Goal: Task Accomplishment & Management: Complete application form

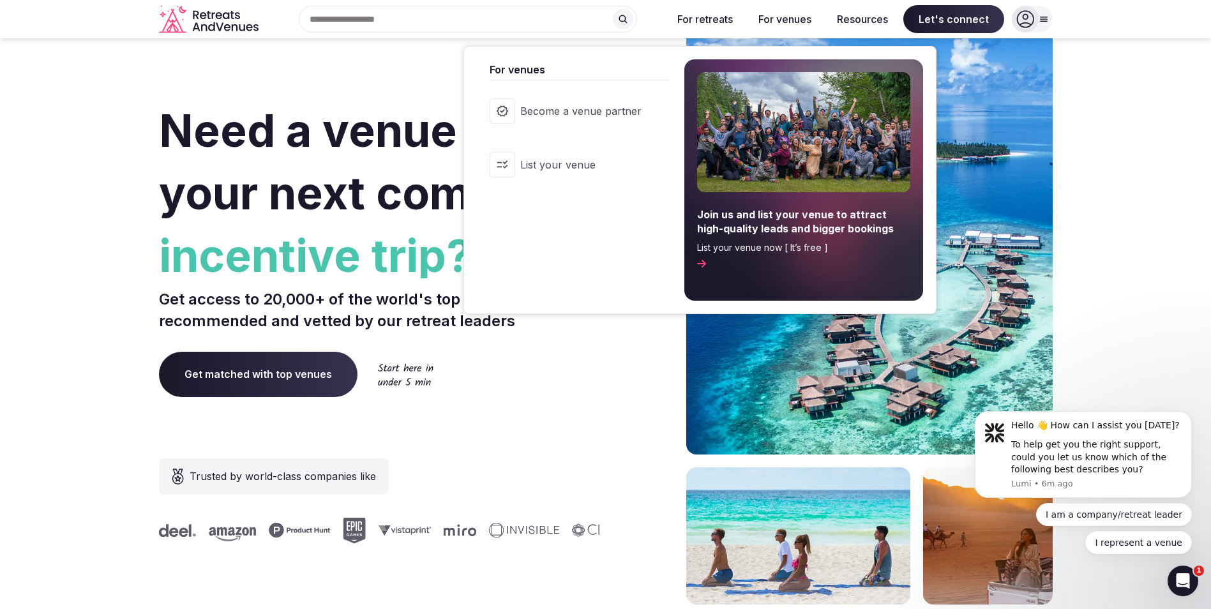
click at [795, 17] on button "For venues" at bounding box center [784, 19] width 73 height 28
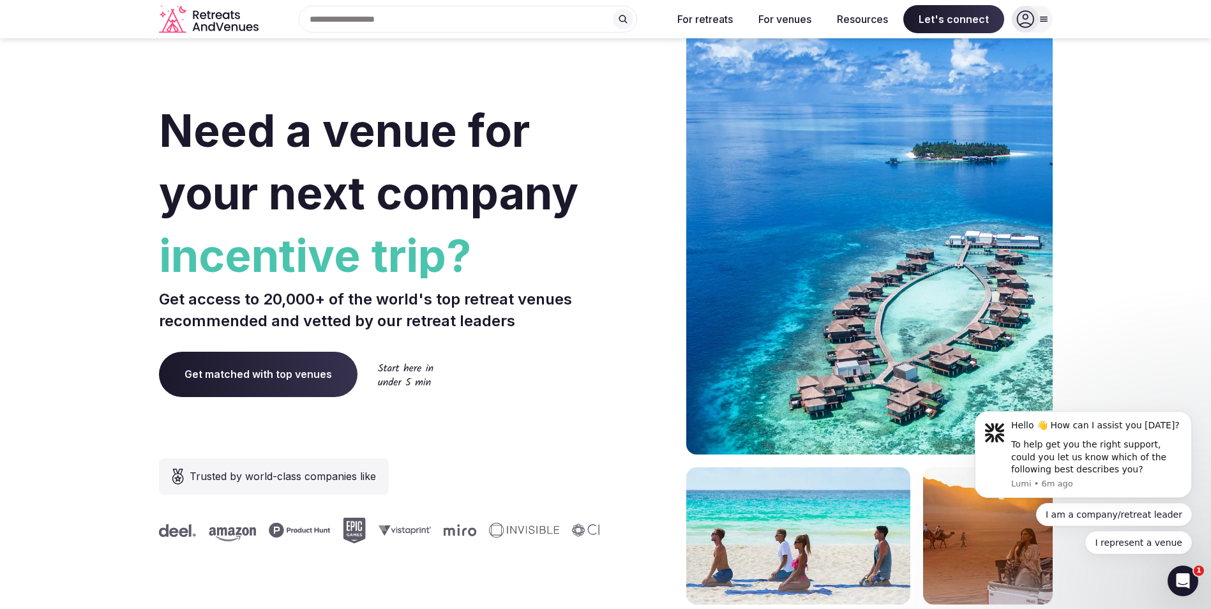
click at [795, 17] on button "For venues" at bounding box center [784, 19] width 73 height 28
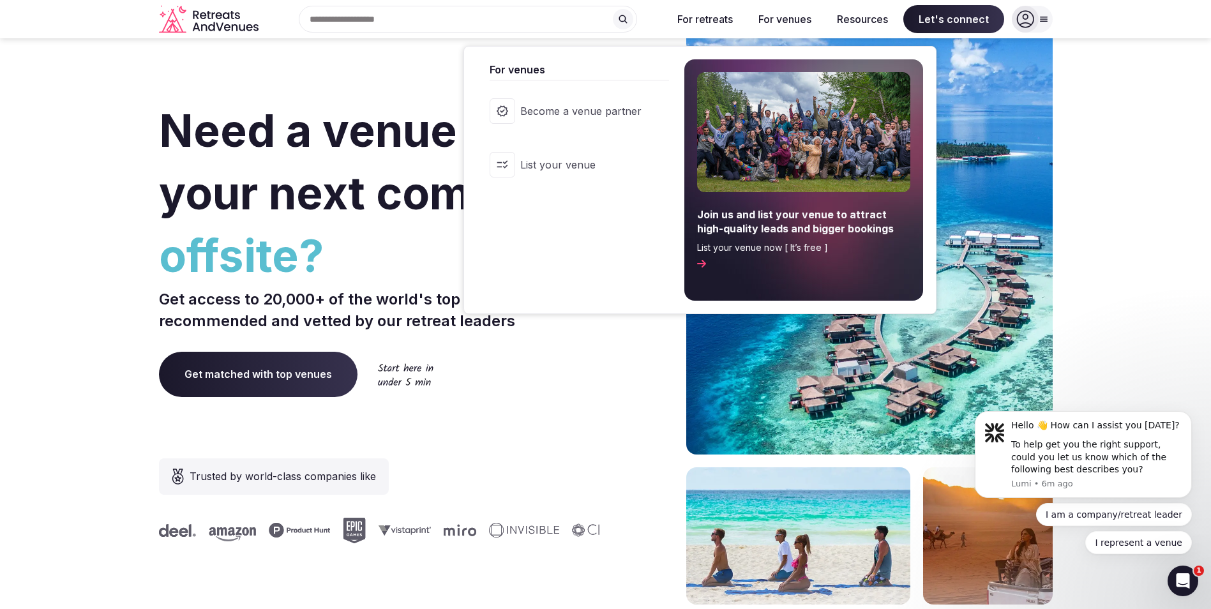
click at [610, 107] on span "Become a venue partner" at bounding box center [580, 111] width 121 height 14
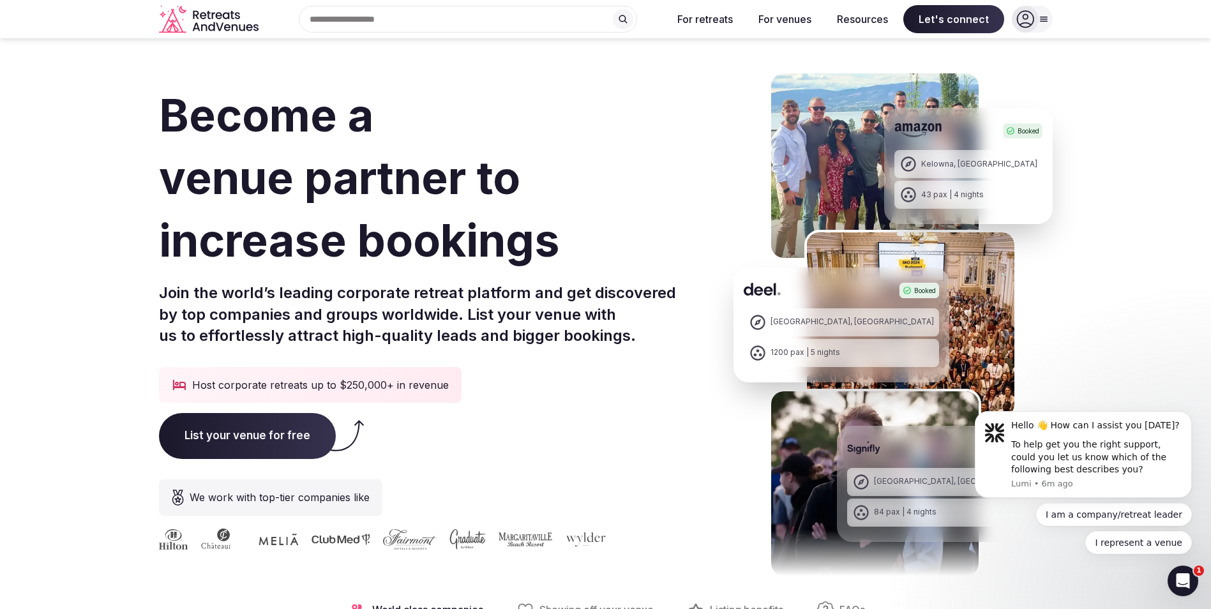
click at [239, 438] on span "List your venue for free" at bounding box center [247, 436] width 177 height 46
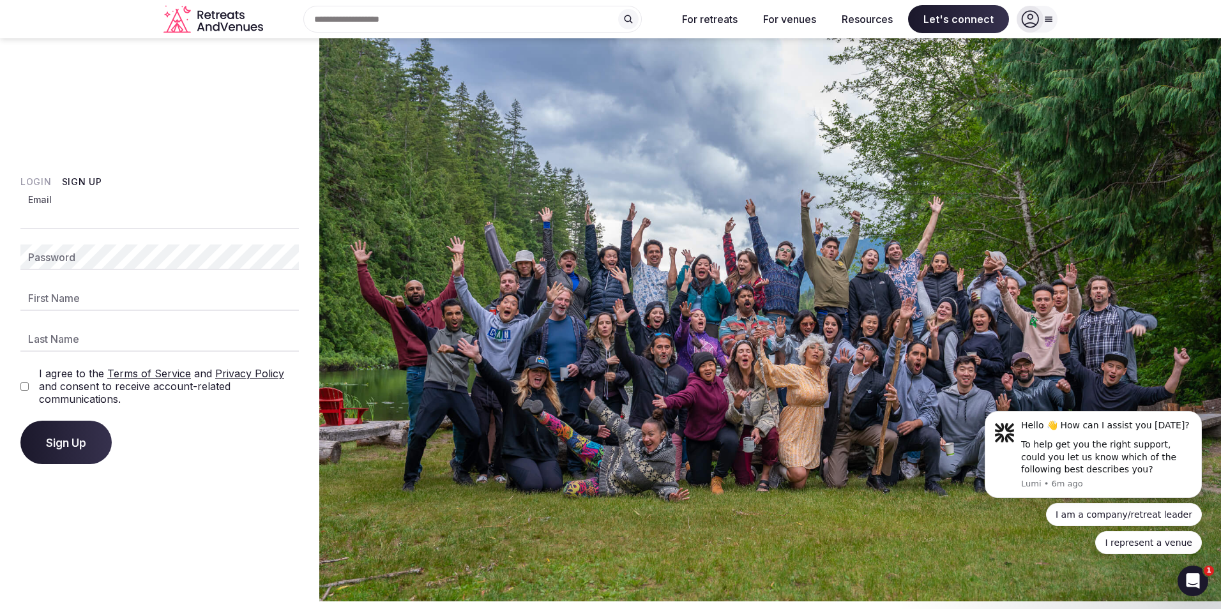
click at [72, 216] on input "Email" at bounding box center [159, 217] width 278 height 26
type input "**********"
type input "*****"
type input "****"
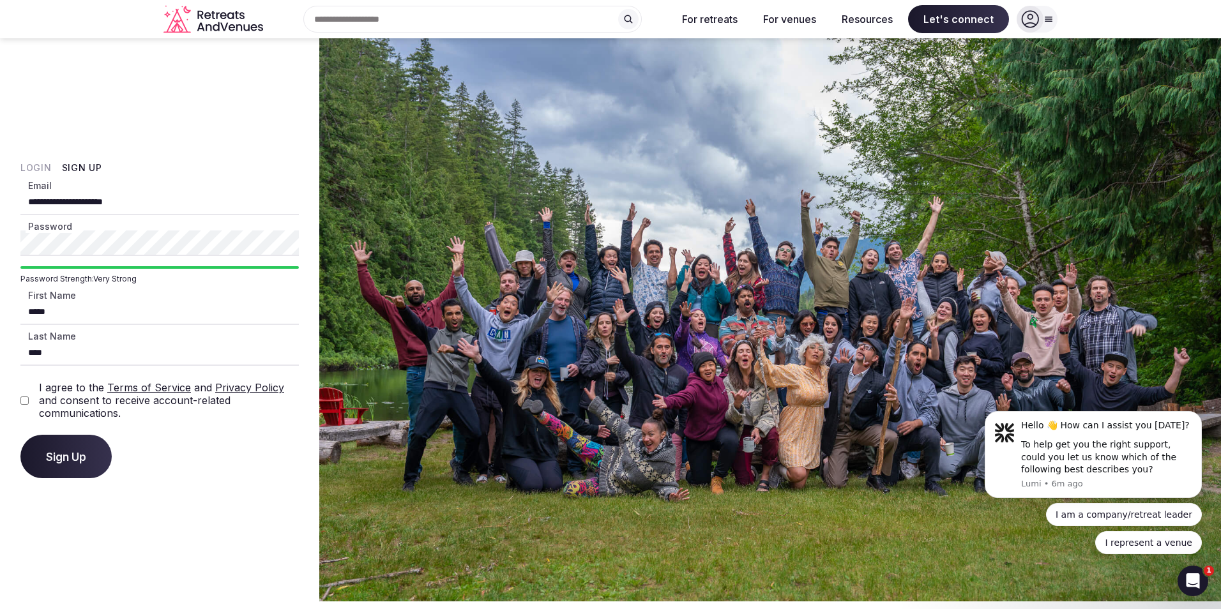
click at [26, 405] on div "I agree to the Terms of Service and Privacy Policy and consent to receive accou…" at bounding box center [159, 400] width 278 height 38
click at [70, 450] on span "Sign Up" at bounding box center [66, 456] width 40 height 13
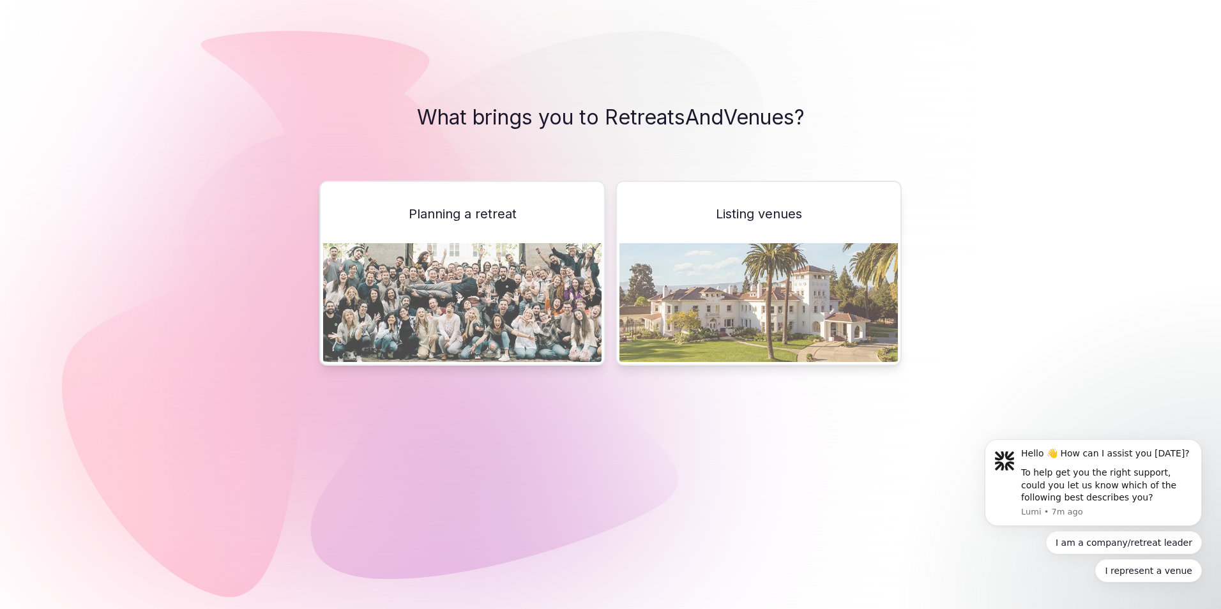
click at [818, 287] on img at bounding box center [758, 302] width 278 height 119
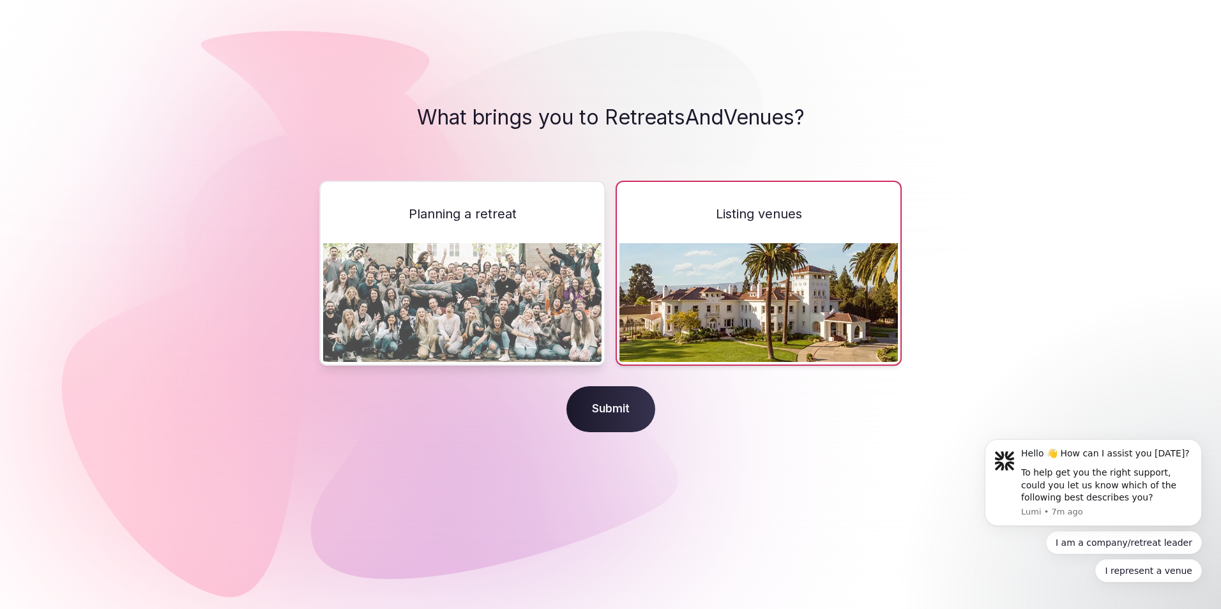
click at [619, 405] on span "Submit" at bounding box center [610, 409] width 89 height 46
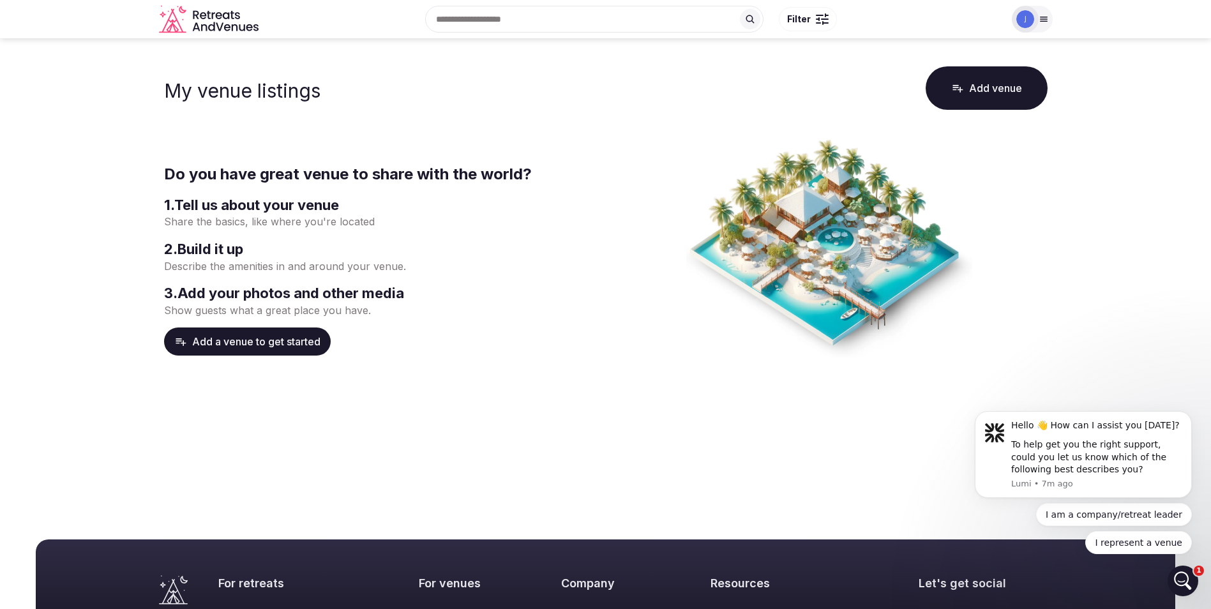
click at [262, 342] on button "Add a venue to get started" at bounding box center [247, 342] width 167 height 28
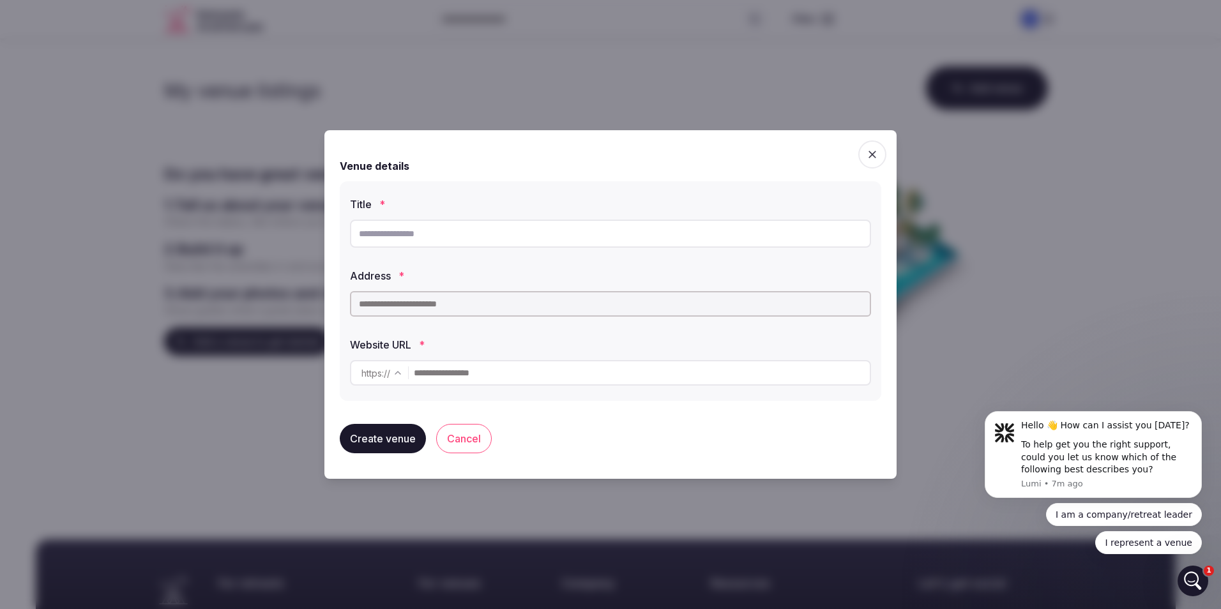
click at [386, 241] on input "text" at bounding box center [610, 234] width 521 height 28
type input "**********"
click at [402, 301] on input "text" at bounding box center [610, 304] width 521 height 26
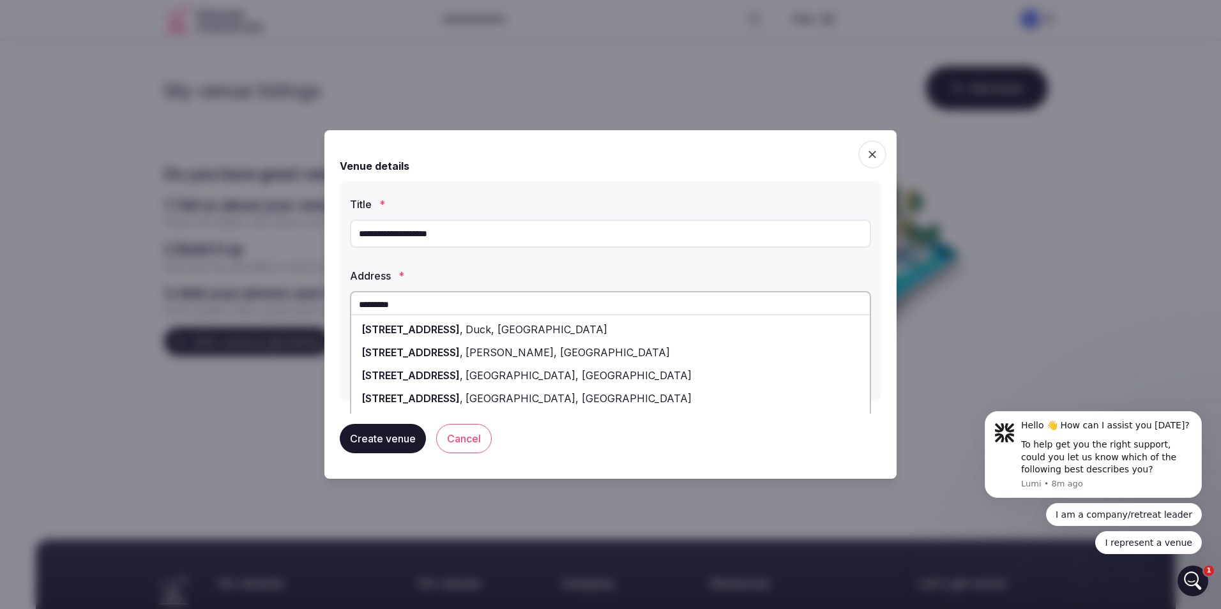
click at [437, 328] on span "[STREET_ADDRESS]" at bounding box center [410, 329] width 98 height 13
type input "**********"
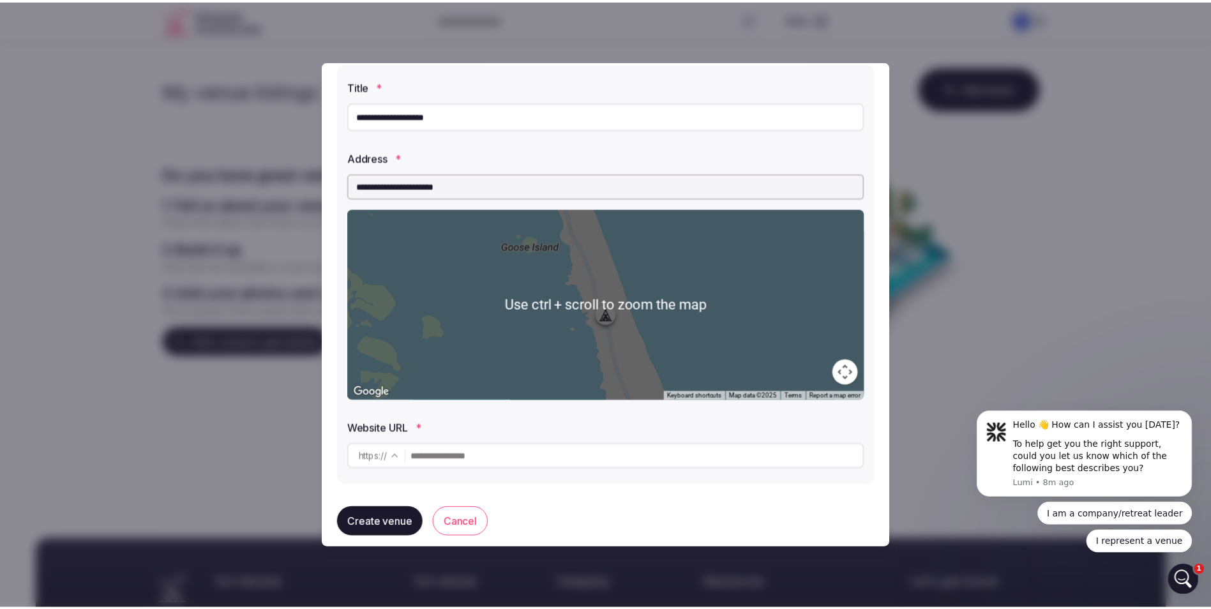
scroll to position [63, 0]
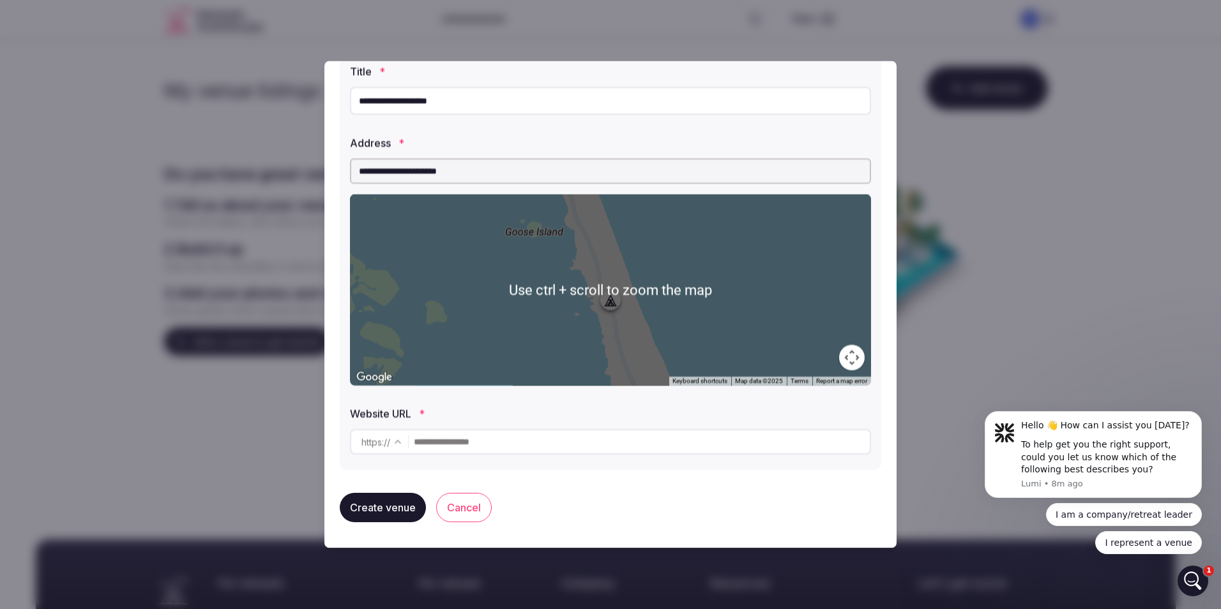
click at [476, 446] on input "text" at bounding box center [642, 442] width 456 height 26
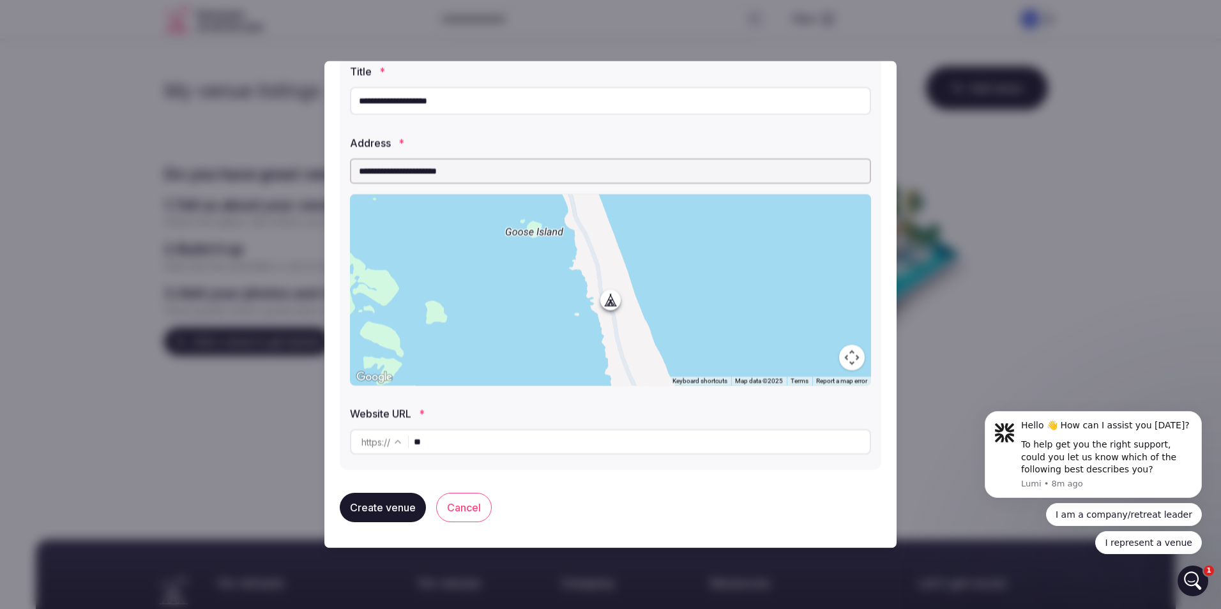
type input "*"
type input "**********"
click at [384, 506] on button "Create venue" at bounding box center [383, 507] width 86 height 29
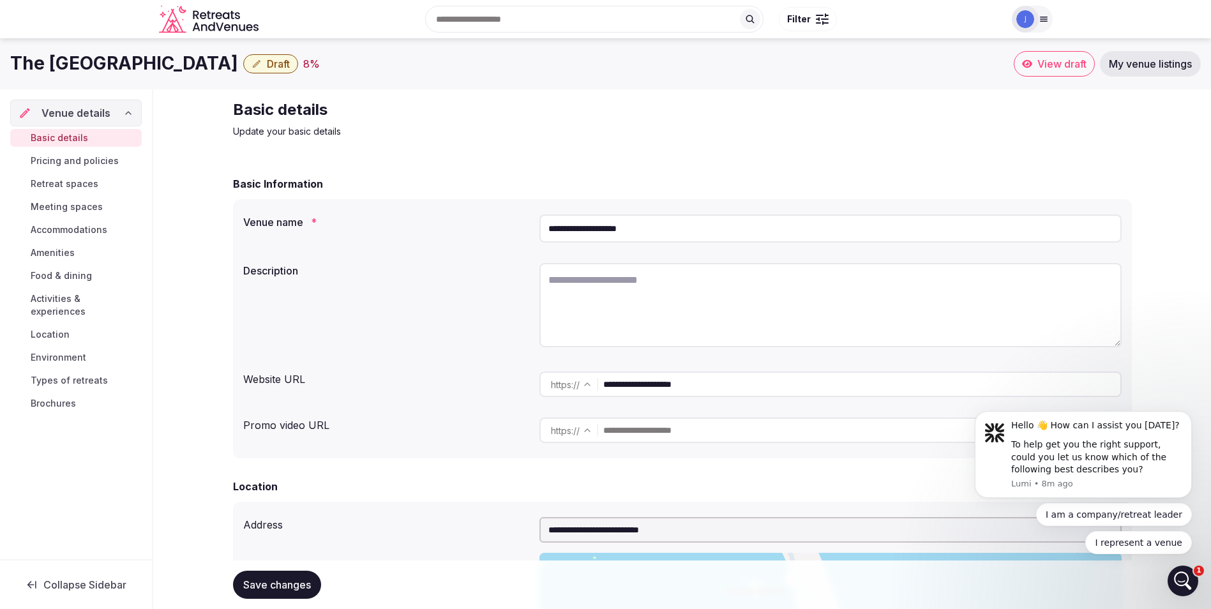
click at [644, 305] on textarea at bounding box center [831, 305] width 582 height 84
click at [663, 286] on textarea at bounding box center [831, 305] width 582 height 84
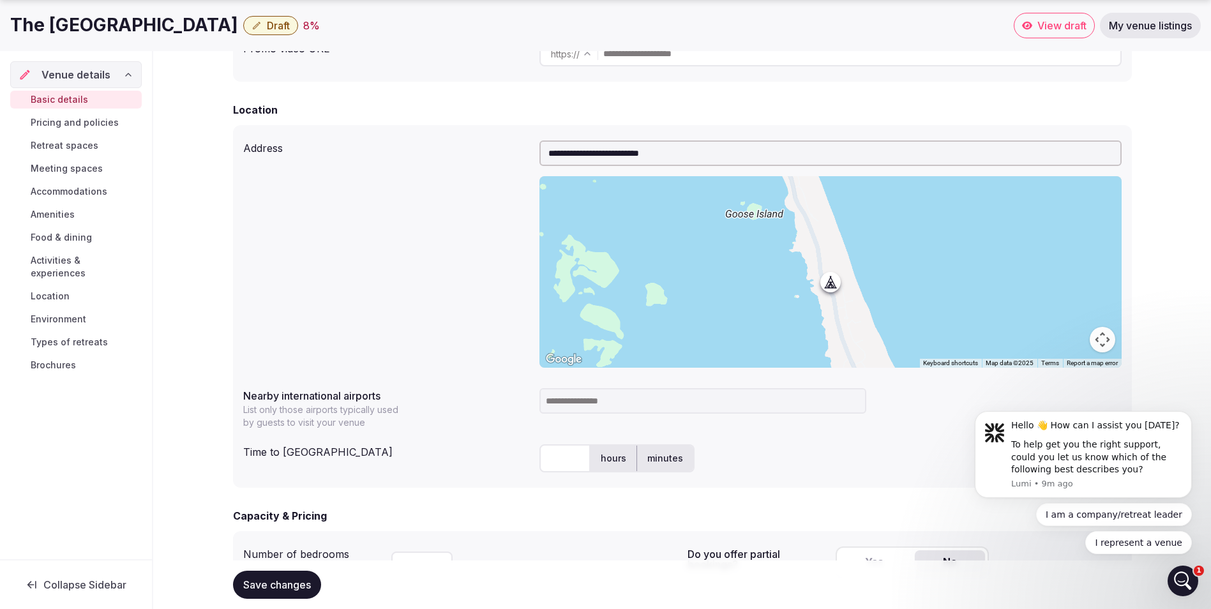
scroll to position [383, 0]
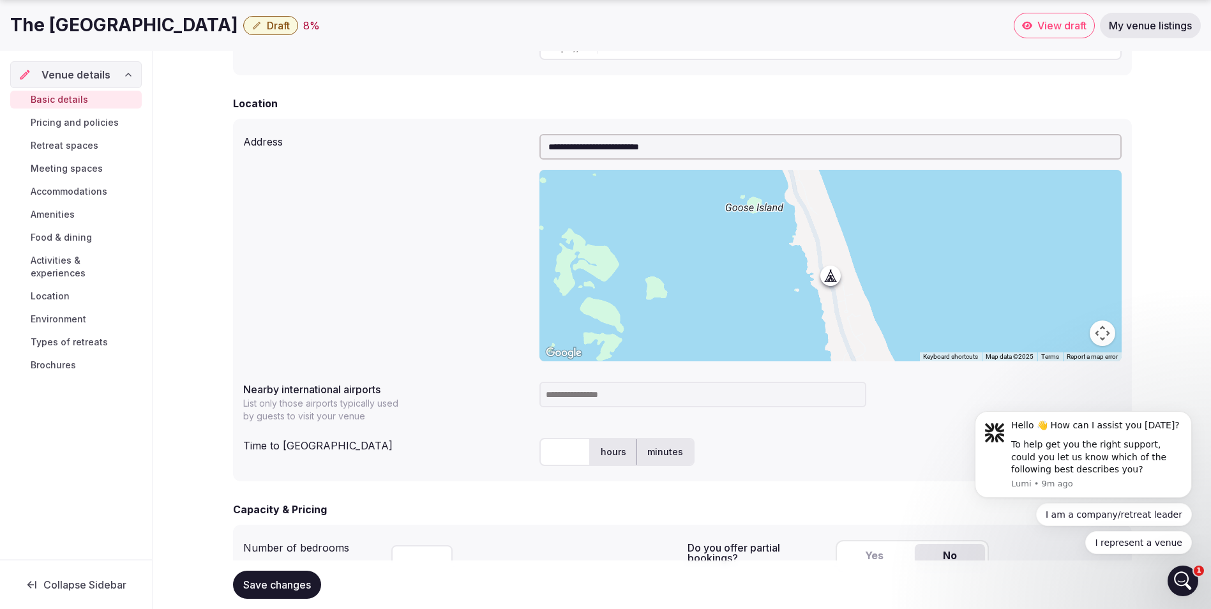
type textarea "**********"
click at [596, 398] on input at bounding box center [703, 395] width 327 height 26
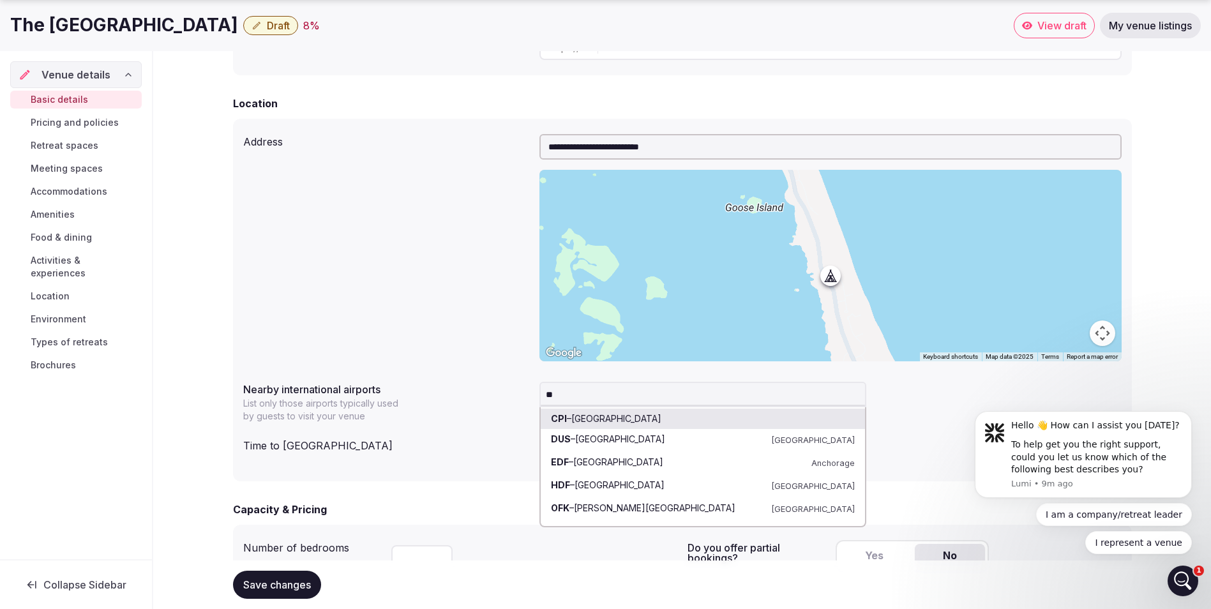
type input "*"
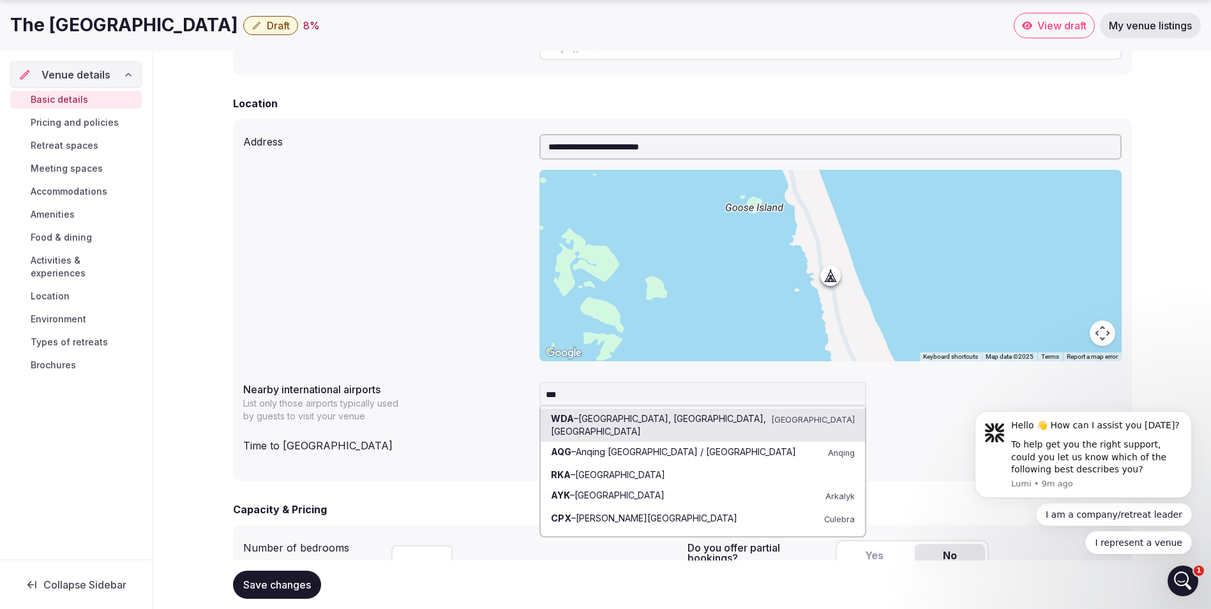
type input "****"
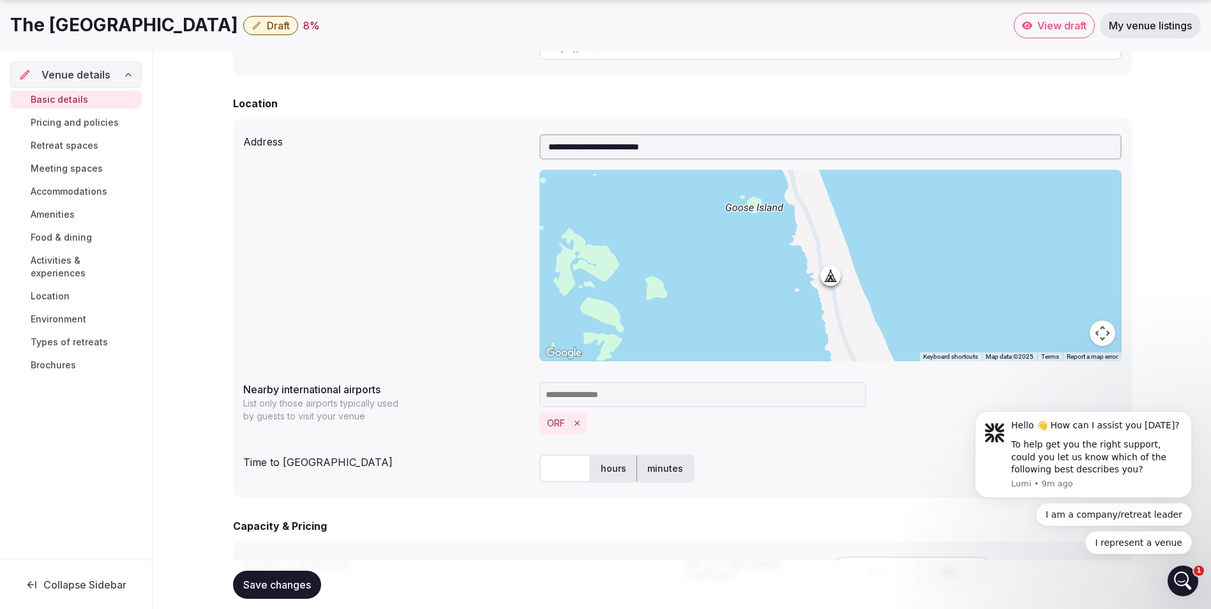
click at [571, 472] on input "text" at bounding box center [565, 469] width 51 height 28
type input "**"
click at [679, 471] on label "minutes" at bounding box center [665, 468] width 56 height 33
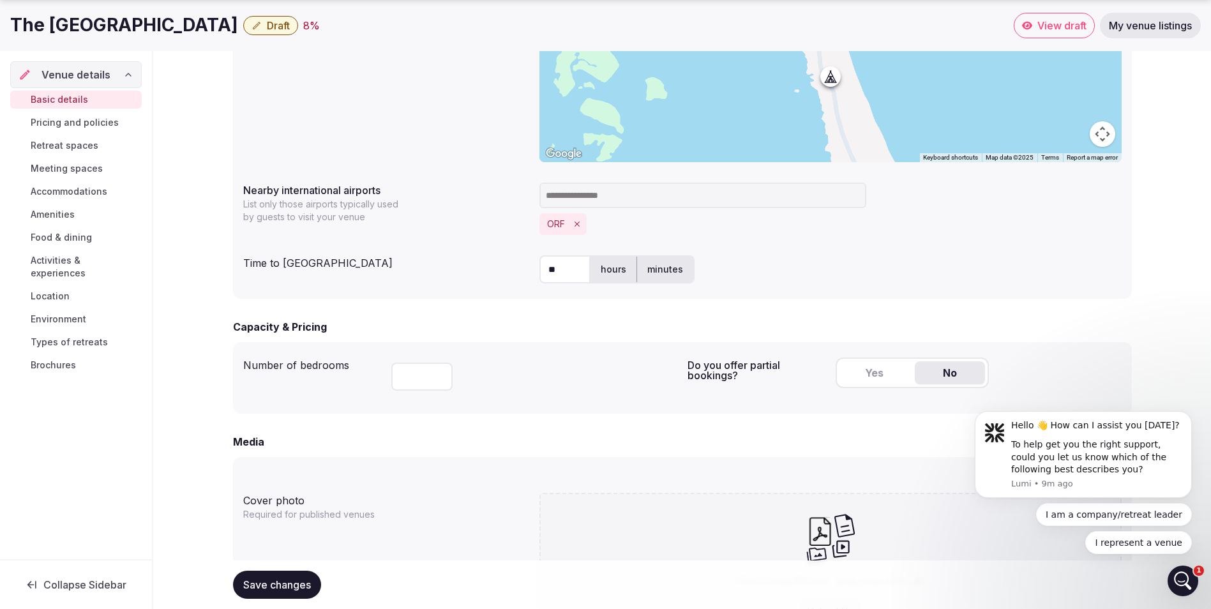
scroll to position [638, 0]
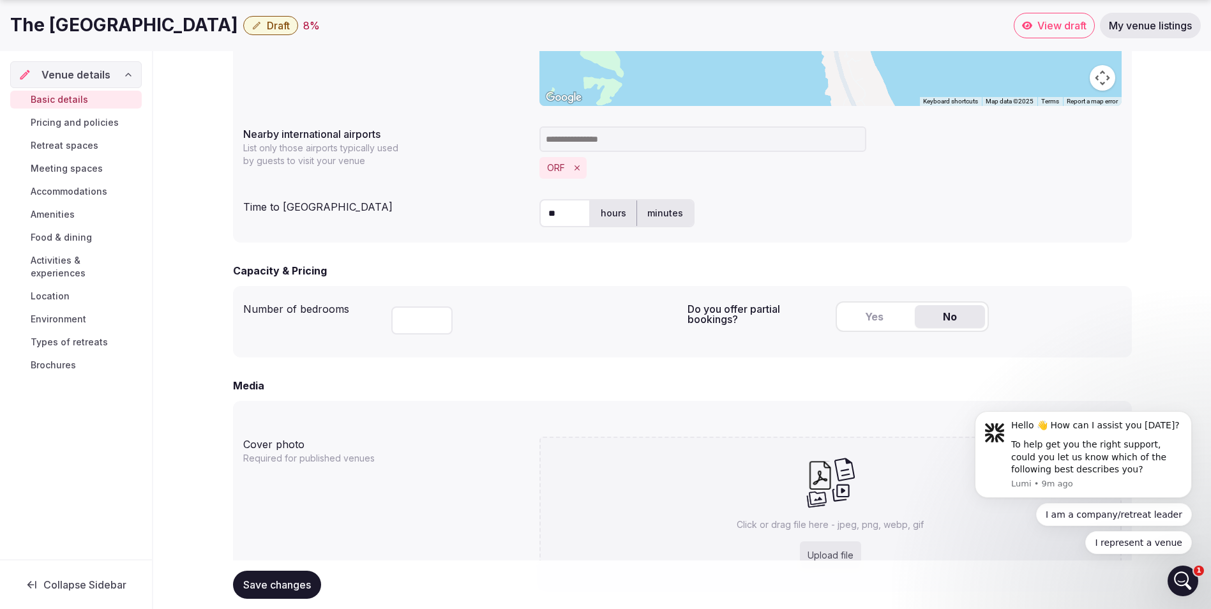
click at [422, 319] on input "number" at bounding box center [421, 320] width 61 height 28
type input "***"
click at [863, 314] on button "Yes" at bounding box center [875, 316] width 70 height 23
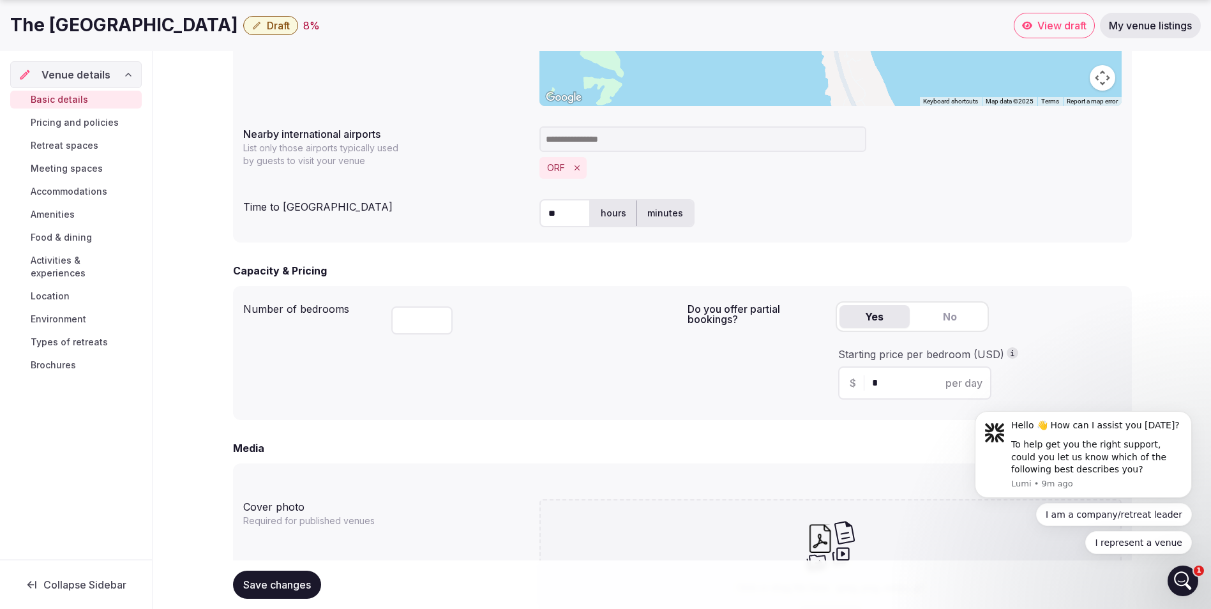
click at [954, 318] on button "No" at bounding box center [950, 316] width 70 height 23
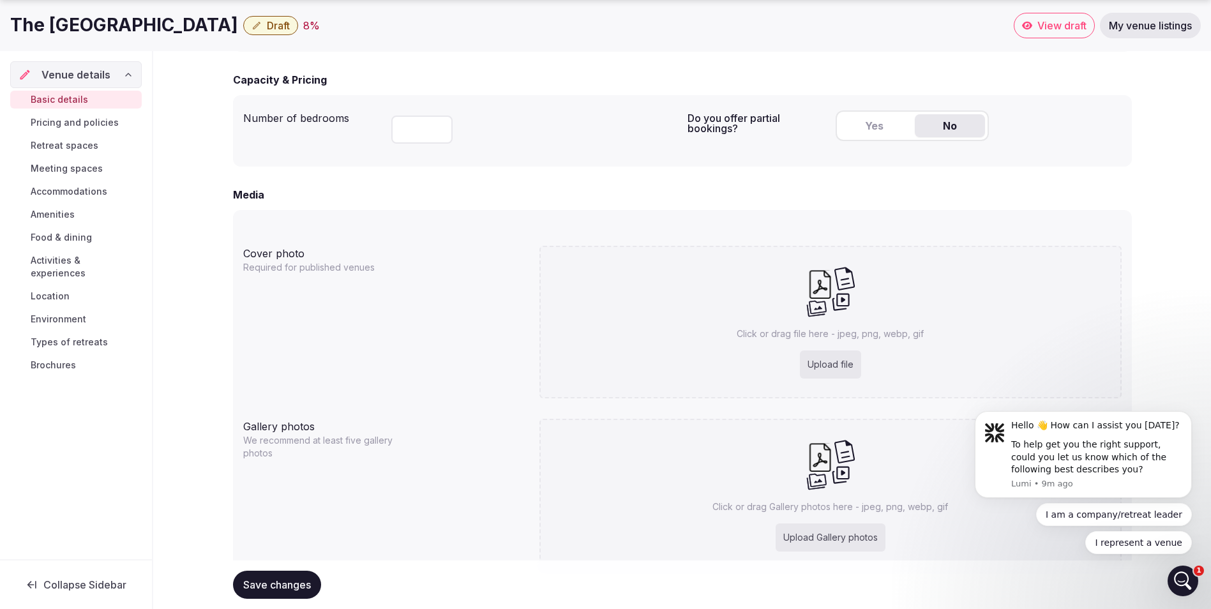
scroll to position [830, 0]
click at [825, 370] on div "Upload file" at bounding box center [830, 364] width 61 height 28
type input "**********"
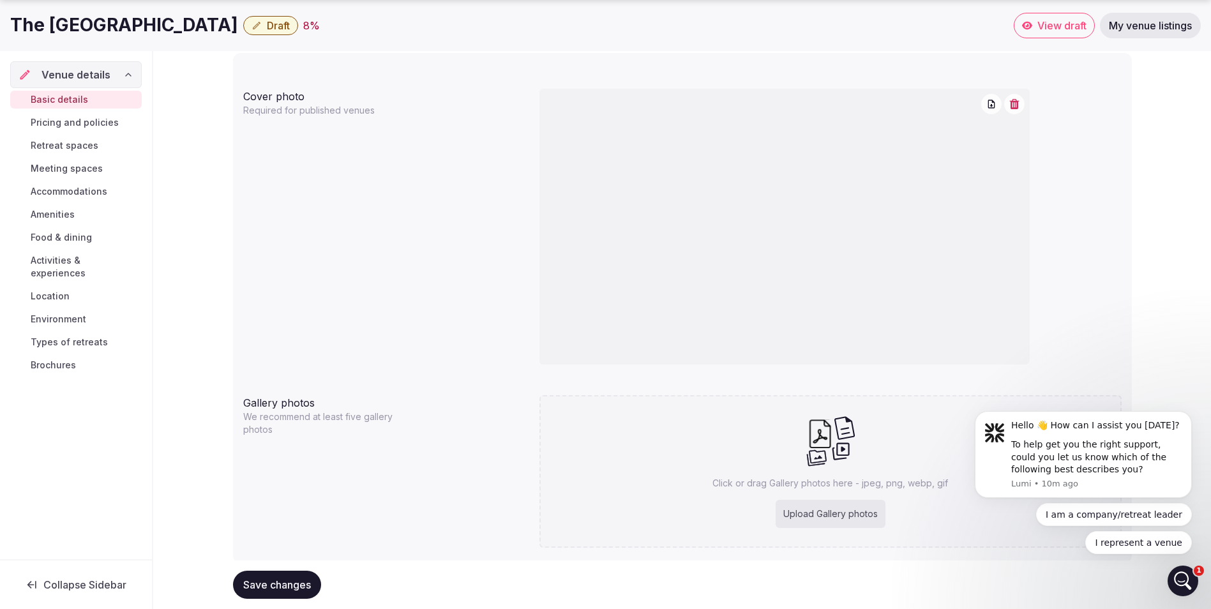
scroll to position [1020, 0]
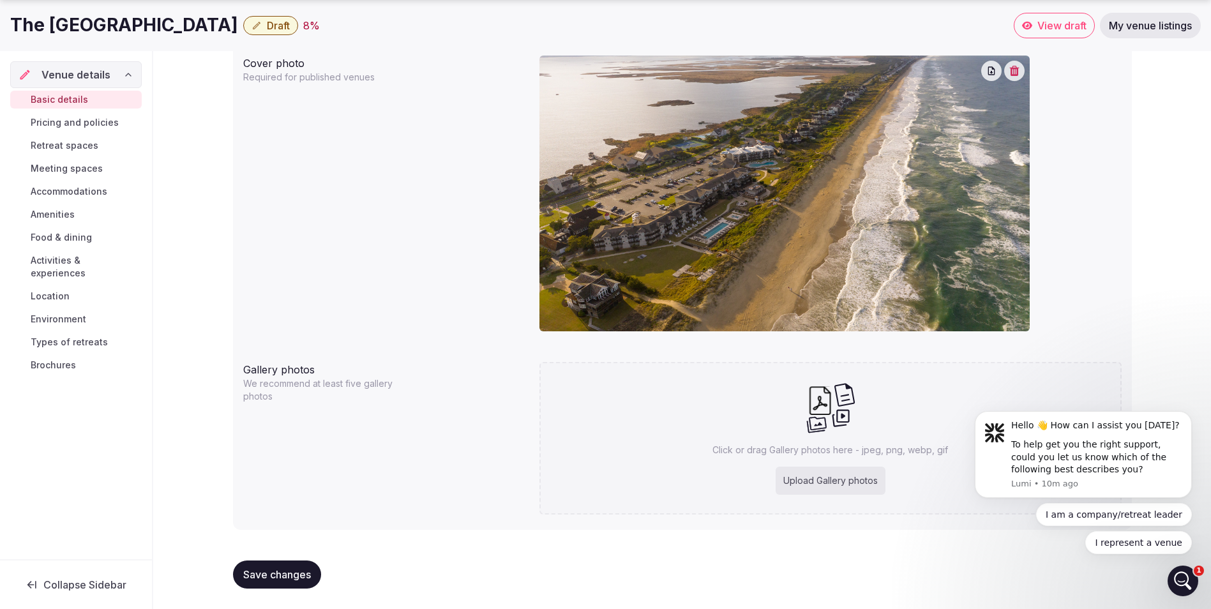
click at [829, 488] on div "Upload Gallery photos" at bounding box center [831, 481] width 110 height 28
type input "**********"
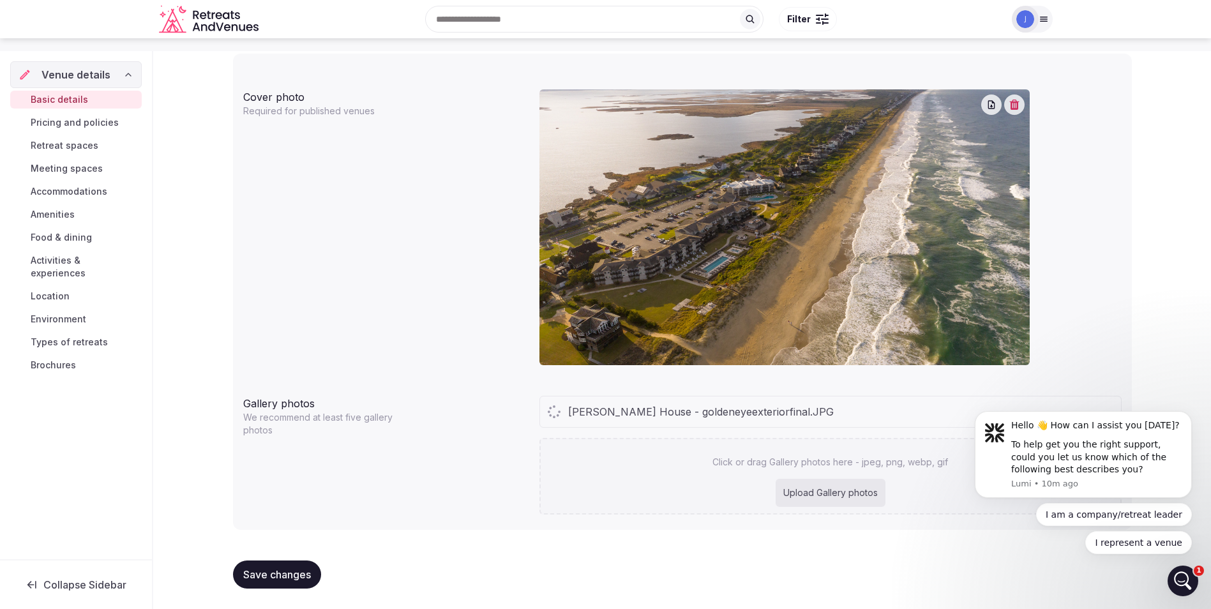
scroll to position [986, 0]
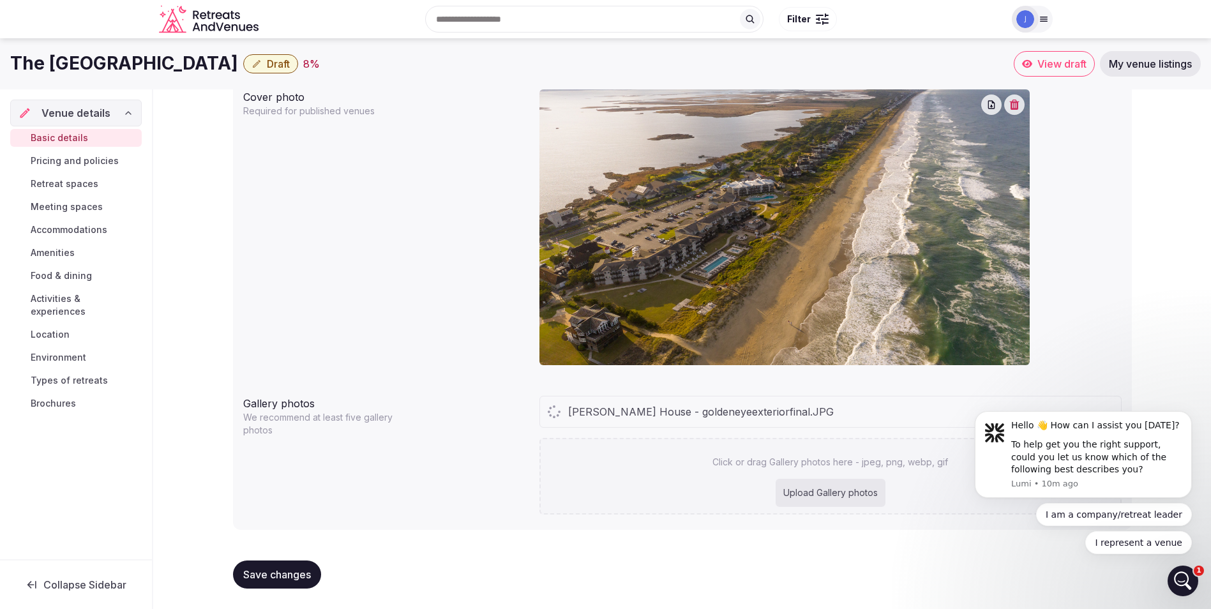
click at [794, 499] on div "Upload Gallery photos" at bounding box center [831, 493] width 110 height 28
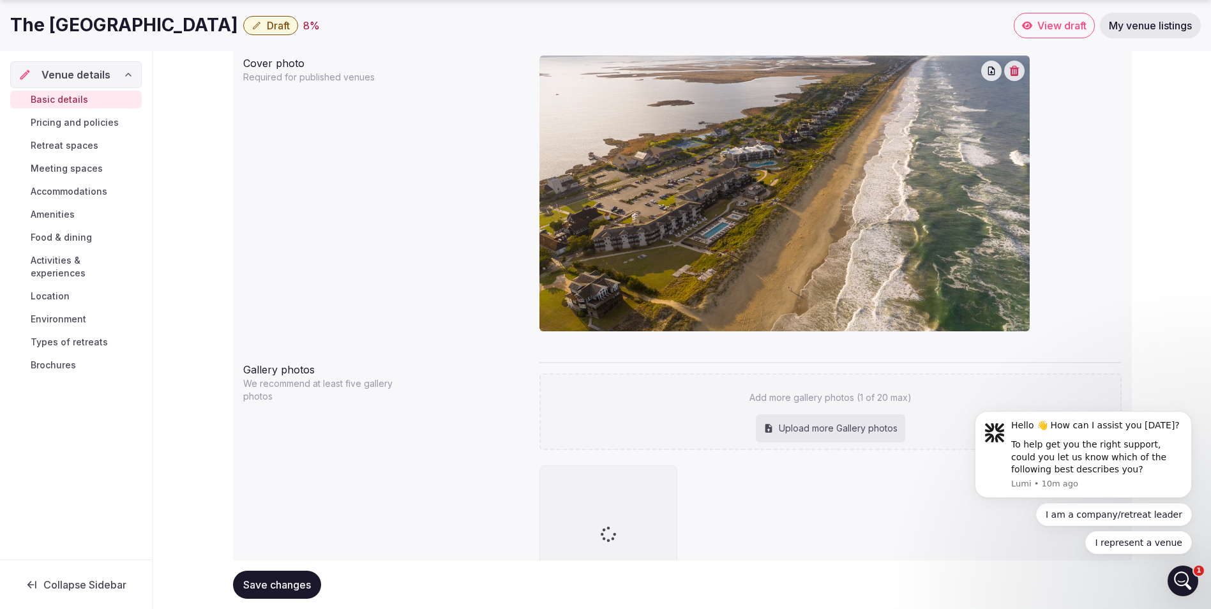
type input "**********"
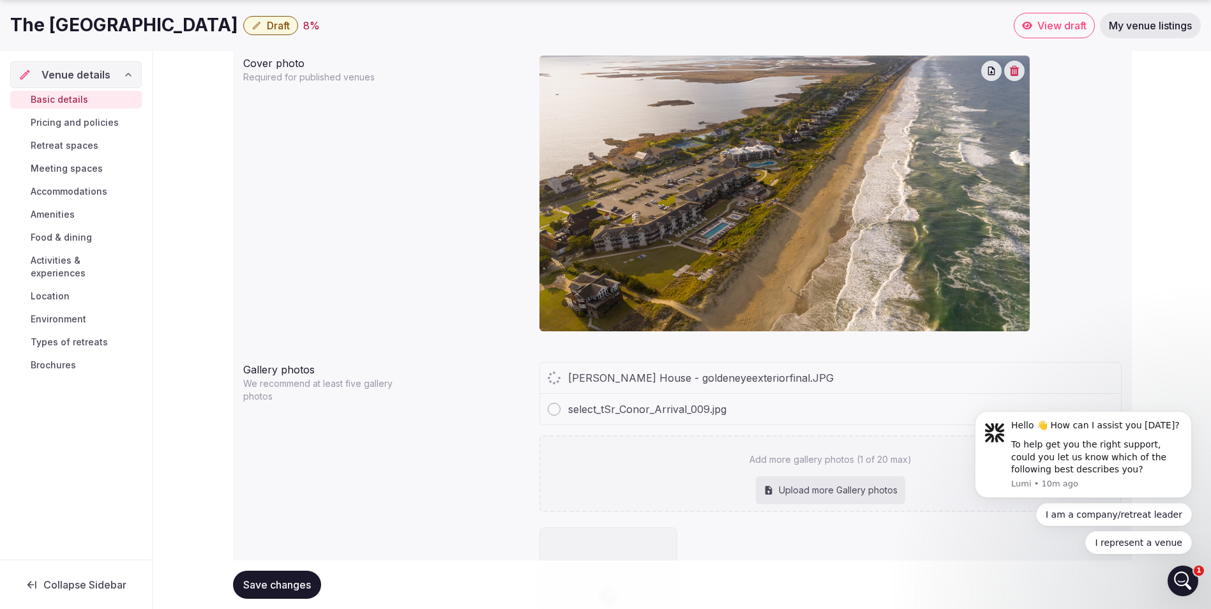
click at [804, 494] on div "Upload more Gallery photos" at bounding box center [830, 490] width 149 height 28
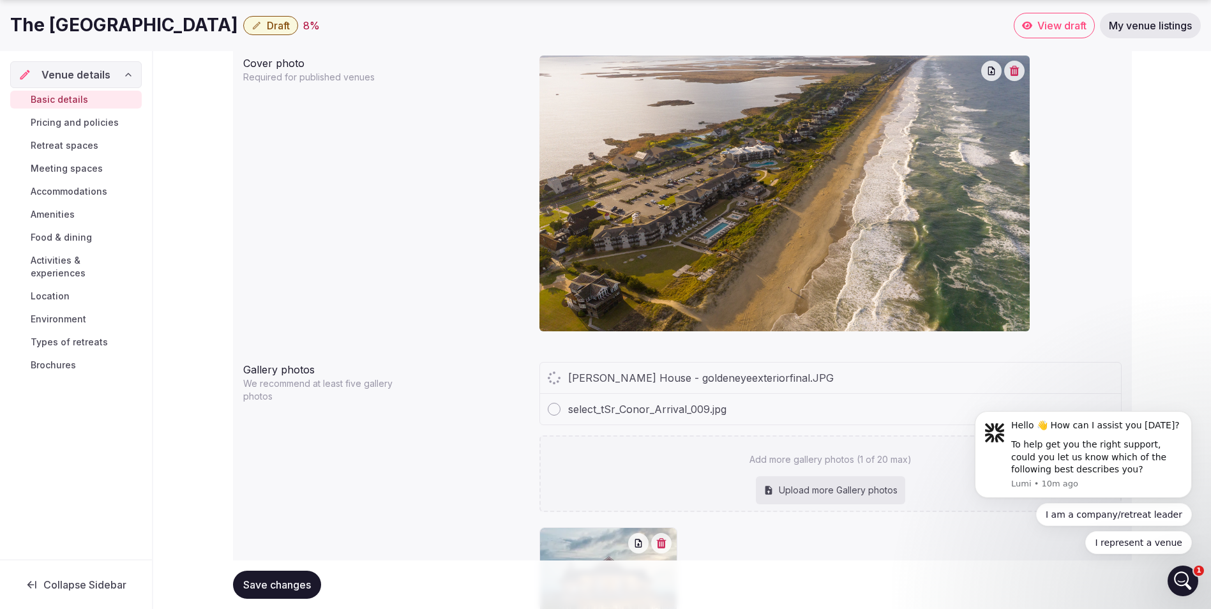
type input "**********"
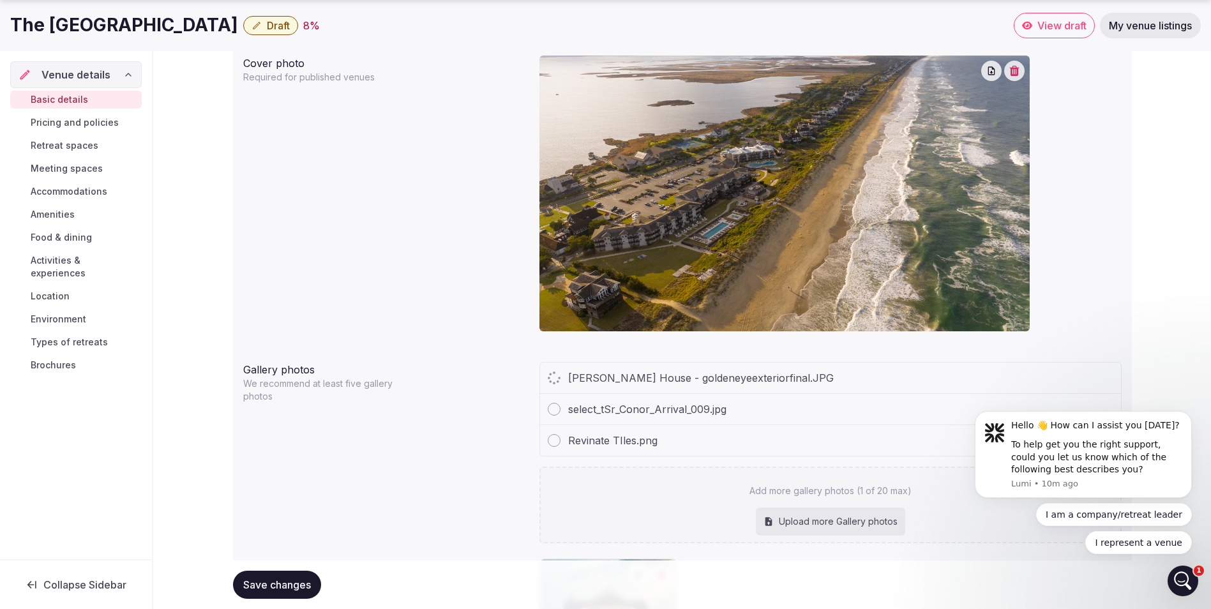
click at [806, 525] on div "Upload more Gallery photos" at bounding box center [830, 522] width 149 height 28
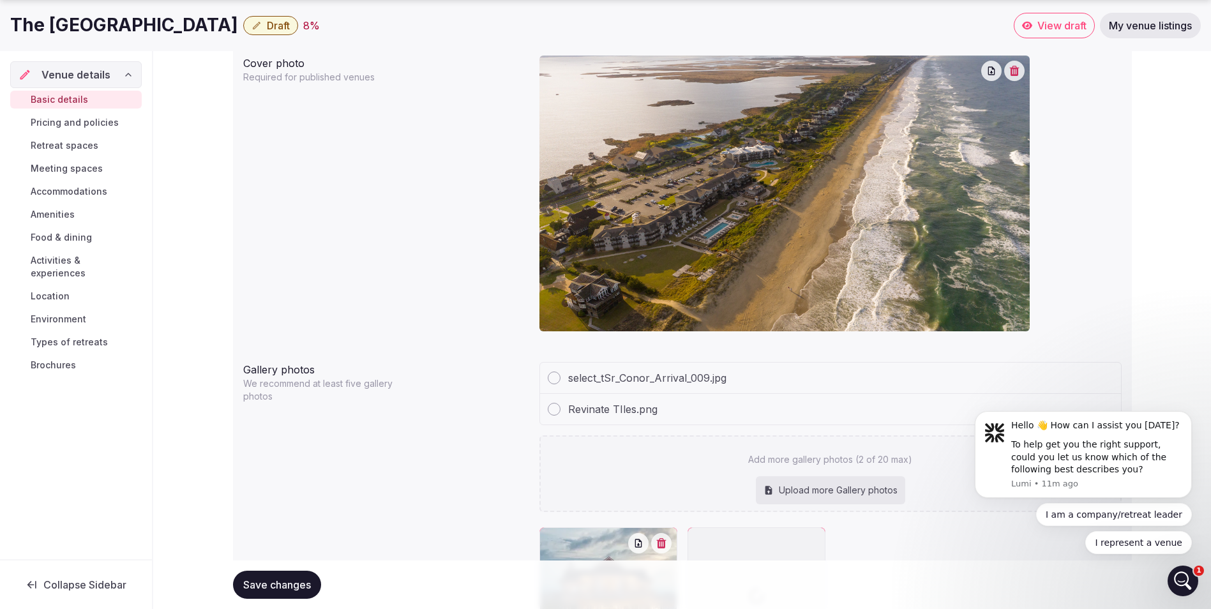
type input "**********"
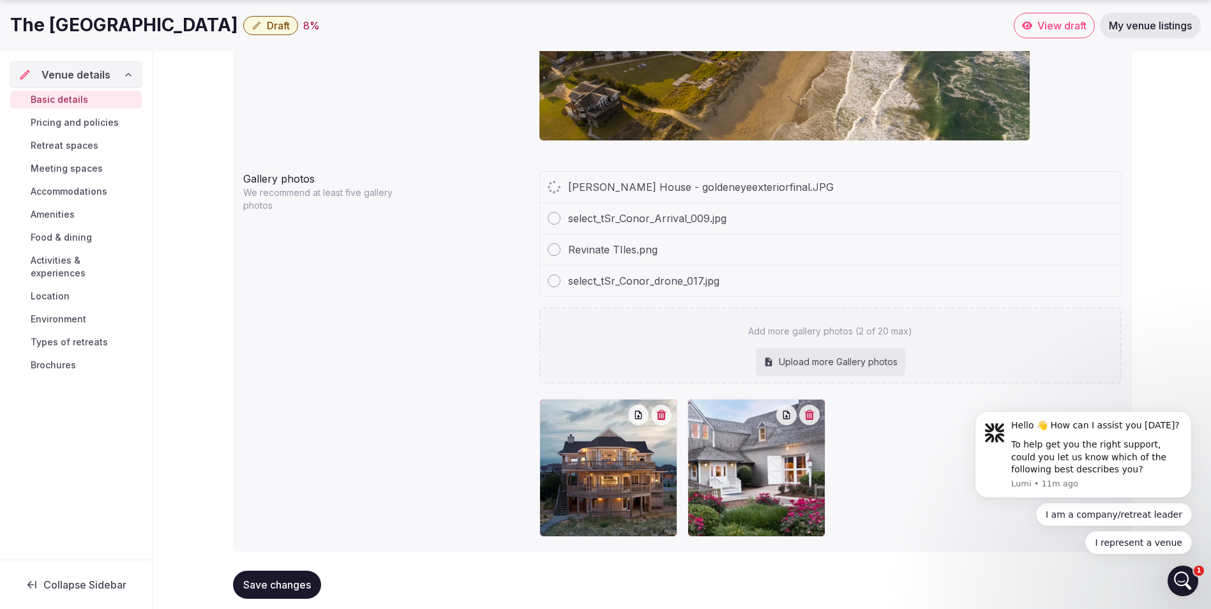
scroll to position [1211, 0]
click at [796, 366] on div "Upload more Gallery photos" at bounding box center [830, 361] width 149 height 28
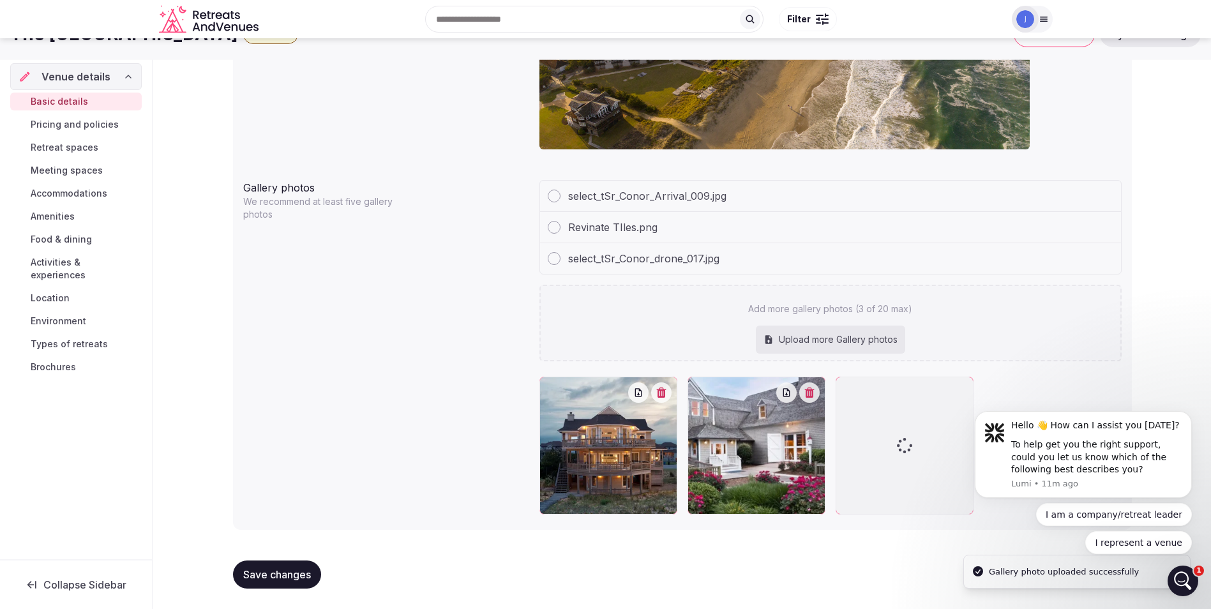
scroll to position [1202, 0]
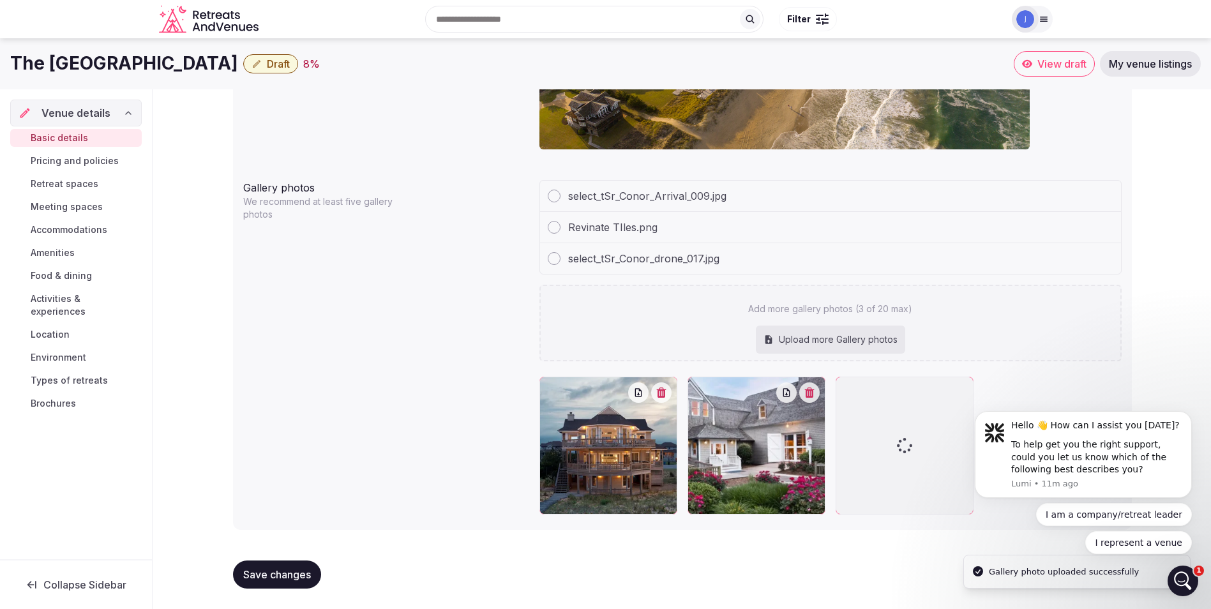
type input "**********"
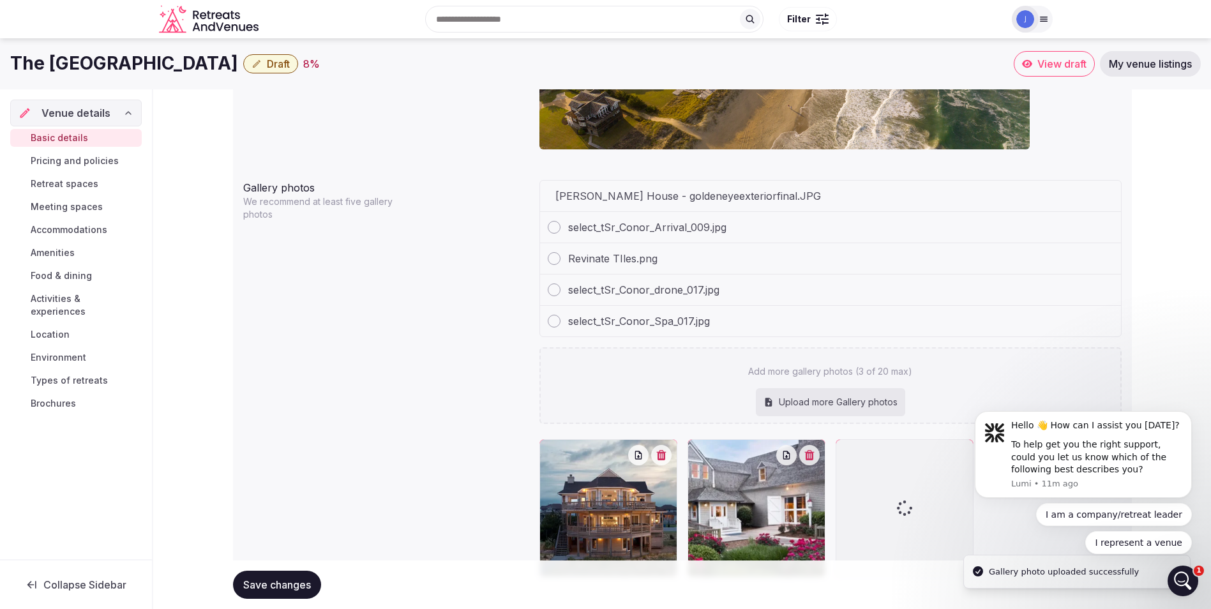
scroll to position [1211, 0]
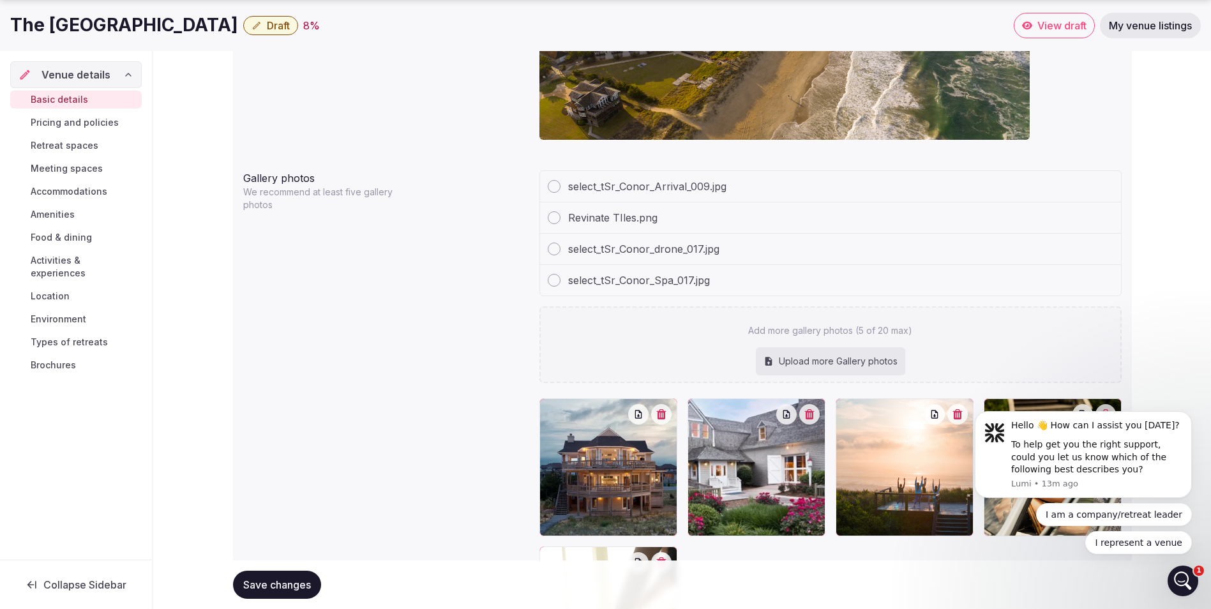
click at [803, 363] on div "Upload more Gallery photos" at bounding box center [830, 361] width 149 height 28
type input "**********"
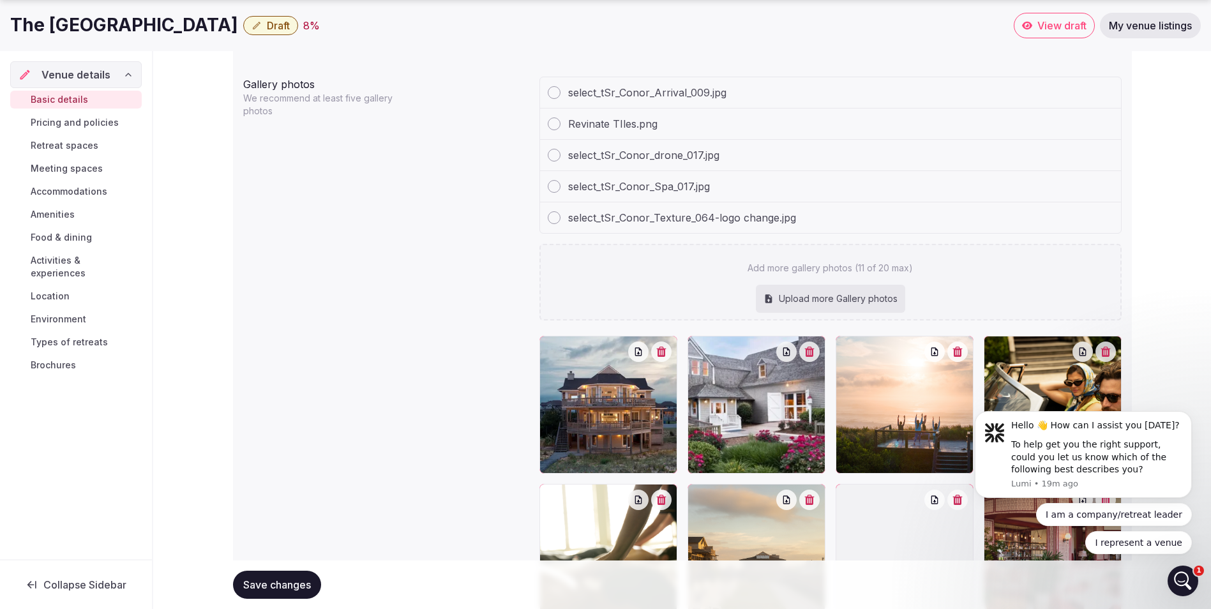
scroll to position [1560, 0]
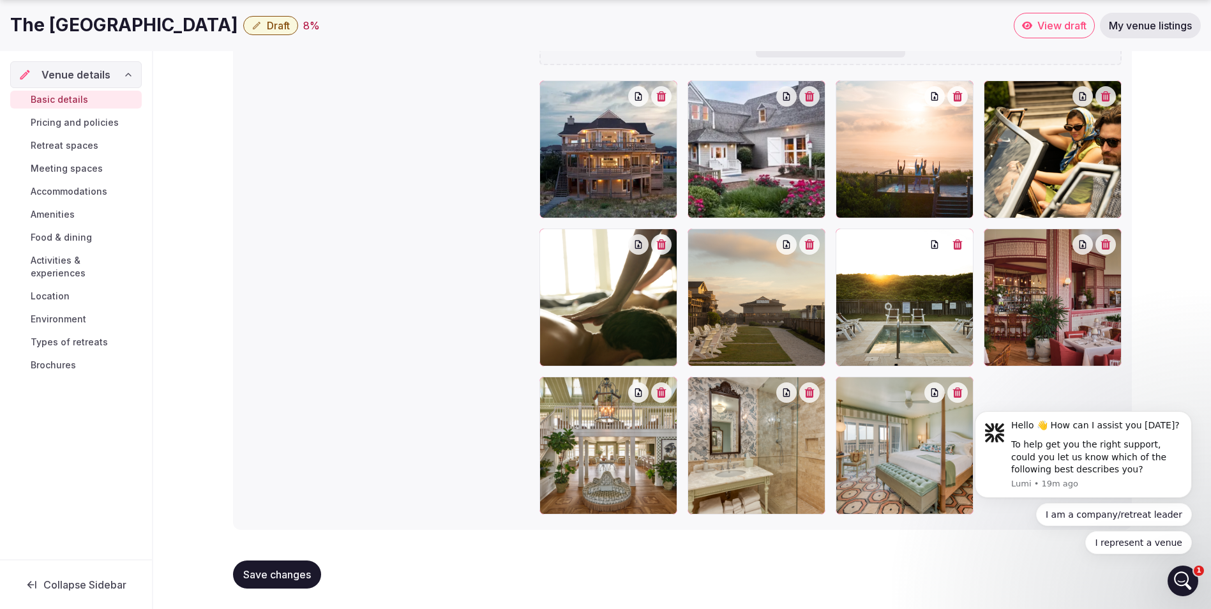
click at [270, 575] on span "Save changes" at bounding box center [277, 574] width 68 height 13
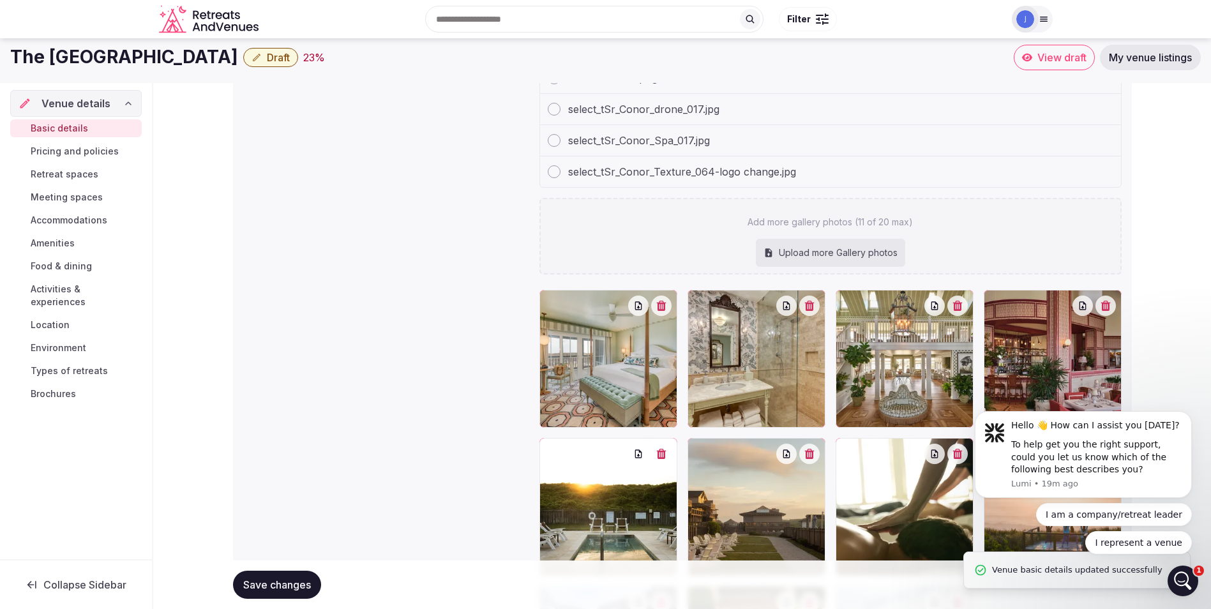
scroll to position [1305, 0]
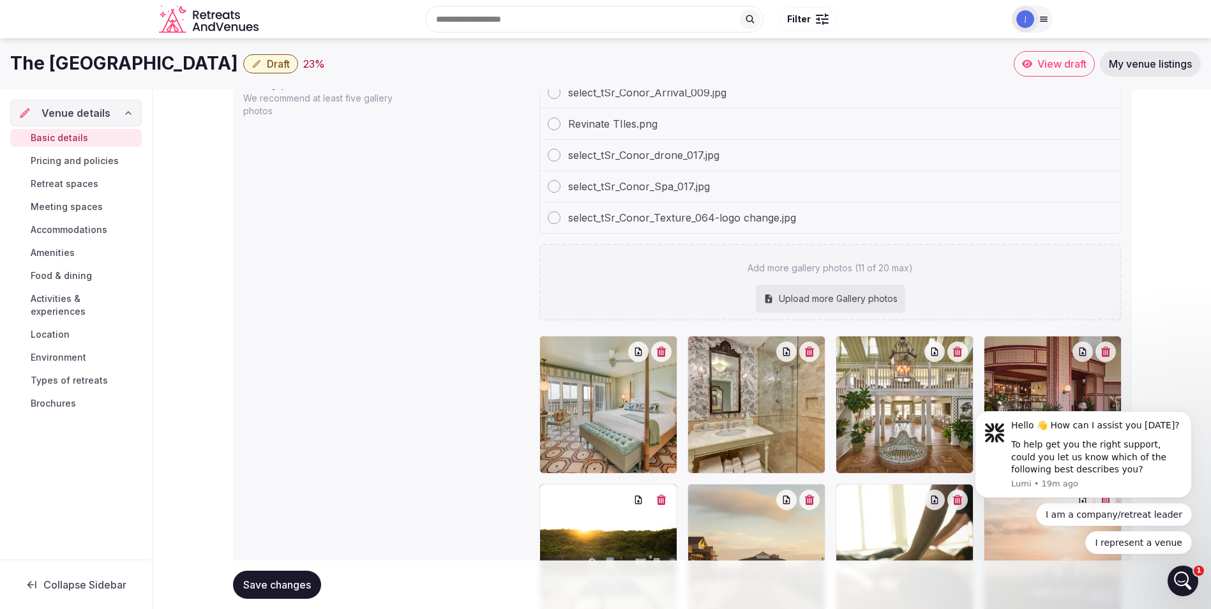
click at [67, 160] on span "Pricing and policies" at bounding box center [75, 161] width 88 height 13
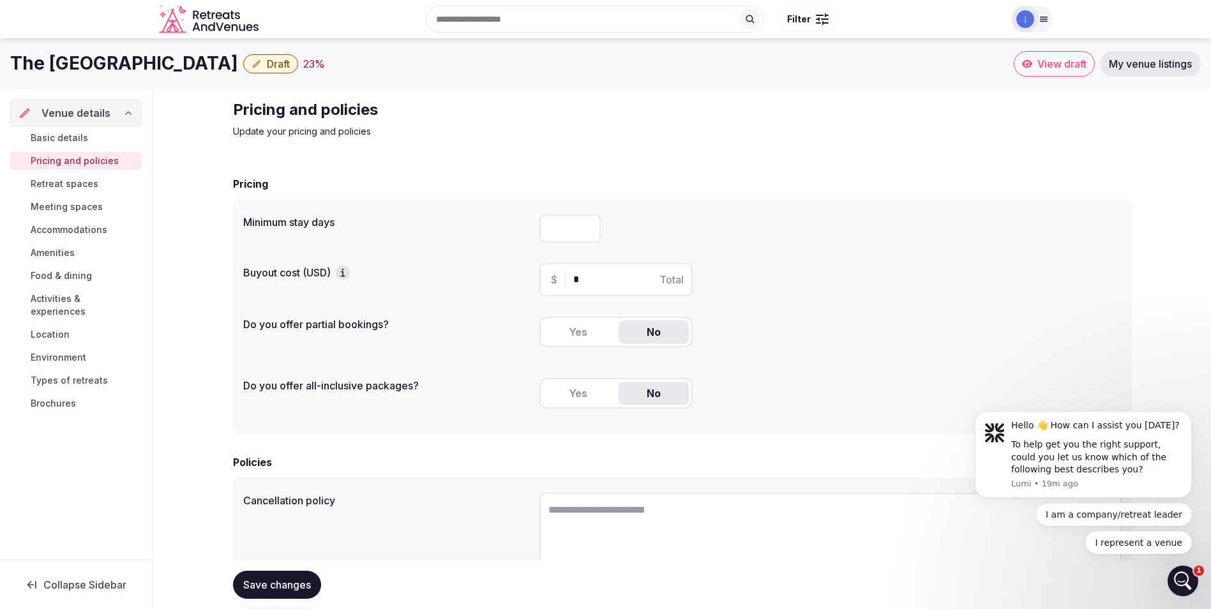
click at [567, 228] on input "number" at bounding box center [570, 229] width 61 height 28
type input "*"
click at [496, 273] on label "Buyout cost (USD)" at bounding box center [386, 273] width 286 height 14
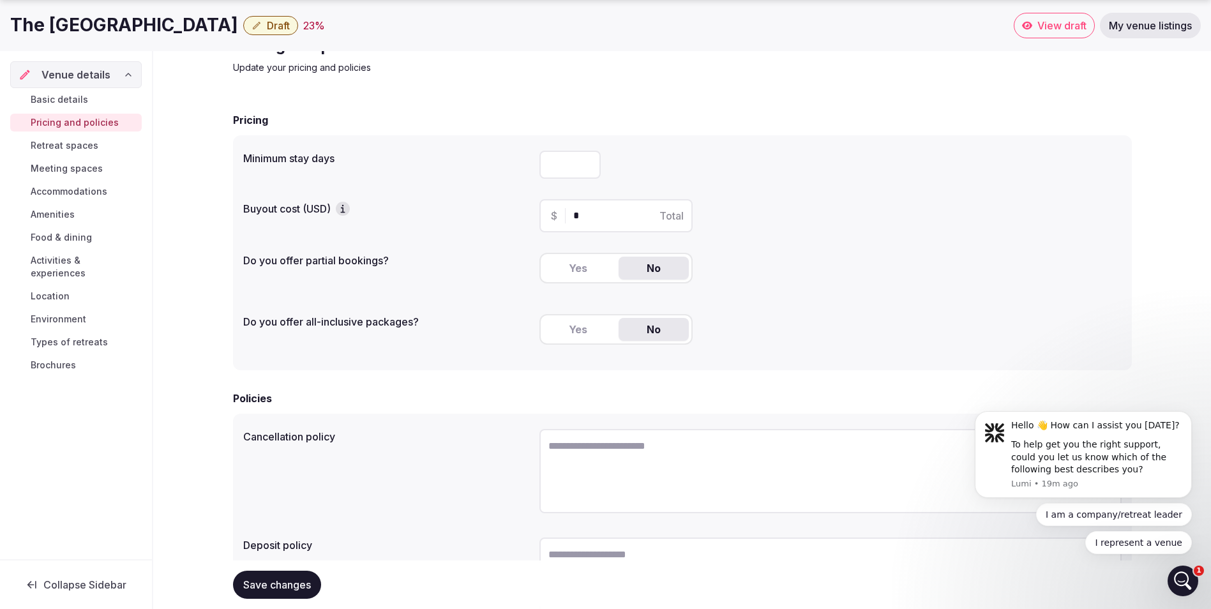
click at [574, 329] on button "Yes" at bounding box center [578, 329] width 70 height 23
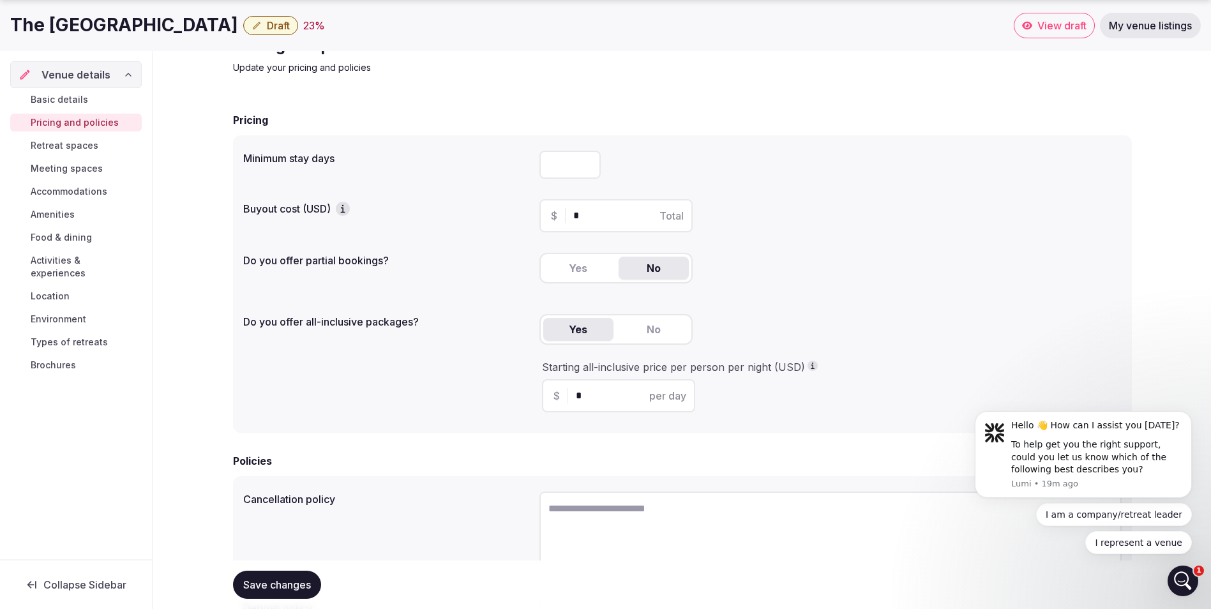
click at [583, 389] on input "*" at bounding box center [630, 395] width 108 height 15
type input "***"
click at [589, 505] on textarea at bounding box center [831, 534] width 582 height 84
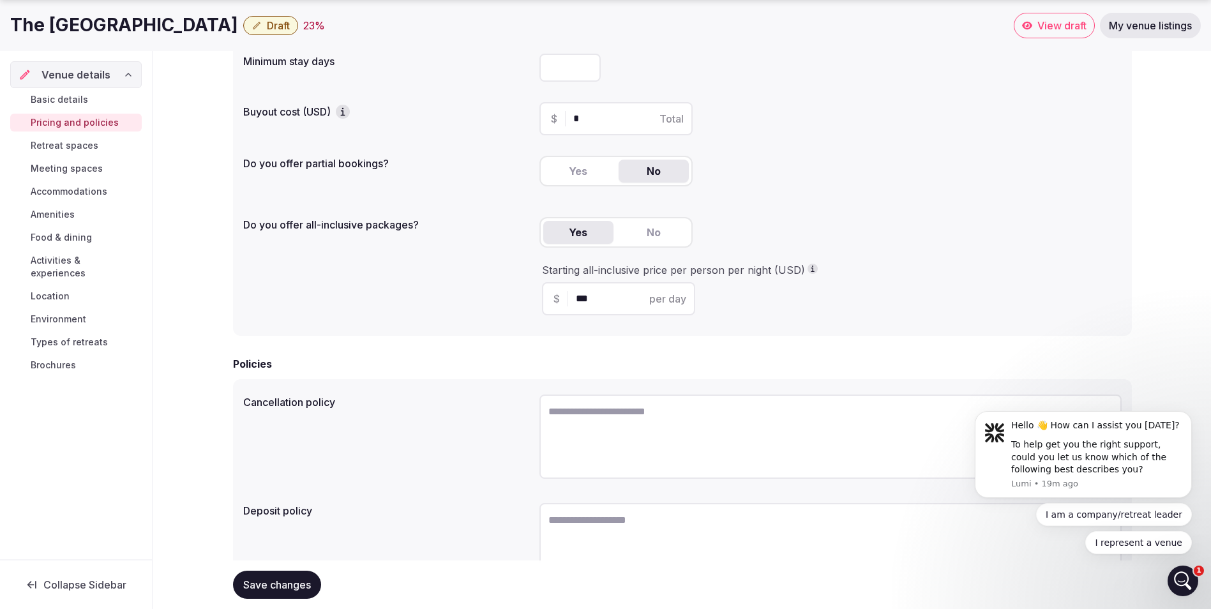
scroll to position [192, 0]
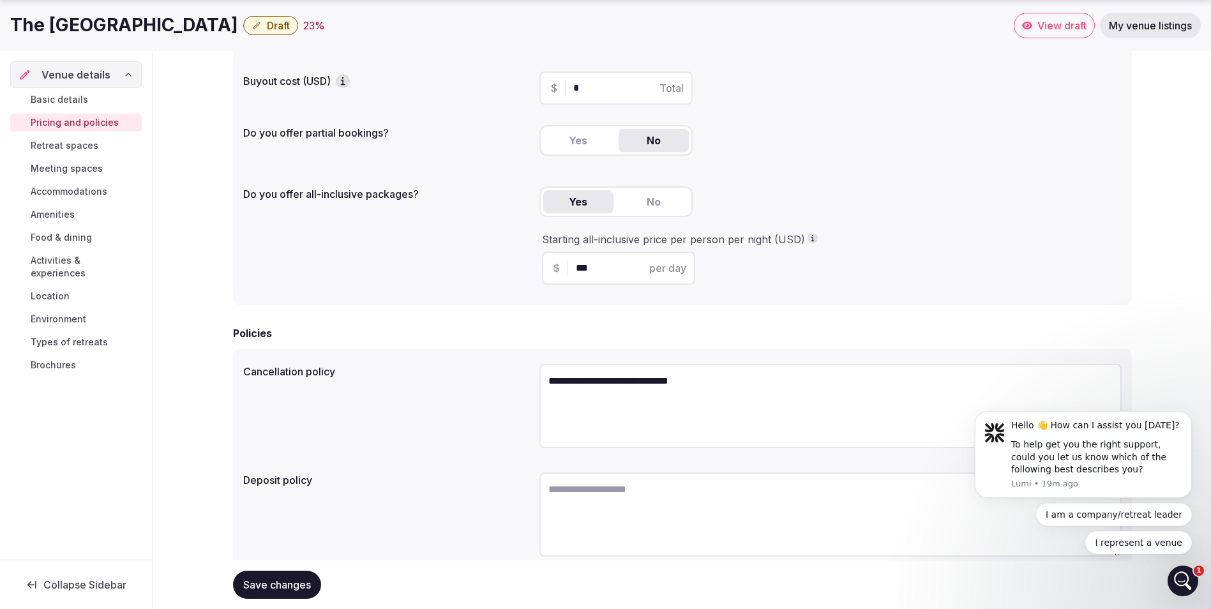
type textarea "**********"
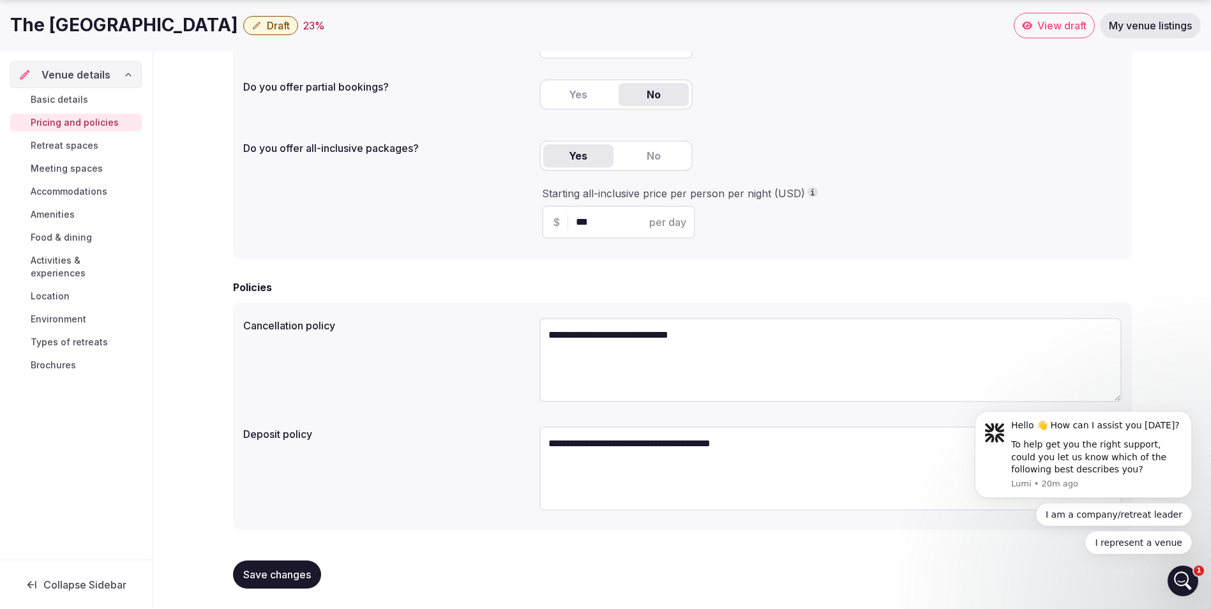
type textarea "**********"
click at [47, 150] on span "Retreat spaces" at bounding box center [65, 145] width 68 height 13
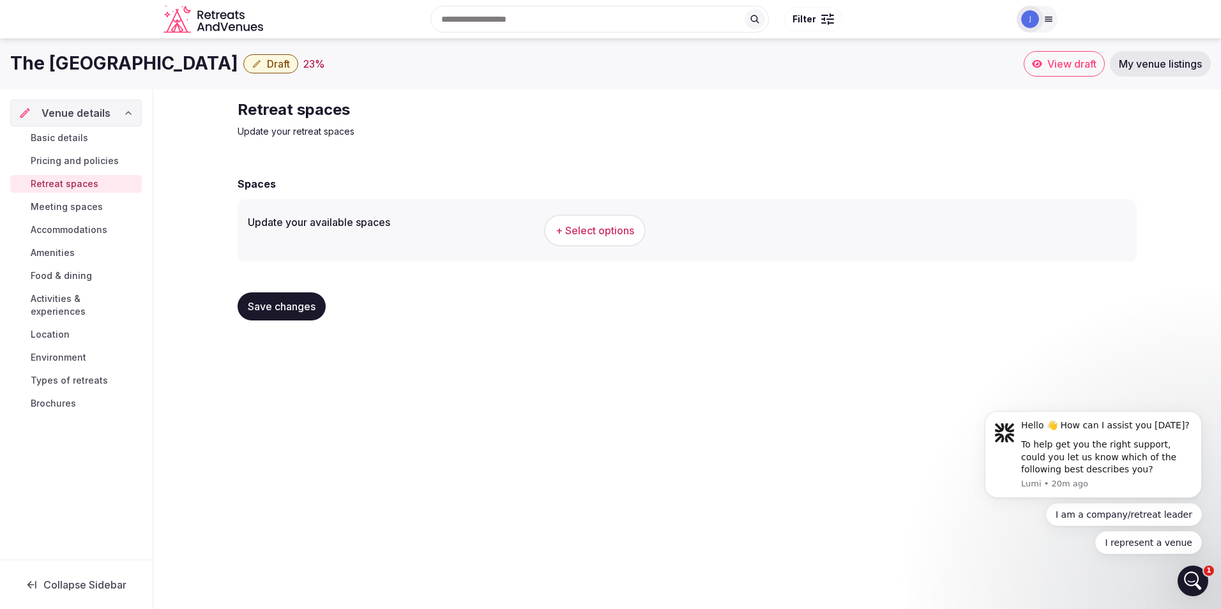
click at [577, 227] on span "+ Select options" at bounding box center [594, 230] width 79 height 14
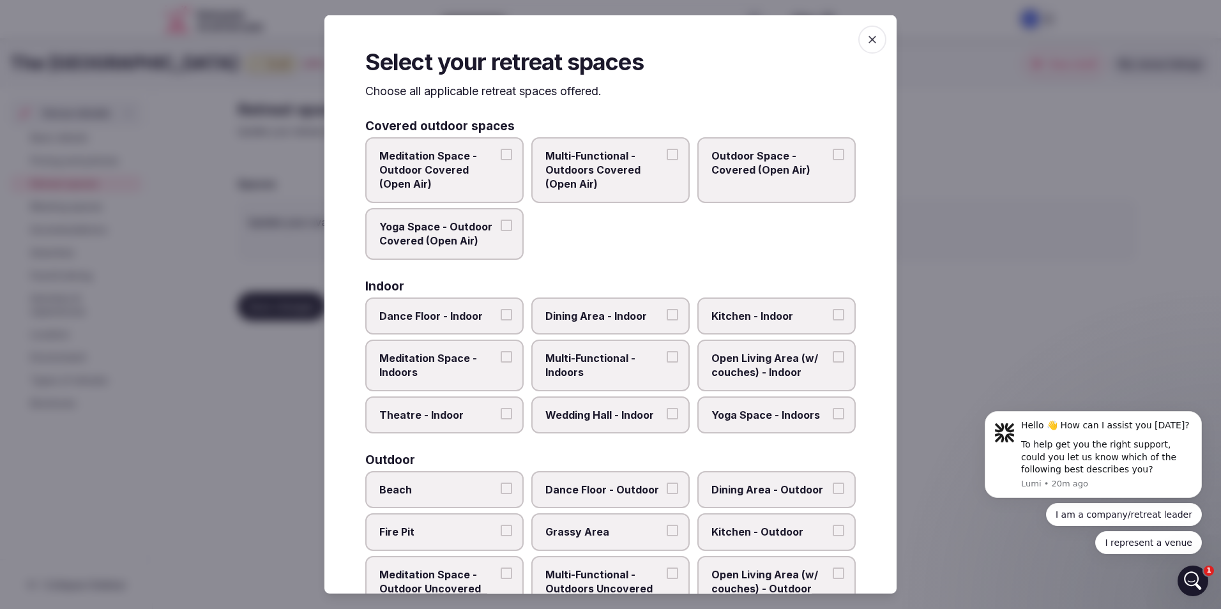
click at [502, 153] on button "Meditation Space - Outdoor Covered (Open Air)" at bounding box center [506, 153] width 11 height 11
click at [667, 151] on button "Multi-Functional - Outdoors Covered (Open Air)" at bounding box center [672, 153] width 11 height 11
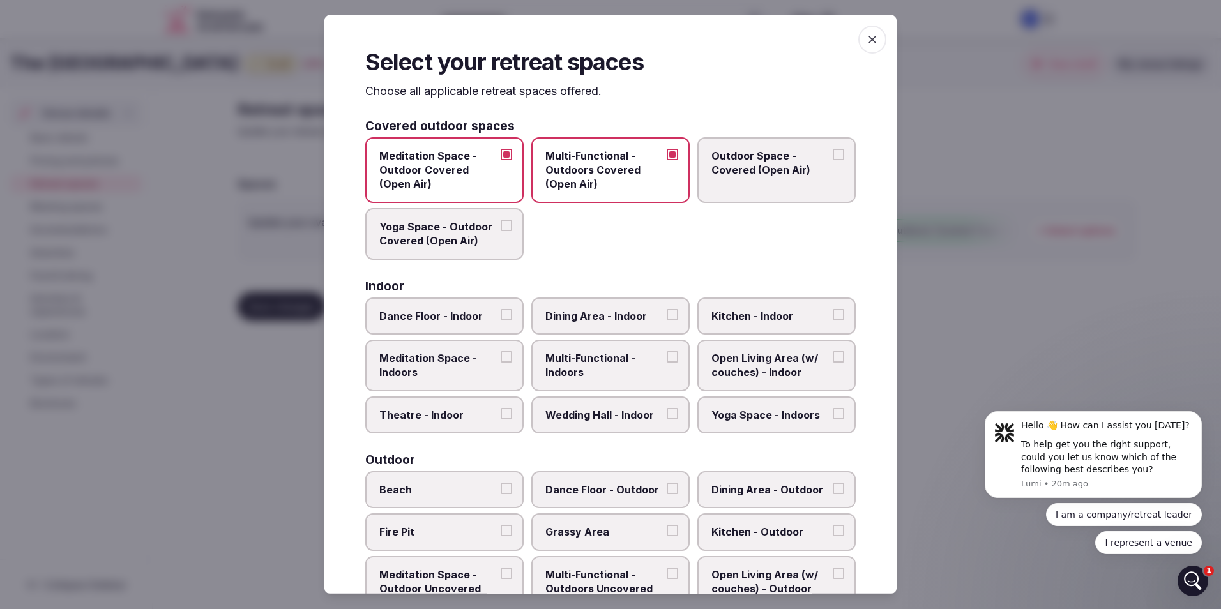
click at [833, 149] on button "Outdoor Space - Covered (Open Air)" at bounding box center [838, 153] width 11 height 11
click at [512, 227] on label "Yoga Space - Outdoor Covered (Open Air)" at bounding box center [444, 234] width 158 height 52
click at [512, 227] on button "Yoga Space - Outdoor Covered (Open Air)" at bounding box center [506, 225] width 11 height 11
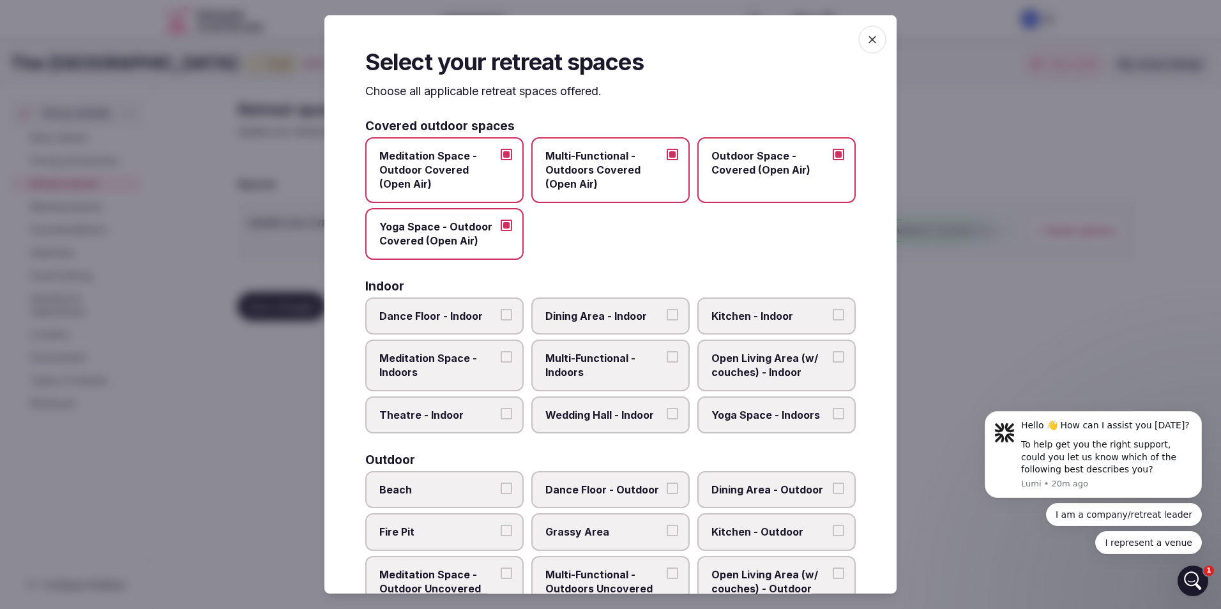
scroll to position [64, 0]
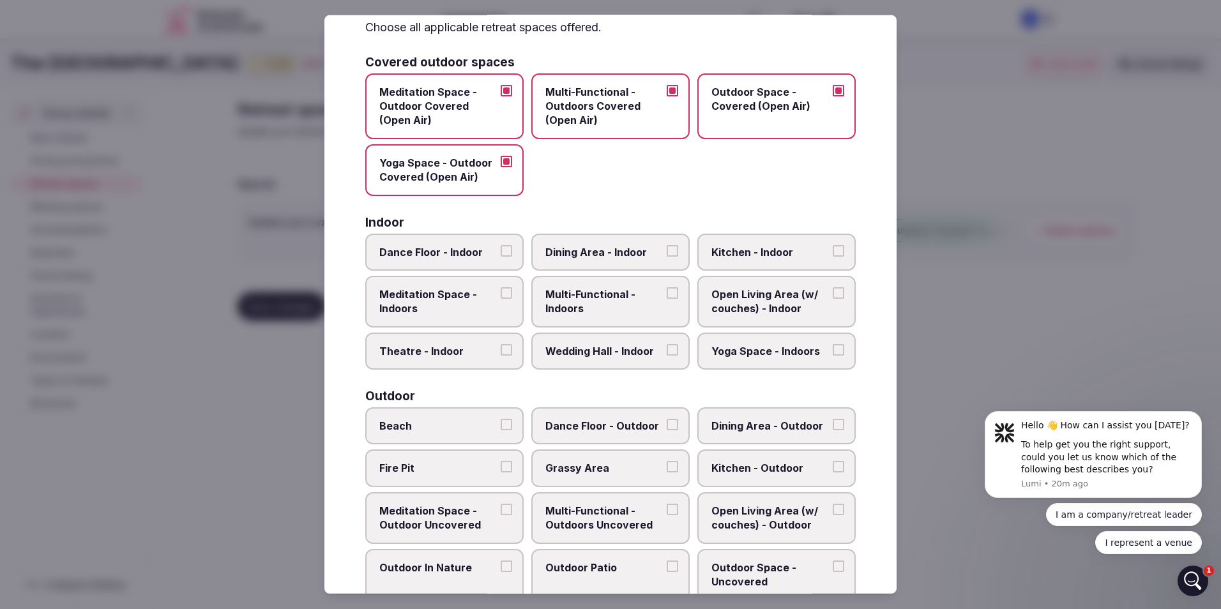
click at [667, 252] on button "Dining Area - Indoor" at bounding box center [672, 250] width 11 height 11
click at [833, 246] on button "Kitchen - Indoor" at bounding box center [838, 250] width 11 height 11
click at [833, 298] on button "Open Living Area (w/ couches) - Indoor" at bounding box center [838, 292] width 11 height 11
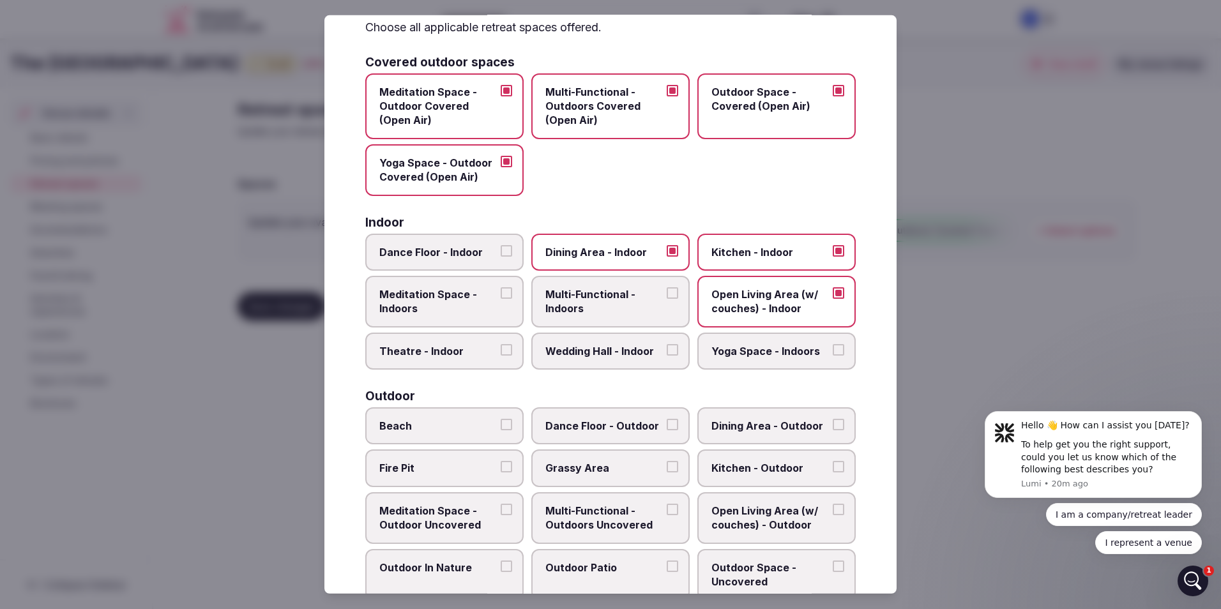
click at [667, 295] on button "Multi-Functional - Indoors" at bounding box center [672, 292] width 11 height 11
click at [504, 298] on button "Meditation Space - Indoors" at bounding box center [506, 292] width 11 height 11
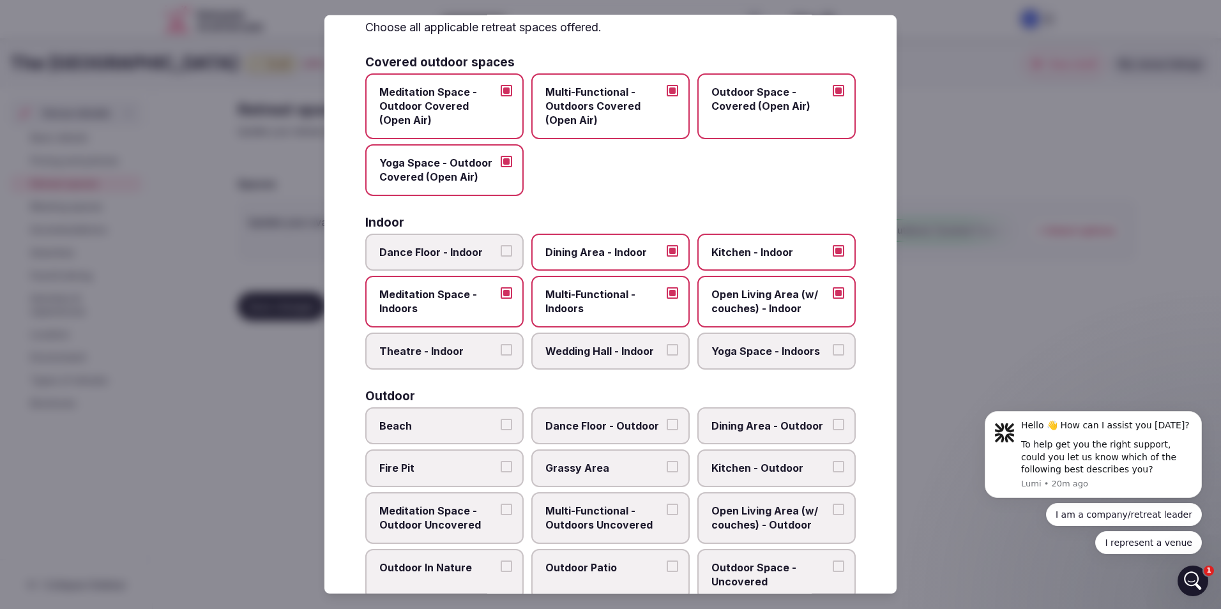
click at [667, 348] on button "Wedding Hall - Indoor" at bounding box center [672, 349] width 11 height 11
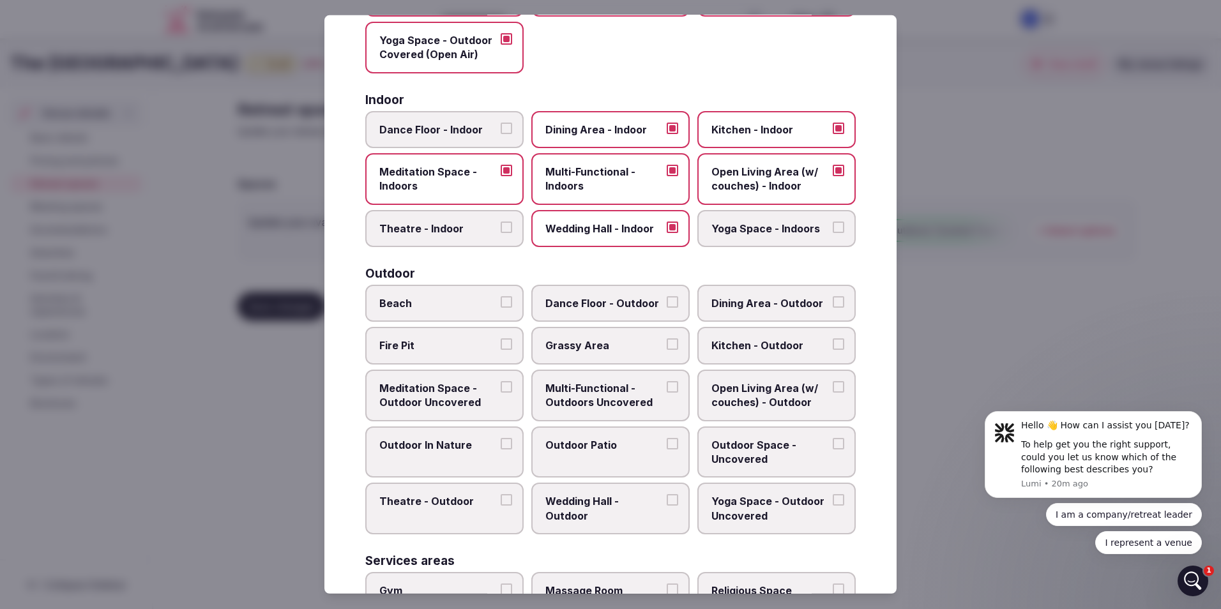
scroll to position [192, 0]
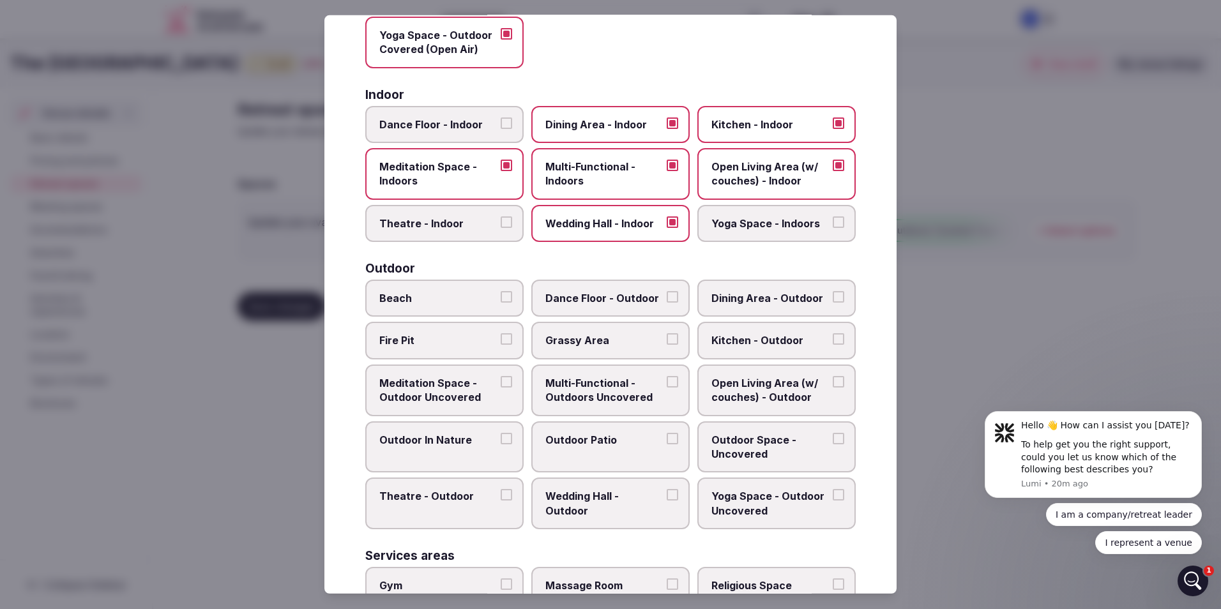
click at [833, 225] on button "Yoga Space - Indoors" at bounding box center [838, 221] width 11 height 11
click at [503, 292] on button "Beach" at bounding box center [506, 296] width 11 height 11
click at [501, 338] on button "Fire Pit" at bounding box center [506, 338] width 11 height 11
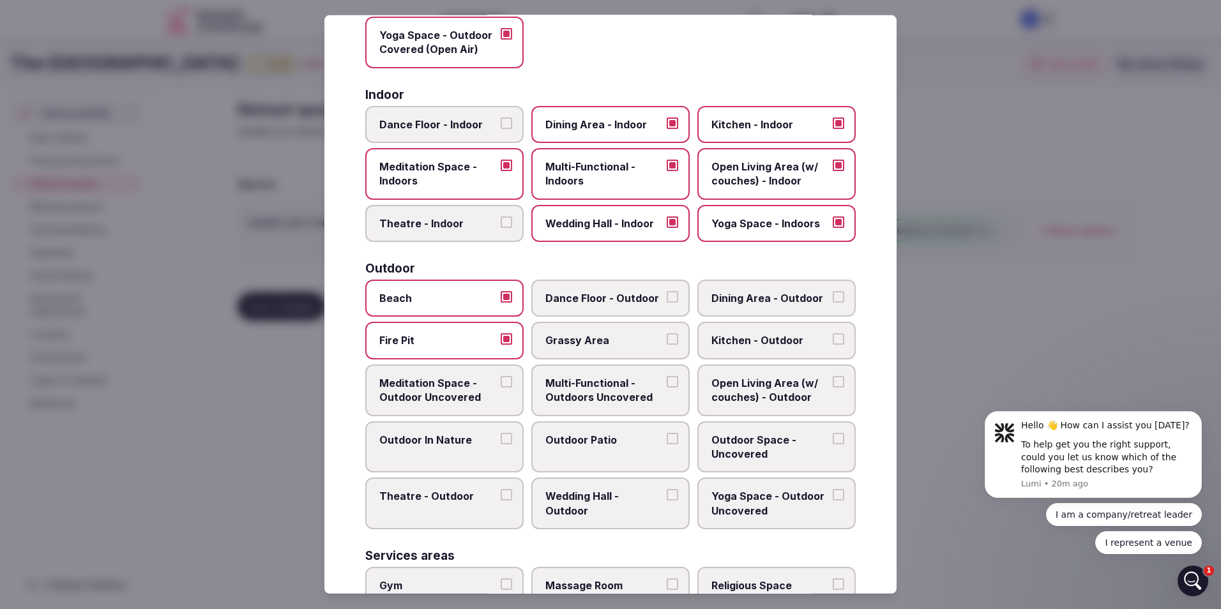
click at [659, 342] on label "Grassy Area" at bounding box center [610, 340] width 158 height 37
click at [667, 342] on button "Grassy Area" at bounding box center [672, 338] width 11 height 11
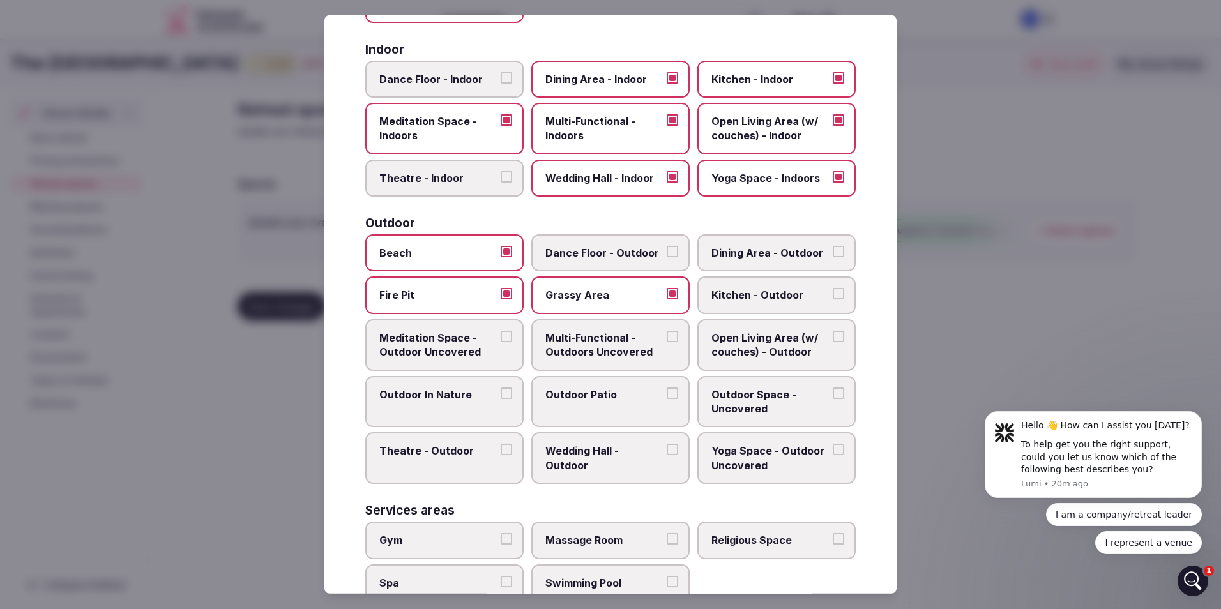
scroll to position [255, 0]
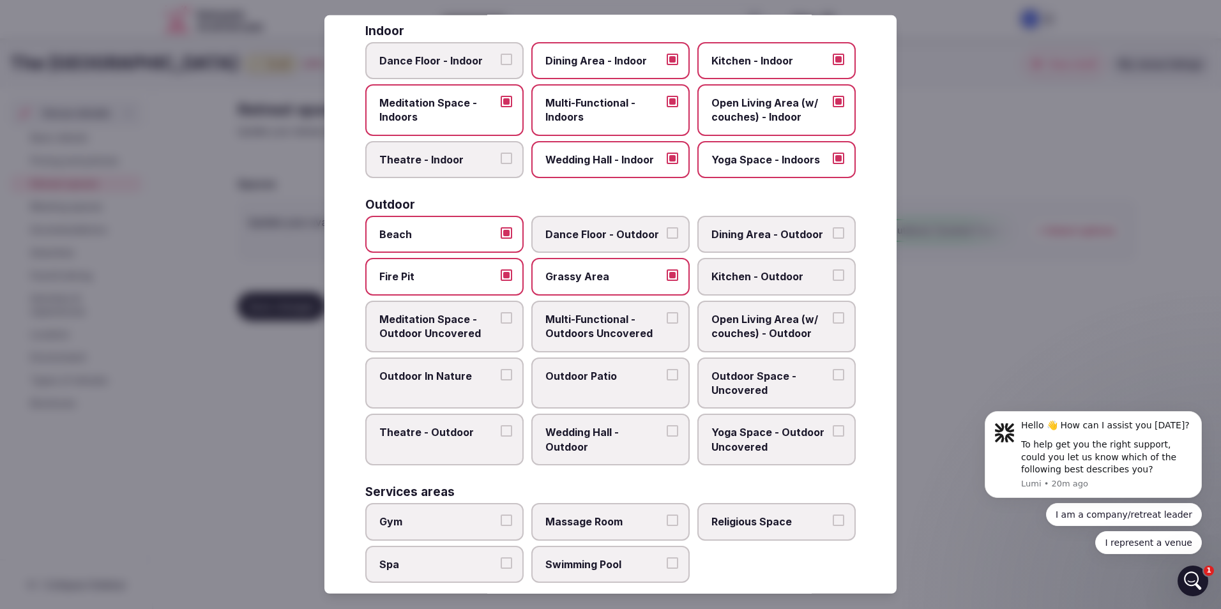
click at [833, 234] on button "Dining Area - Outdoor" at bounding box center [838, 232] width 11 height 11
click at [506, 375] on button "Outdoor In Nature" at bounding box center [506, 374] width 11 height 11
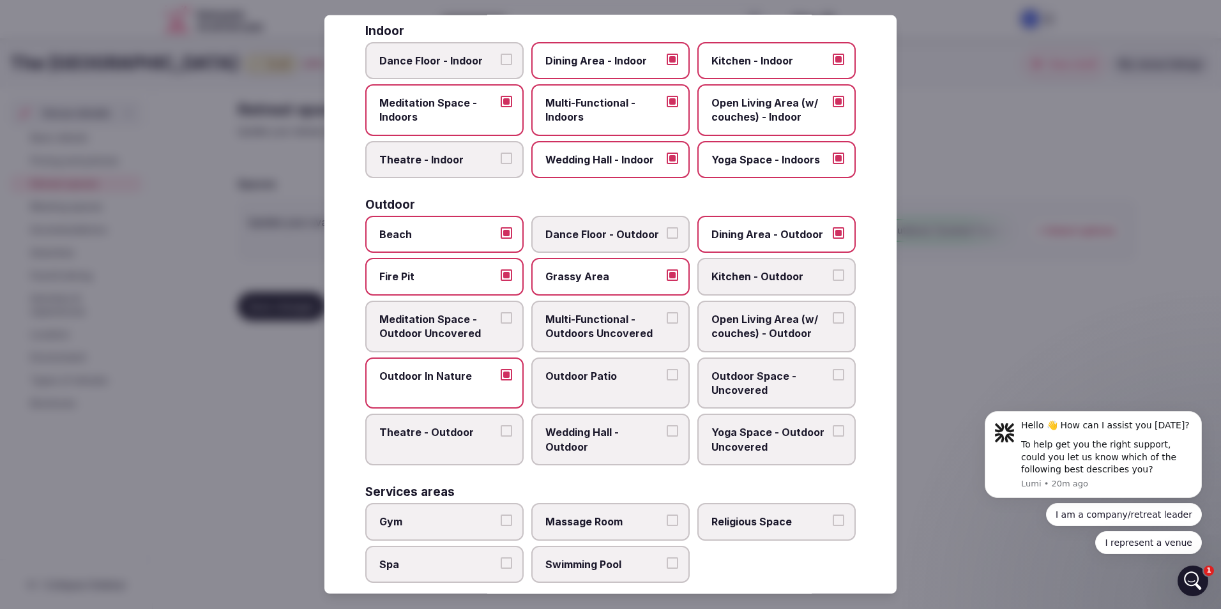
click at [667, 374] on button "Outdoor Patio" at bounding box center [672, 374] width 11 height 11
click at [837, 382] on label "Outdoor Space - Uncovered" at bounding box center [776, 384] width 158 height 52
click at [837, 381] on button "Outdoor Space - Uncovered" at bounding box center [838, 374] width 11 height 11
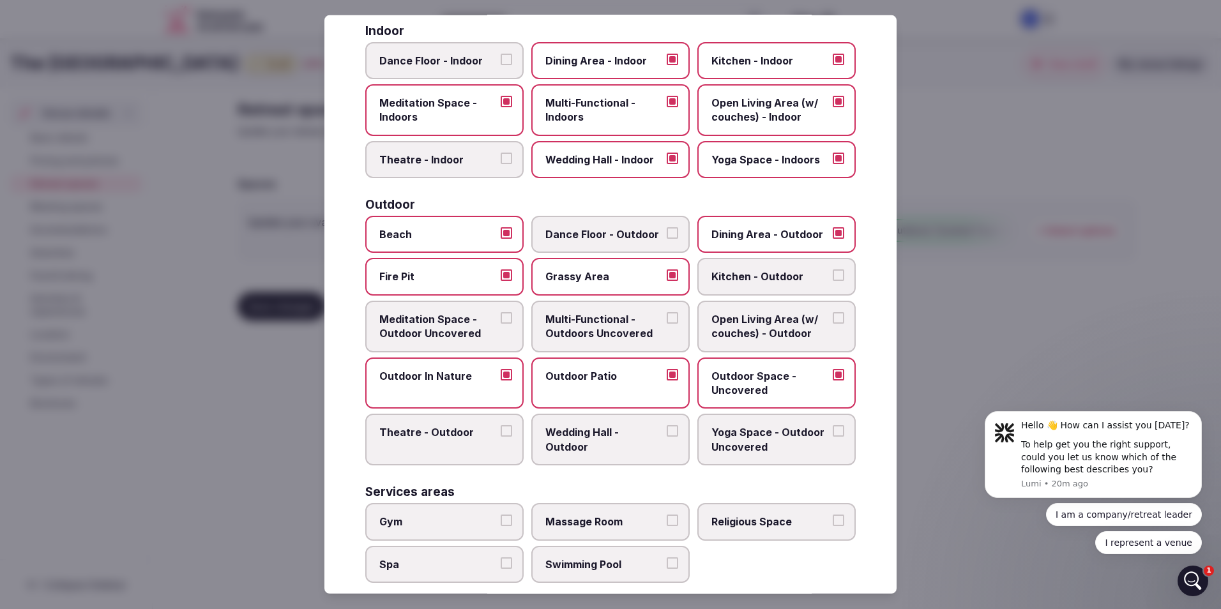
click at [833, 315] on button "Open Living Area (w/ couches) - Outdoor" at bounding box center [838, 317] width 11 height 11
click at [658, 453] on label "Wedding Hall - Outdoor" at bounding box center [610, 440] width 158 height 52
click at [667, 437] on button "Wedding Hall - Outdoor" at bounding box center [672, 430] width 11 height 11
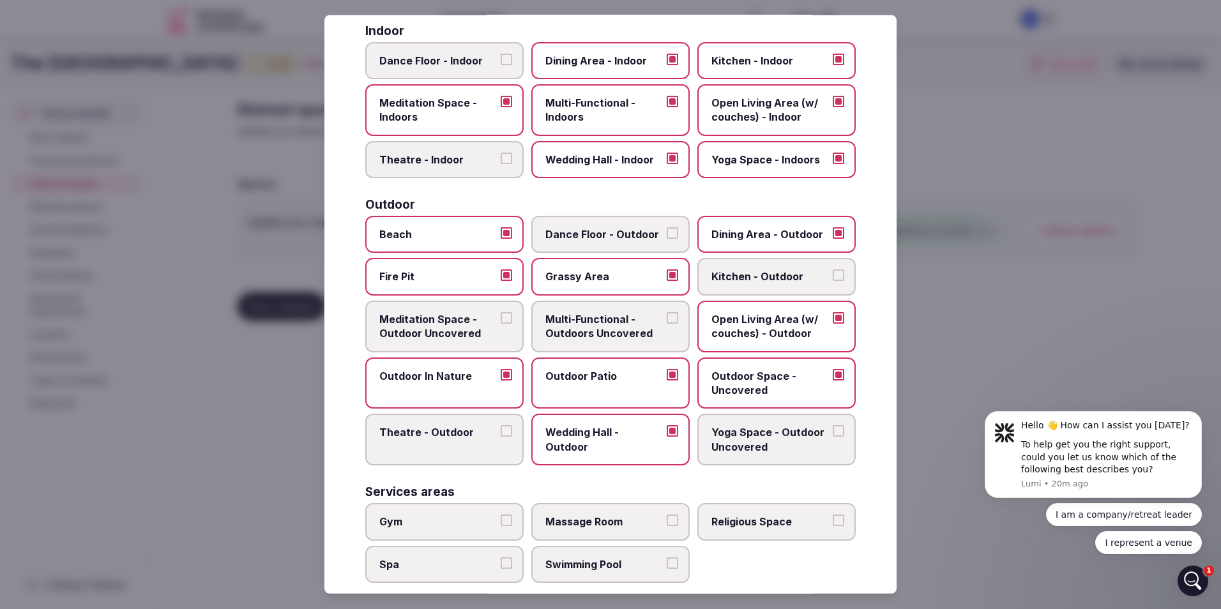
click at [747, 448] on span "Yoga Space - Outdoor Uncovered" at bounding box center [769, 439] width 117 height 29
click at [833, 437] on button "Yoga Space - Outdoor Uncovered" at bounding box center [838, 430] width 11 height 11
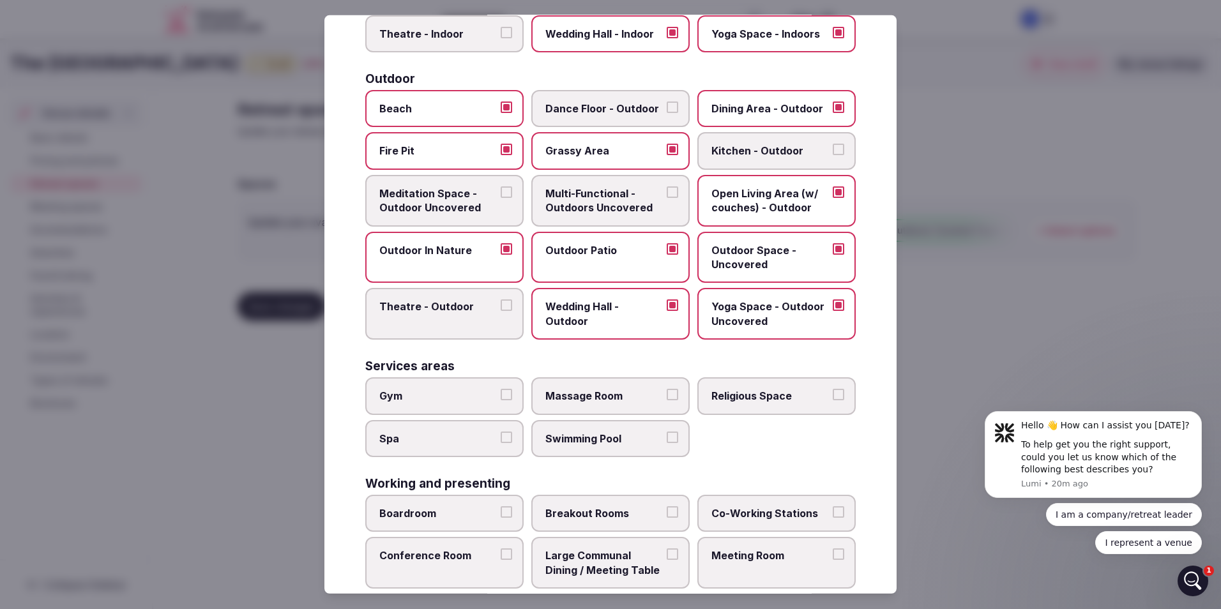
scroll to position [447, 0]
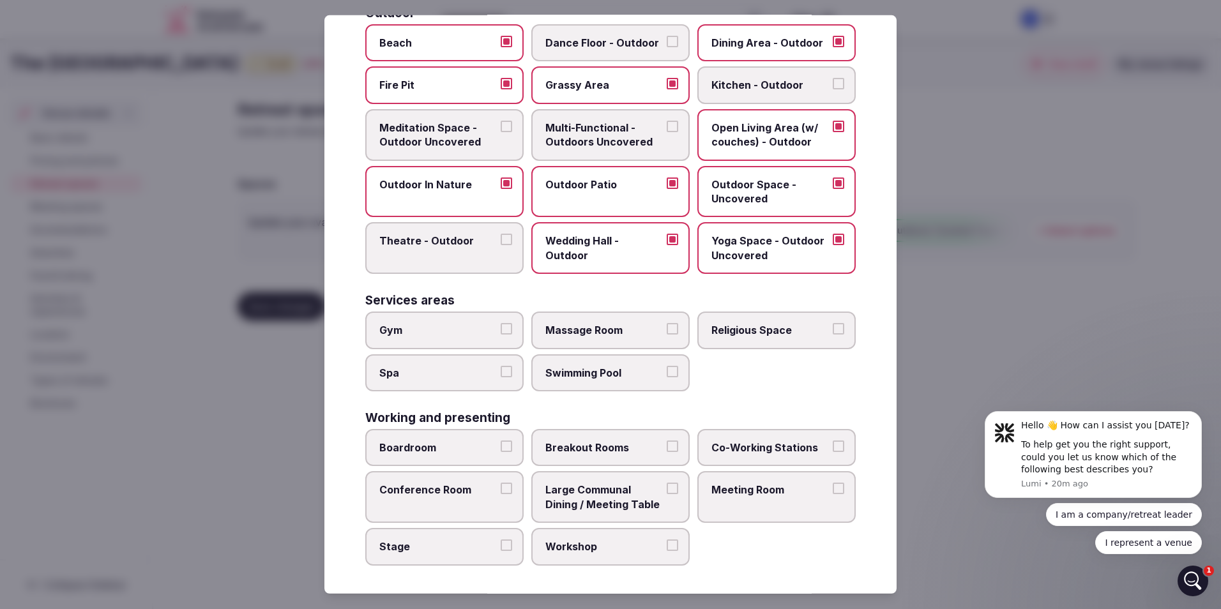
click at [441, 339] on label "Gym" at bounding box center [444, 330] width 158 height 37
click at [501, 335] on button "Gym" at bounding box center [506, 328] width 11 height 11
drag, startPoint x: 446, startPoint y: 375, endPoint x: 459, endPoint y: 381, distance: 14.3
click at [448, 377] on span "Spa" at bounding box center [437, 372] width 117 height 14
click at [501, 377] on button "Spa" at bounding box center [506, 370] width 11 height 11
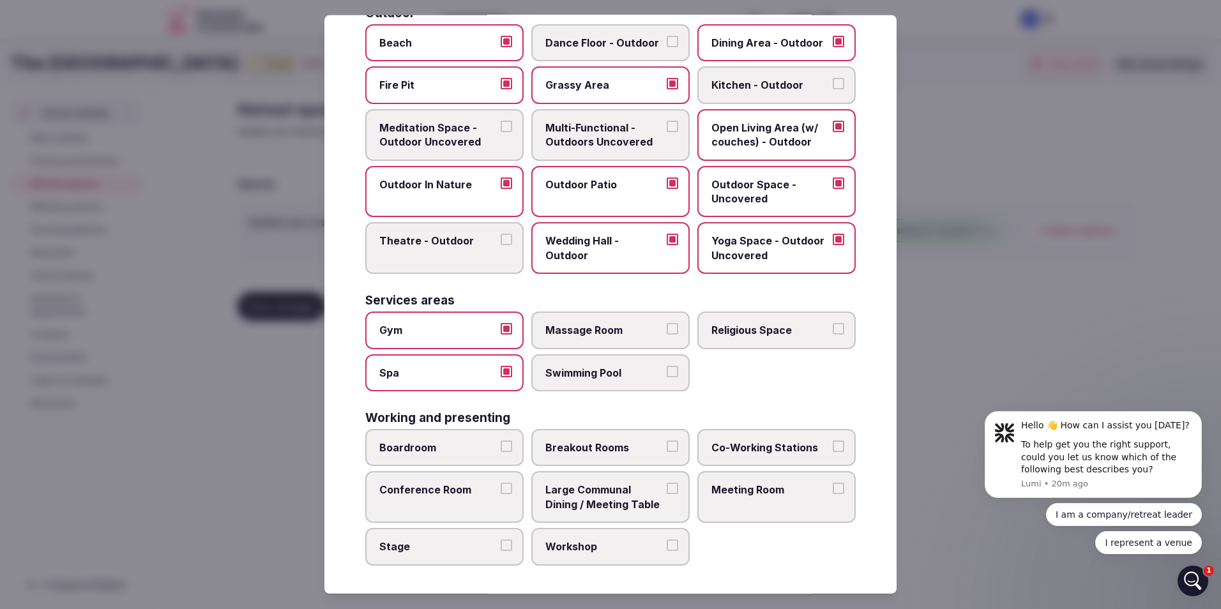
click at [584, 376] on span "Swimming Pool" at bounding box center [603, 372] width 117 height 14
click at [667, 376] on button "Swimming Pool" at bounding box center [672, 370] width 11 height 11
drag, startPoint x: 598, startPoint y: 332, endPoint x: 617, endPoint y: 331, distance: 19.2
click at [598, 332] on span "Massage Room" at bounding box center [603, 330] width 117 height 14
click at [667, 332] on button "Massage Room" at bounding box center [672, 328] width 11 height 11
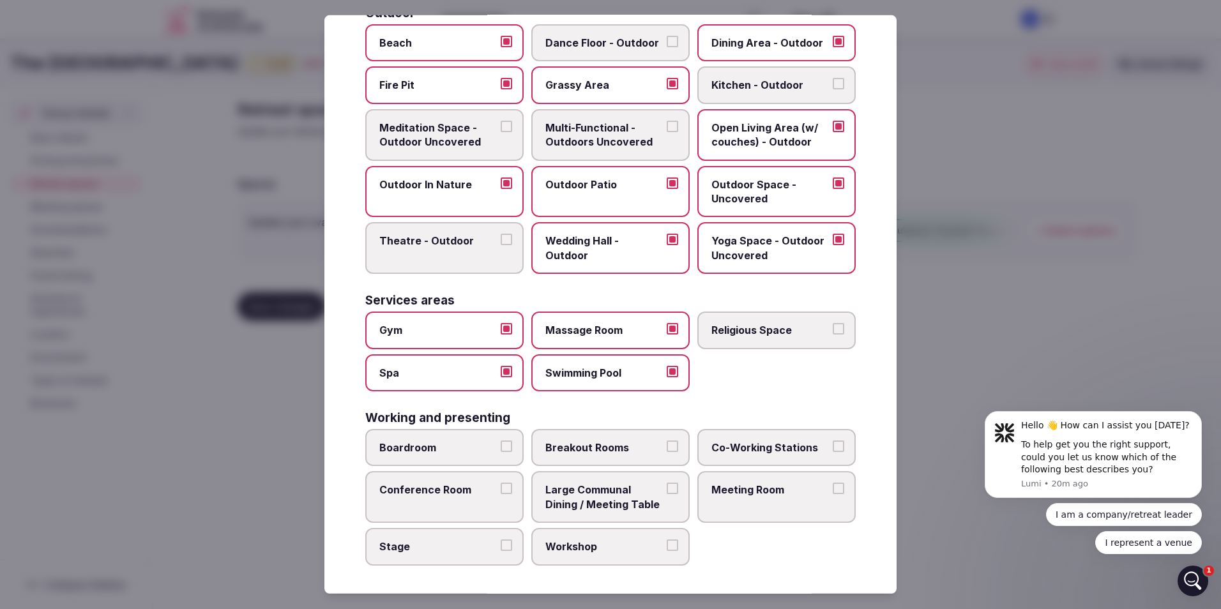
scroll to position [450, 0]
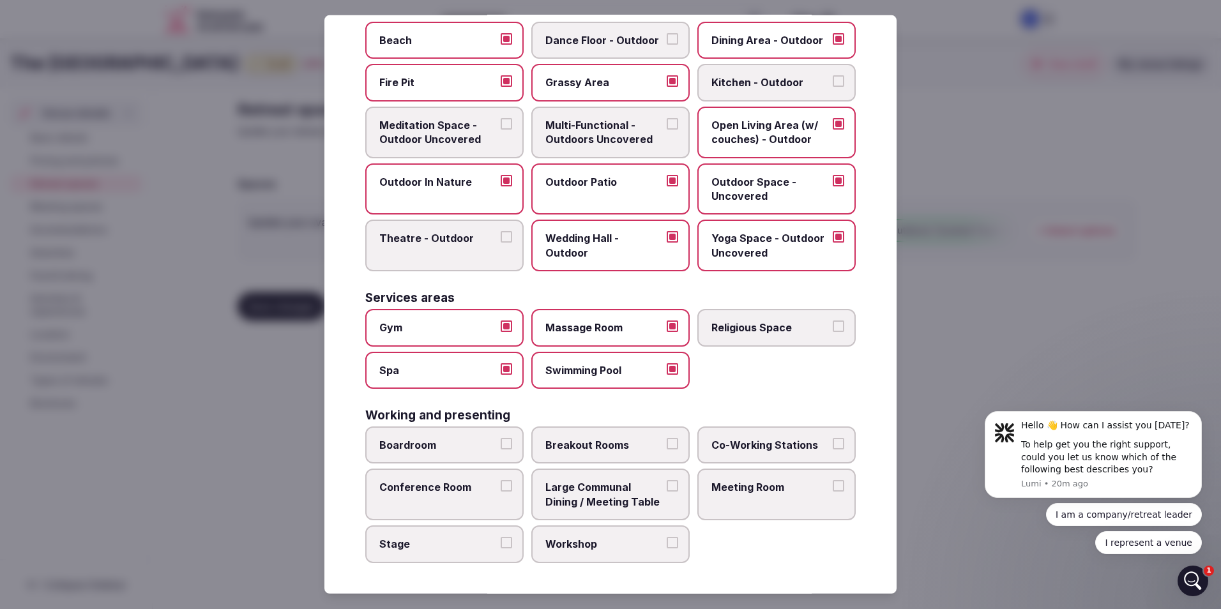
click at [457, 446] on span "Boardroom" at bounding box center [437, 445] width 117 height 14
click at [501, 446] on button "Boardroom" at bounding box center [506, 443] width 11 height 11
click at [455, 483] on span "Conference Room" at bounding box center [437, 487] width 117 height 14
click at [501, 483] on button "Conference Room" at bounding box center [506, 485] width 11 height 11
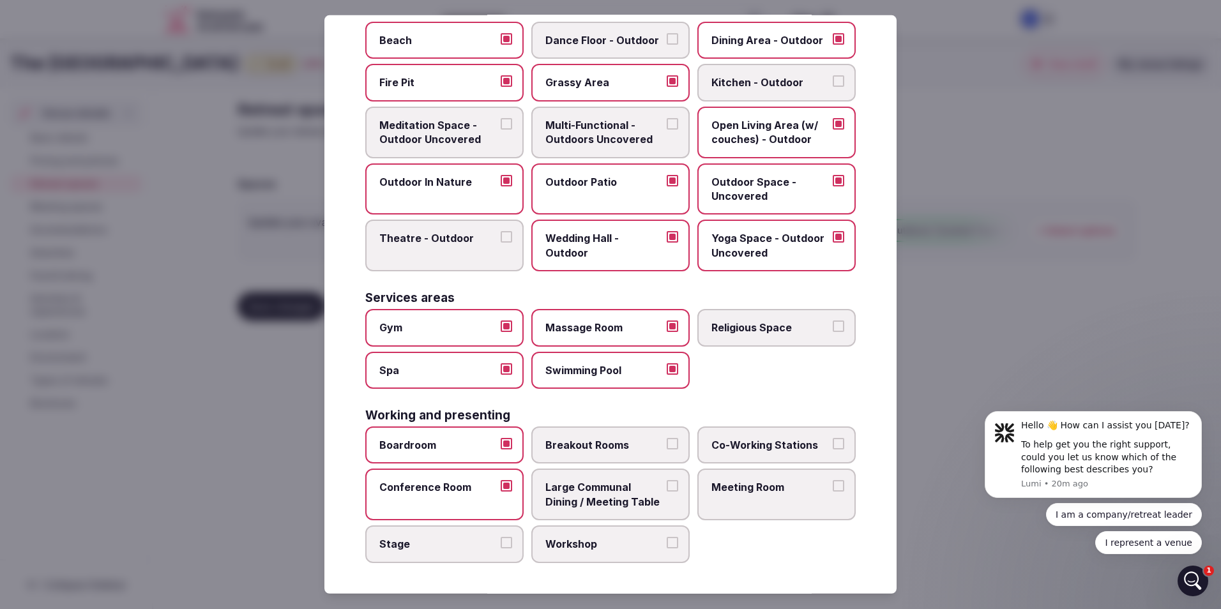
drag, startPoint x: 468, startPoint y: 538, endPoint x: 529, endPoint y: 537, distance: 60.7
click at [469, 538] on span "Stage" at bounding box center [437, 544] width 117 height 14
click at [501, 538] on button "Stage" at bounding box center [506, 542] width 11 height 11
click at [586, 542] on span "Workshop" at bounding box center [603, 544] width 117 height 14
click at [667, 542] on button "Workshop" at bounding box center [672, 542] width 11 height 11
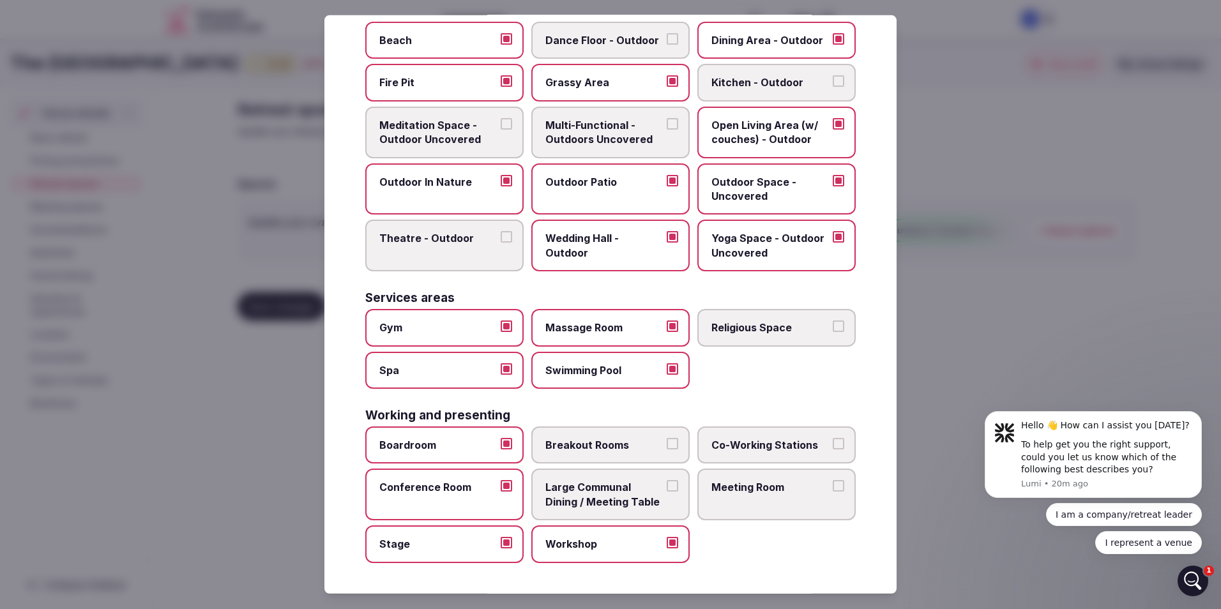
click at [591, 512] on label "Large Communal Dining / Meeting Table" at bounding box center [610, 495] width 158 height 52
click at [667, 492] on button "Large Communal Dining / Meeting Table" at bounding box center [672, 485] width 11 height 11
drag, startPoint x: 610, startPoint y: 453, endPoint x: 618, endPoint y: 455, distance: 8.5
click at [610, 453] on label "Breakout Rooms" at bounding box center [610, 445] width 158 height 37
click at [667, 450] on button "Breakout Rooms" at bounding box center [672, 443] width 11 height 11
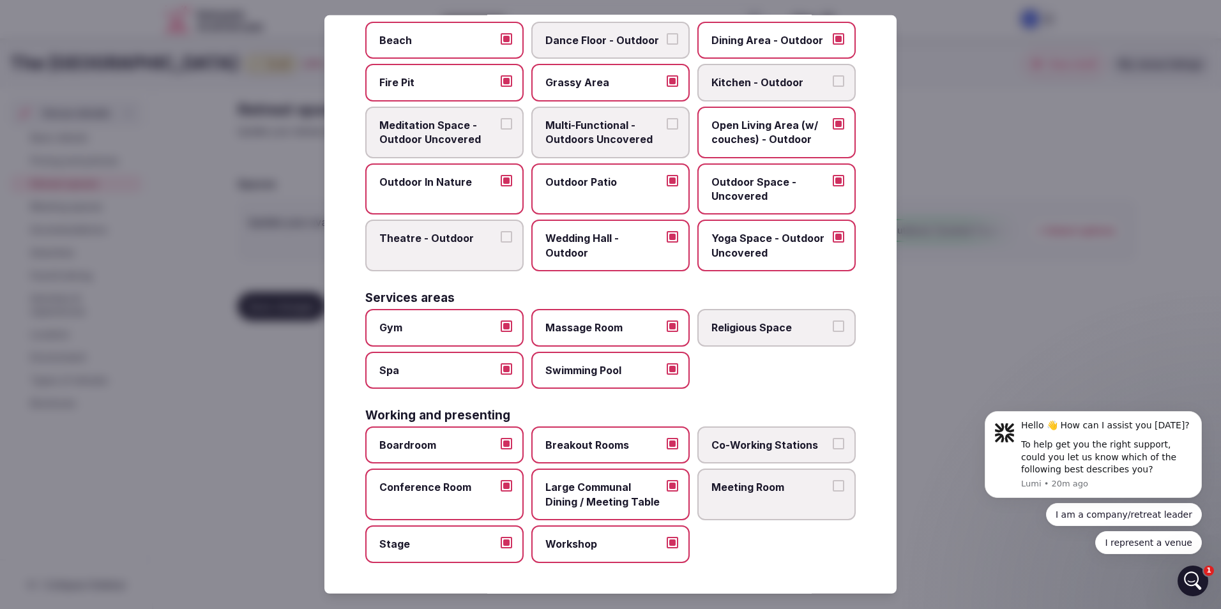
click at [730, 460] on label "Co-Working Stations" at bounding box center [776, 445] width 158 height 37
click at [833, 450] on button "Co-Working Stations" at bounding box center [838, 443] width 11 height 11
click at [735, 497] on label "Meeting Room" at bounding box center [776, 495] width 158 height 52
click at [833, 492] on button "Meeting Room" at bounding box center [838, 485] width 11 height 11
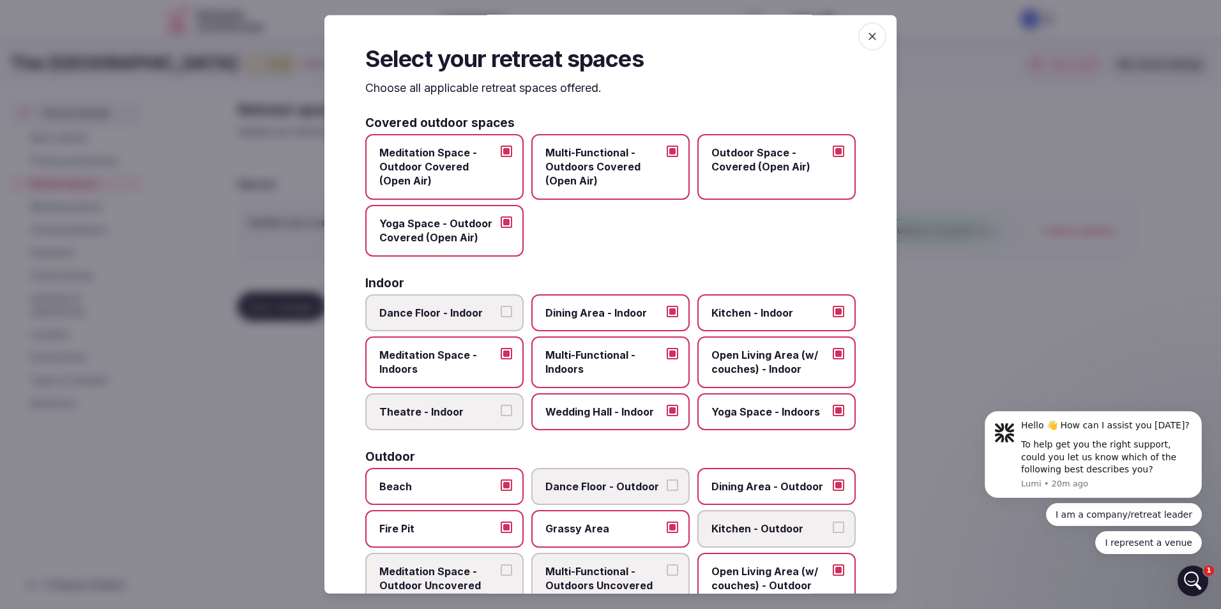
scroll to position [0, 0]
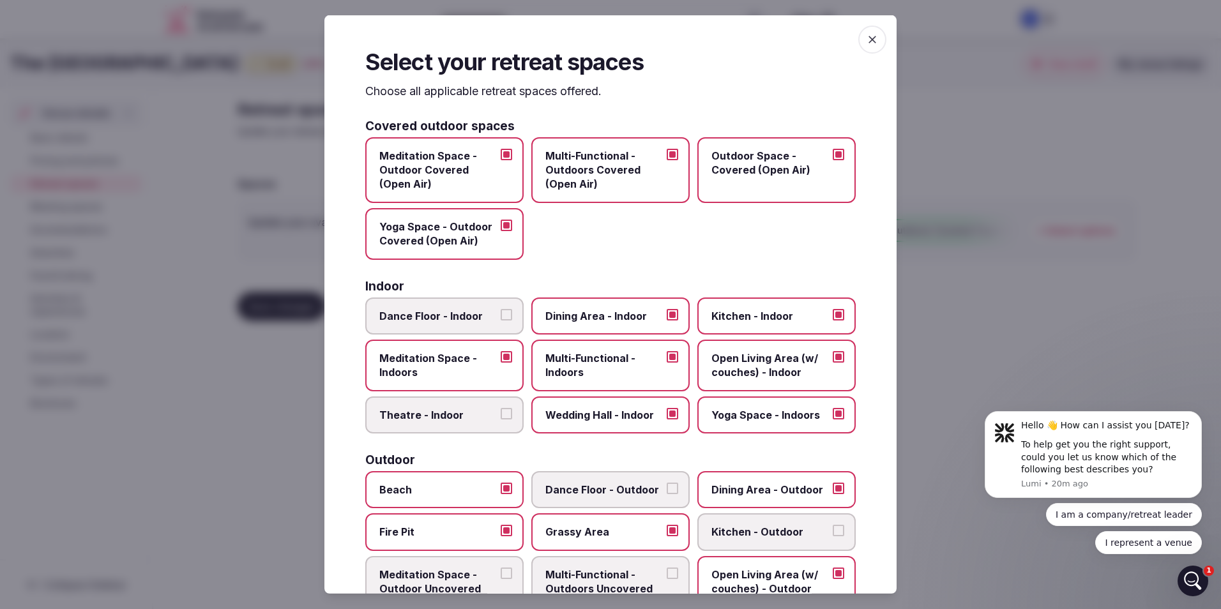
click at [974, 80] on div at bounding box center [610, 304] width 1221 height 609
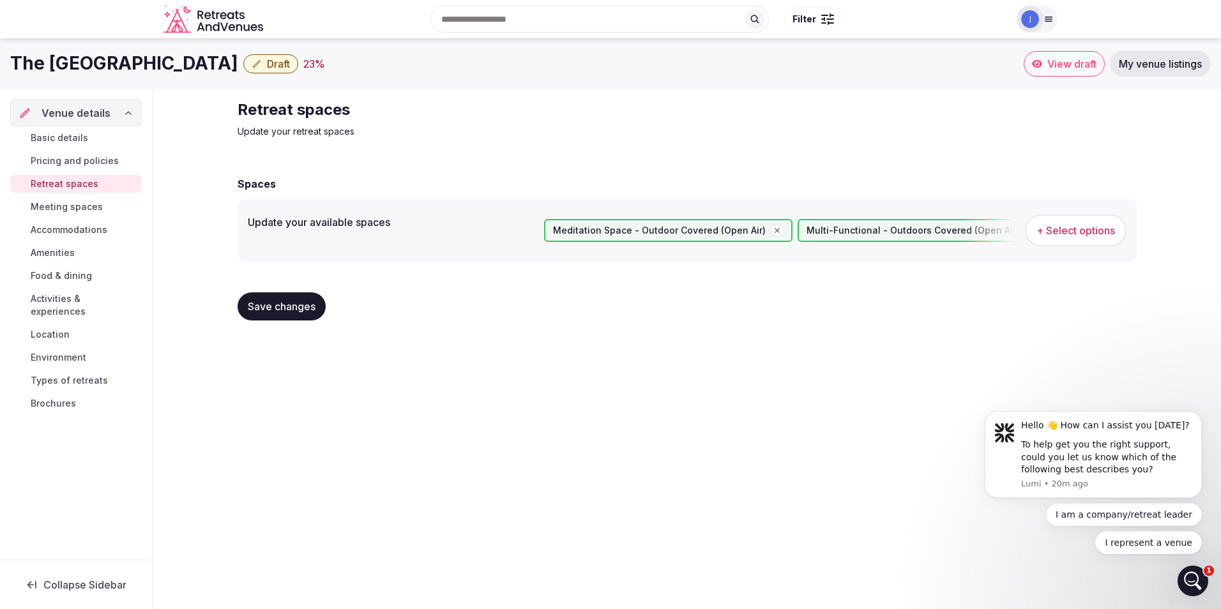
click at [49, 205] on span "Meeting spaces" at bounding box center [67, 206] width 72 height 13
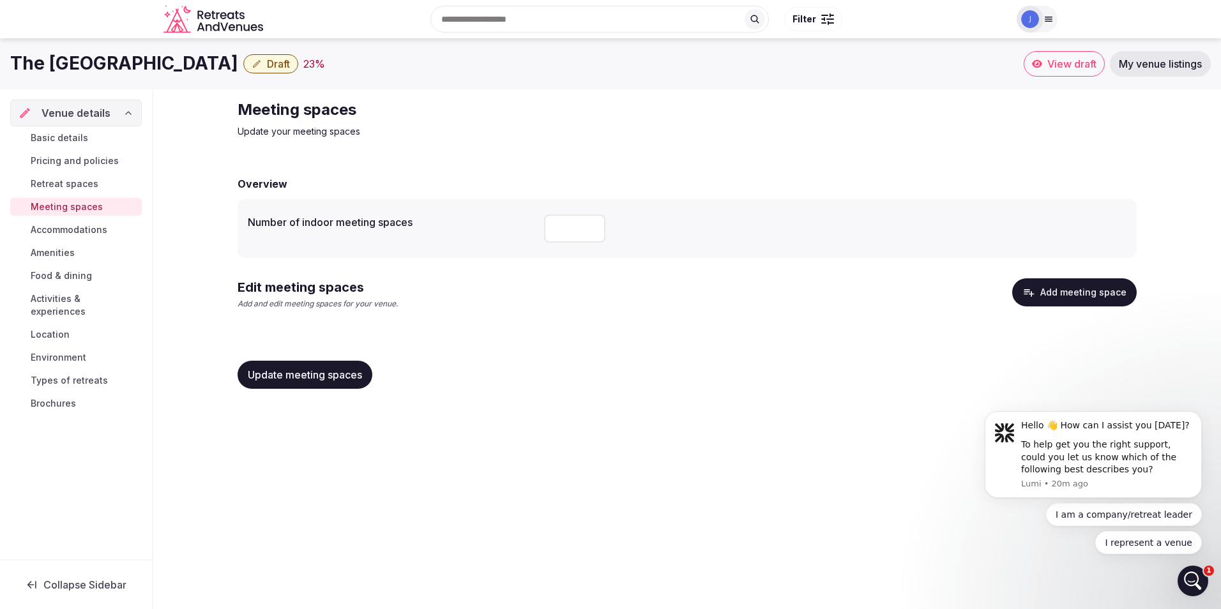
click at [561, 229] on input "number" at bounding box center [574, 229] width 61 height 28
type input "*"
click at [559, 337] on div "Overview Number of indoor meeting spaces * Edit meeting spaces Add and edit mee…" at bounding box center [687, 281] width 899 height 236
click at [82, 232] on span "Accommodations" at bounding box center [69, 229] width 77 height 13
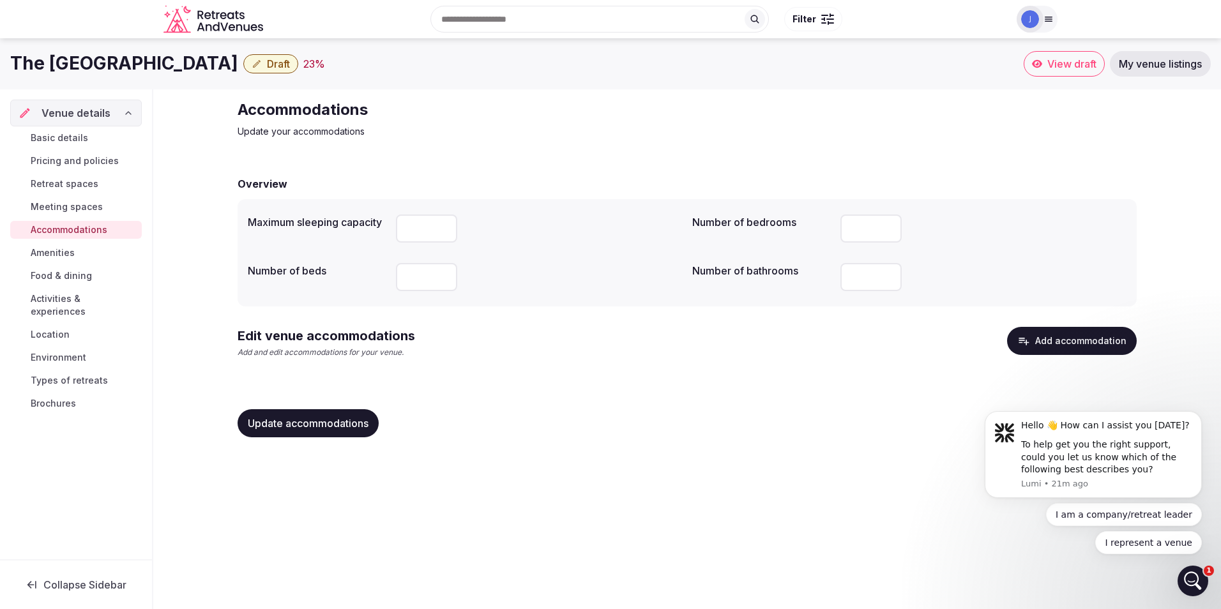
click at [72, 255] on span "Amenities" at bounding box center [53, 252] width 44 height 13
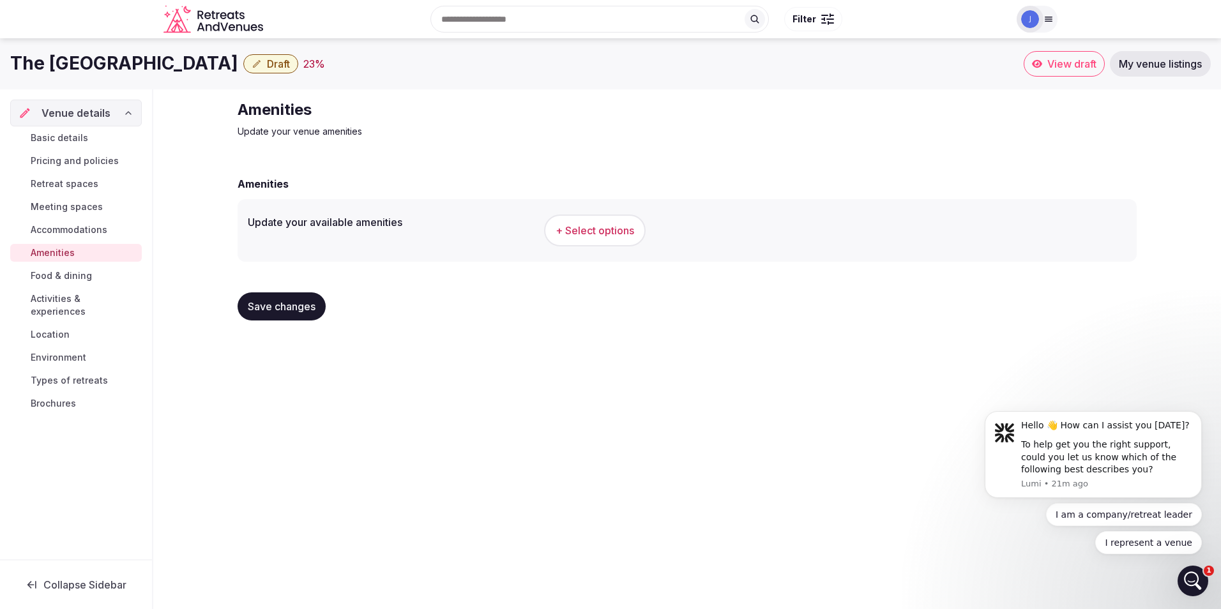
click at [590, 236] on span "+ Select options" at bounding box center [594, 230] width 79 height 14
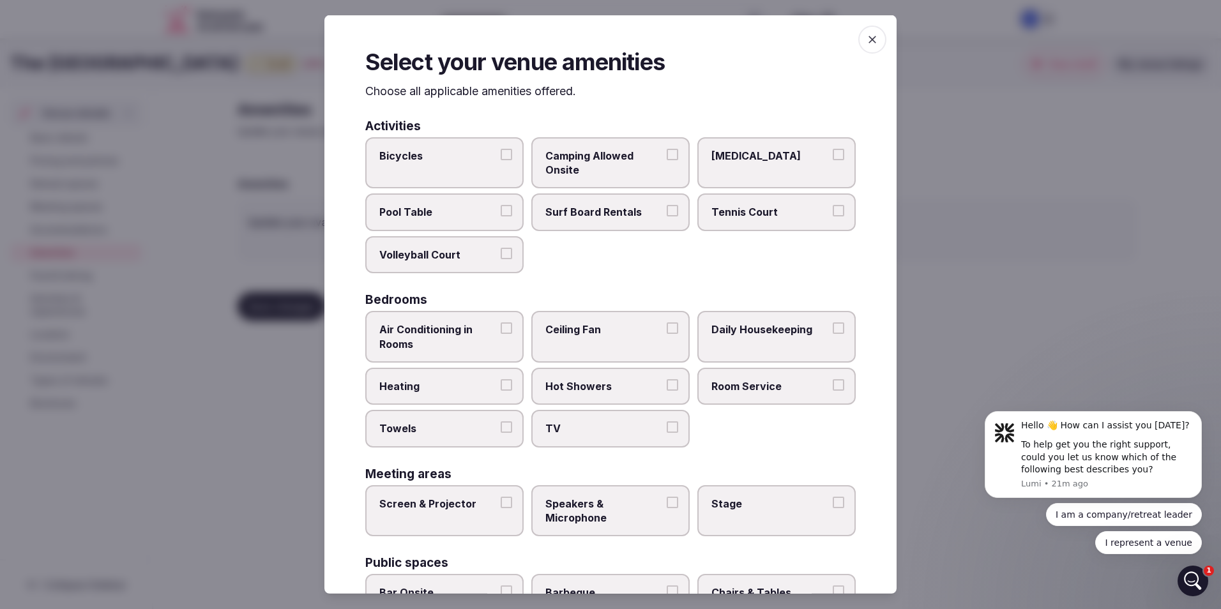
click at [506, 149] on button "Bicycles" at bounding box center [506, 153] width 11 height 11
click at [667, 211] on button "Surf Board Rentals" at bounding box center [672, 210] width 11 height 11
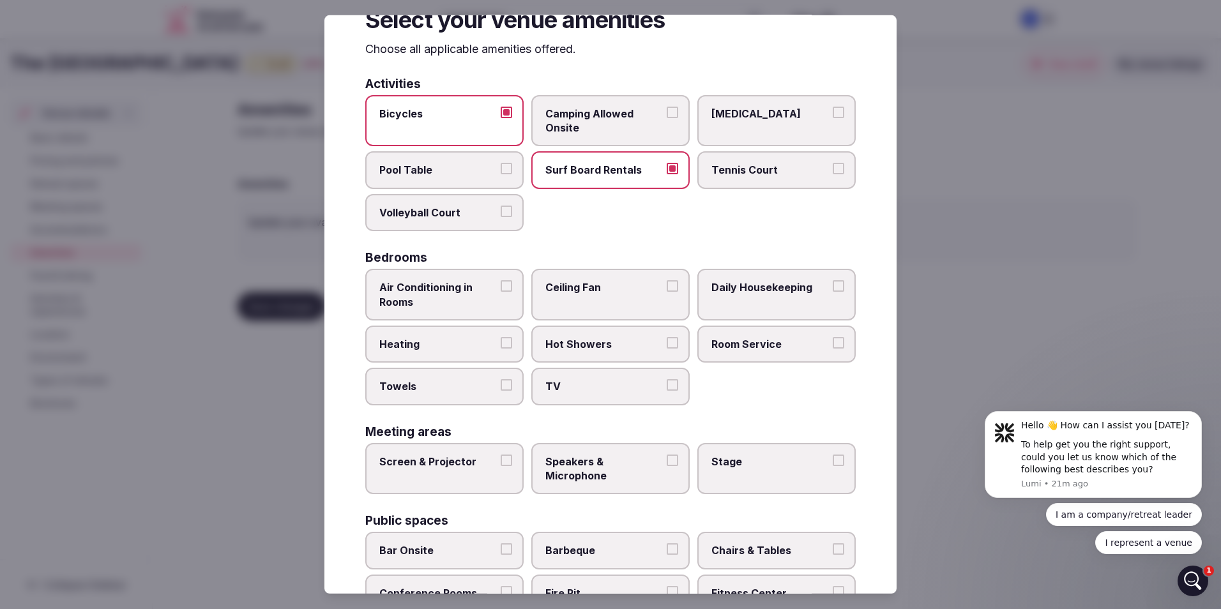
scroll to position [64, 0]
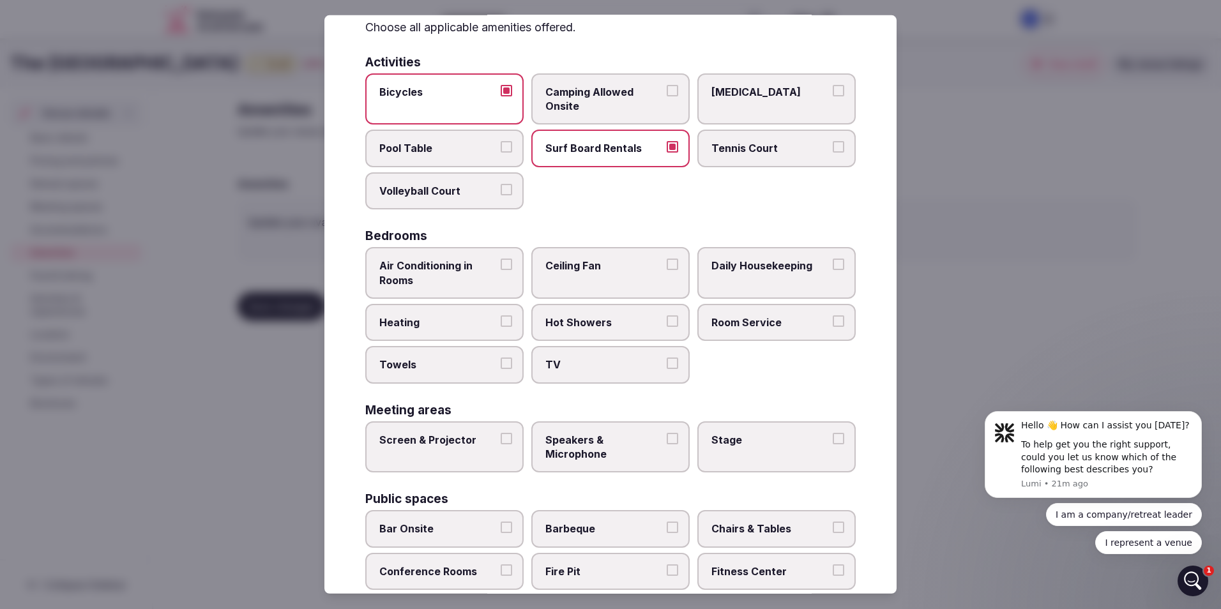
drag, startPoint x: 504, startPoint y: 266, endPoint x: 562, endPoint y: 269, distance: 57.6
click at [505, 266] on button "Air Conditioning in Rooms" at bounding box center [506, 264] width 11 height 11
click at [667, 260] on button "Ceiling Fan" at bounding box center [672, 264] width 11 height 11
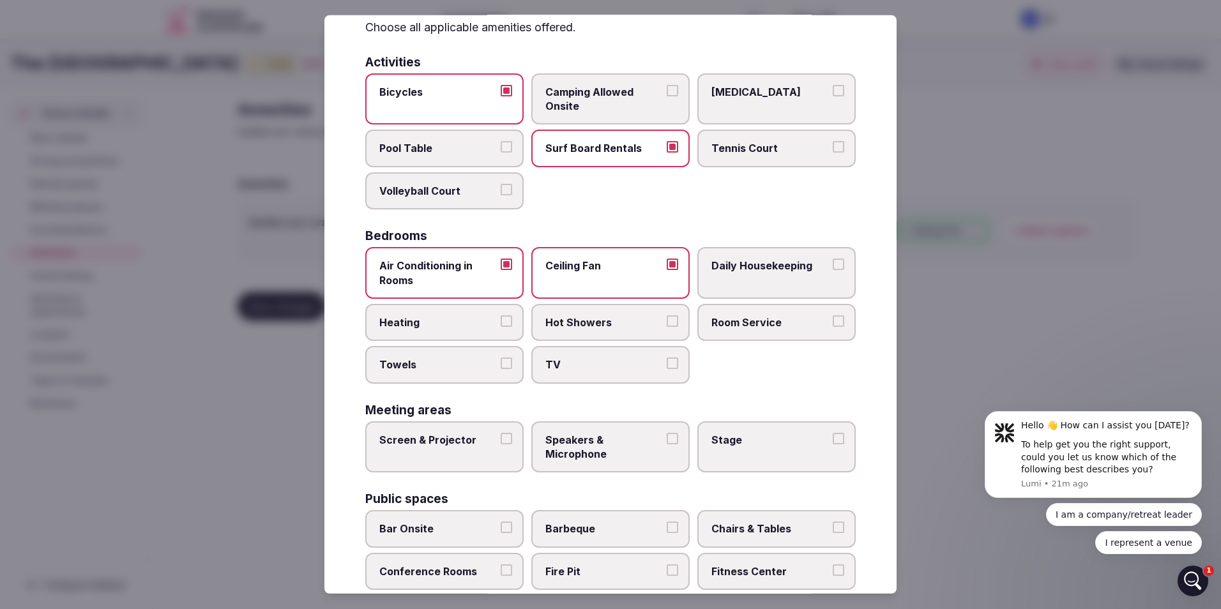
click at [833, 261] on button "Daily Housekeeping" at bounding box center [838, 264] width 11 height 11
click at [669, 324] on button "Hot Showers" at bounding box center [672, 320] width 11 height 11
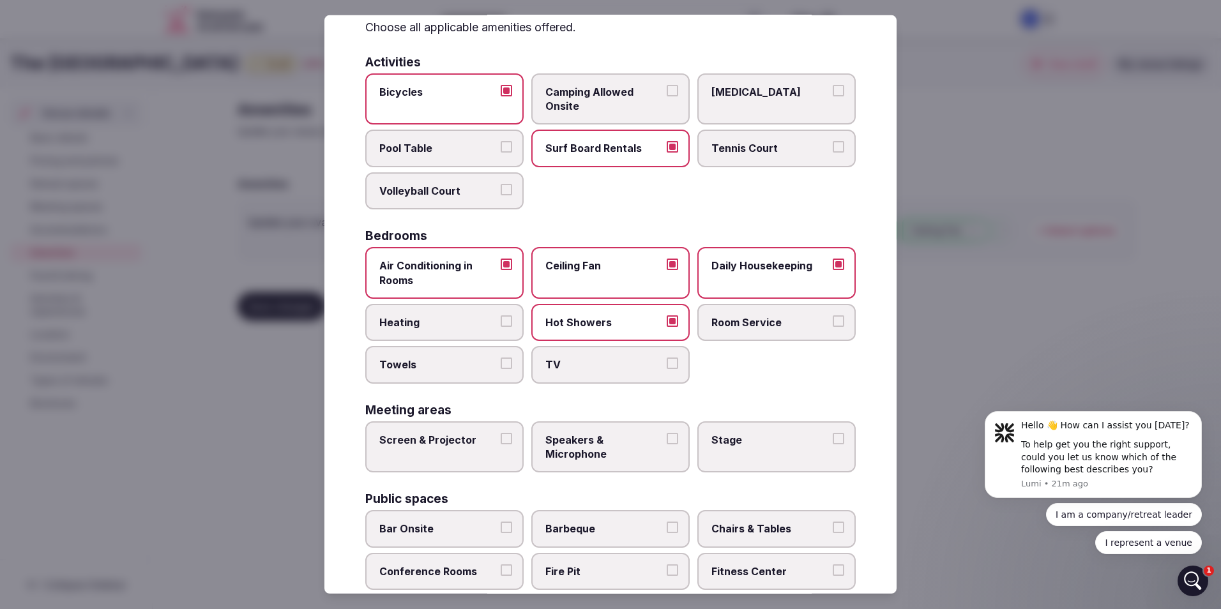
click at [821, 315] on label "Room Service" at bounding box center [776, 322] width 158 height 37
click at [833, 315] on button "Room Service" at bounding box center [838, 320] width 11 height 11
click at [667, 364] on button "TV" at bounding box center [672, 363] width 11 height 11
click at [507, 361] on button "Towels" at bounding box center [506, 363] width 11 height 11
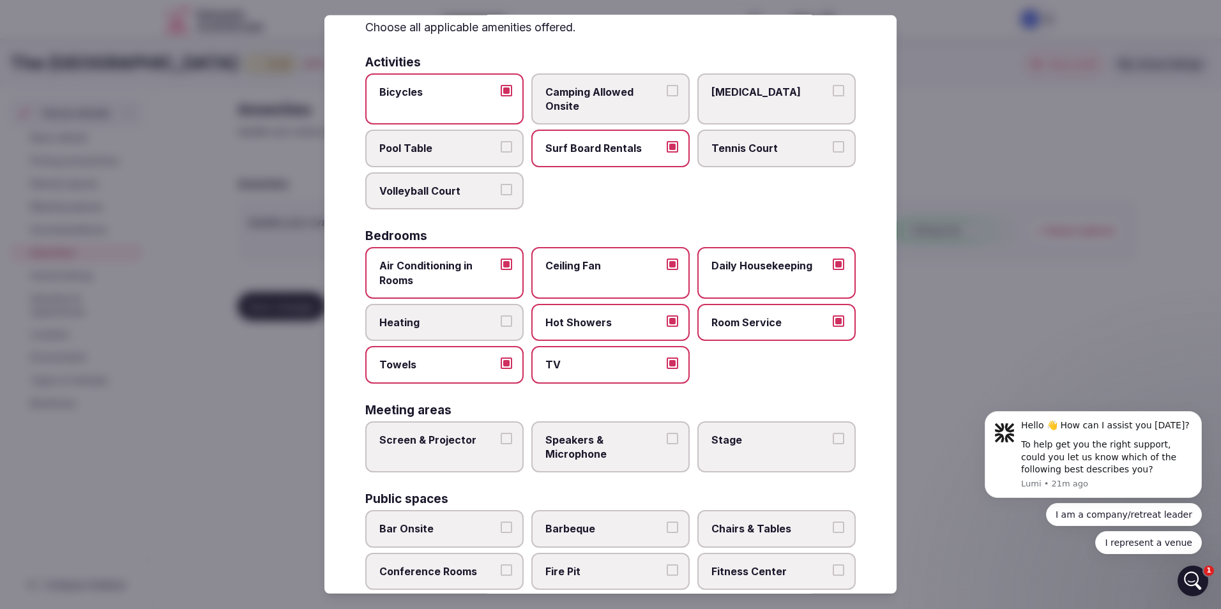
click at [506, 322] on button "Heating" at bounding box center [506, 320] width 11 height 11
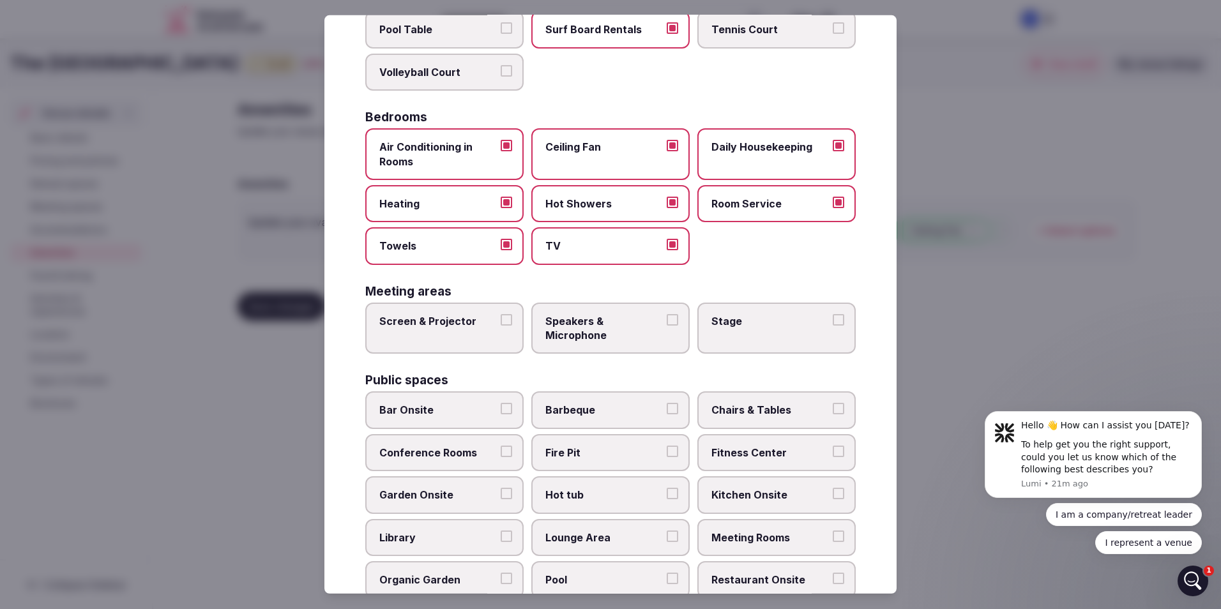
scroll to position [192, 0]
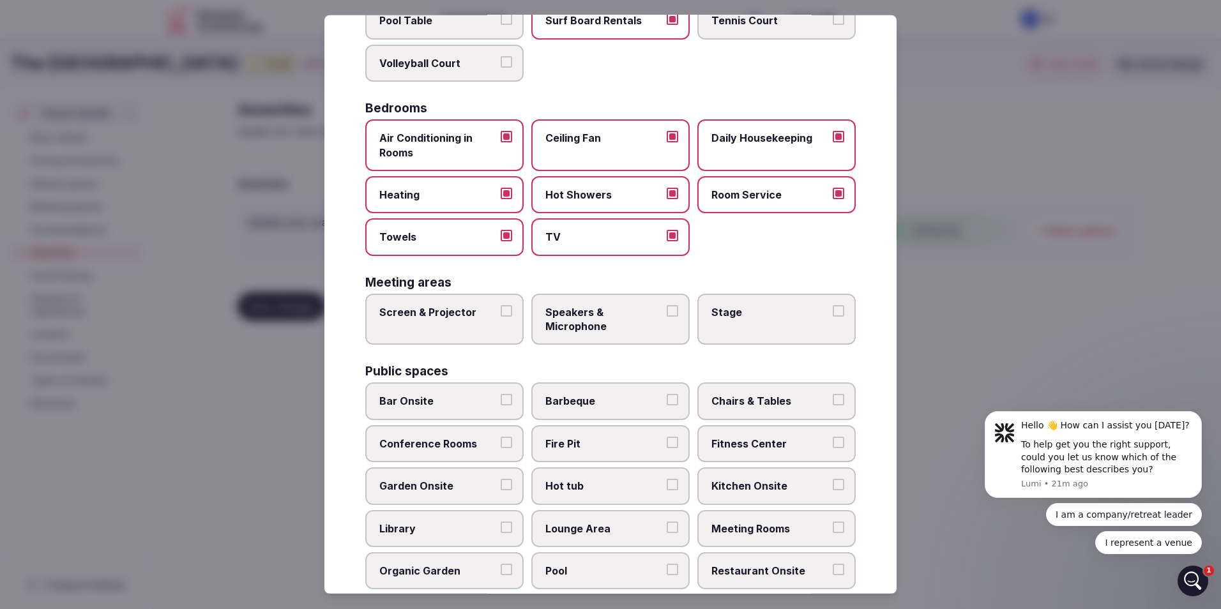
drag, startPoint x: 487, startPoint y: 314, endPoint x: 494, endPoint y: 317, distance: 7.1
click at [488, 314] on span "Screen & Projector" at bounding box center [437, 312] width 117 height 14
click at [501, 314] on button "Screen & Projector" at bounding box center [506, 310] width 11 height 11
drag, startPoint x: 600, startPoint y: 324, endPoint x: 710, endPoint y: 320, distance: 109.9
click at [606, 324] on span "Speakers & Microphone" at bounding box center [603, 319] width 117 height 29
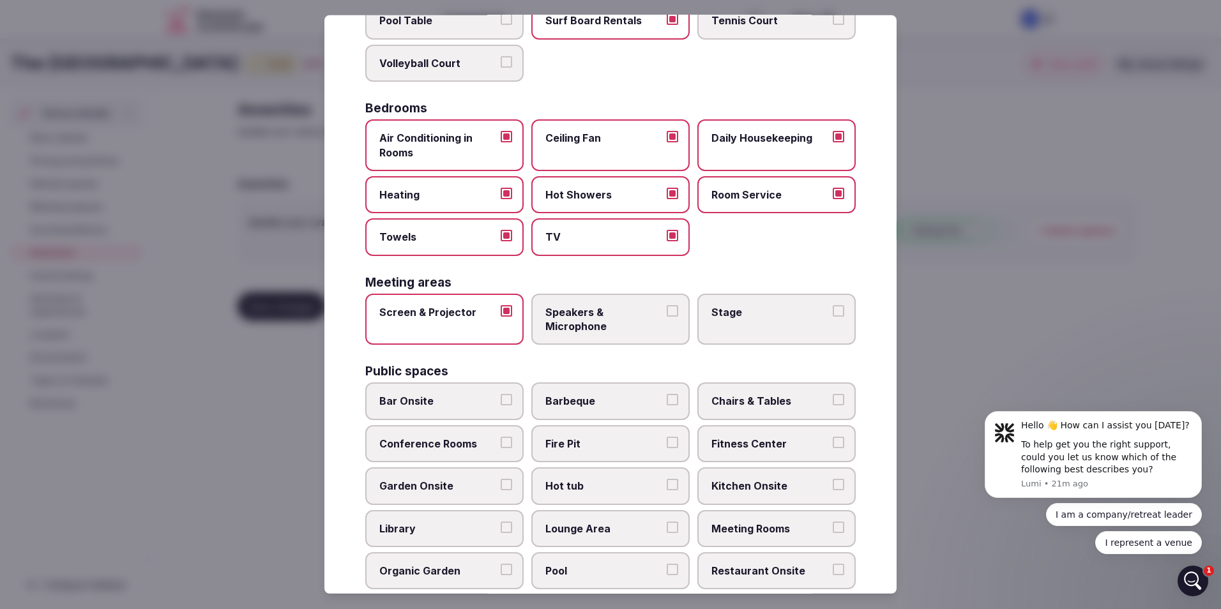
click at [667, 317] on button "Speakers & Microphone" at bounding box center [672, 310] width 11 height 11
click at [729, 320] on label "Stage" at bounding box center [776, 320] width 158 height 52
click at [833, 317] on button "Stage" at bounding box center [838, 310] width 11 height 11
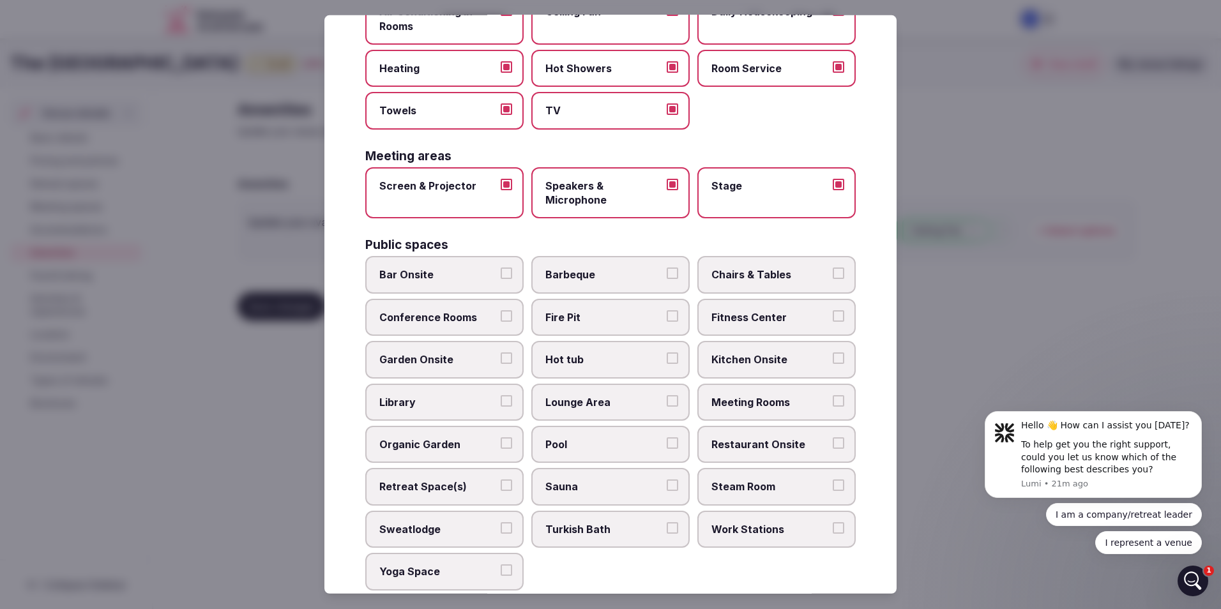
scroll to position [319, 0]
click at [464, 275] on span "Bar Onsite" at bounding box center [437, 273] width 117 height 14
click at [501, 275] on button "Bar Onsite" at bounding box center [506, 271] width 11 height 11
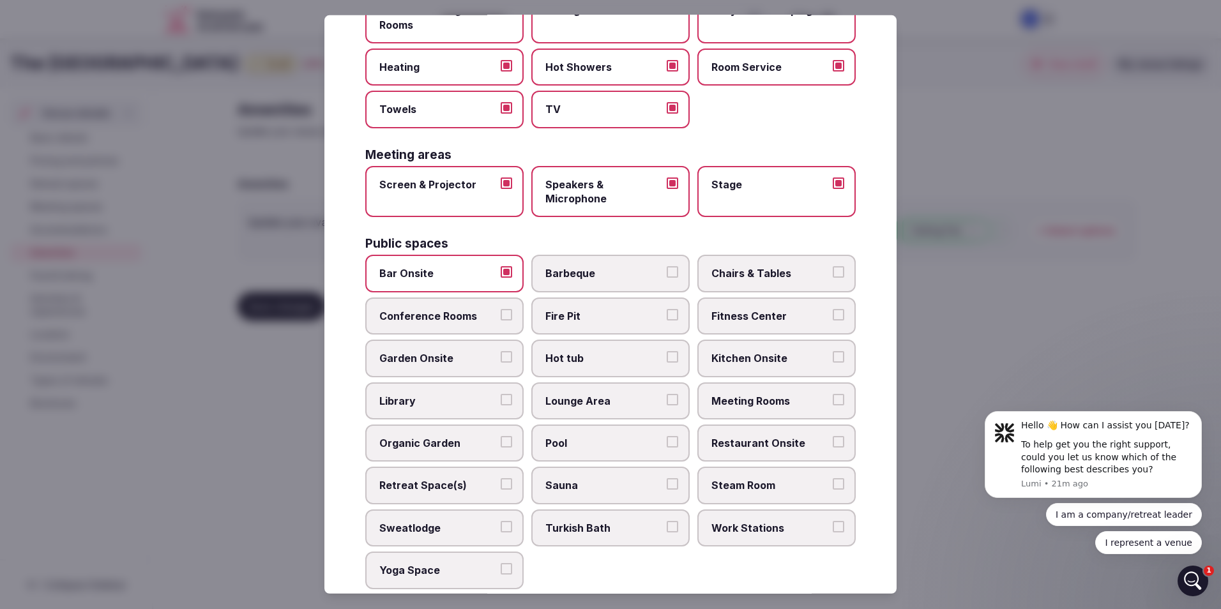
click at [471, 310] on span "Conference Rooms" at bounding box center [437, 316] width 117 height 14
click at [501, 310] on button "Conference Rooms" at bounding box center [506, 314] width 11 height 11
click at [458, 396] on span "Library" at bounding box center [437, 401] width 117 height 14
click at [501, 396] on button "Library" at bounding box center [506, 399] width 11 height 11
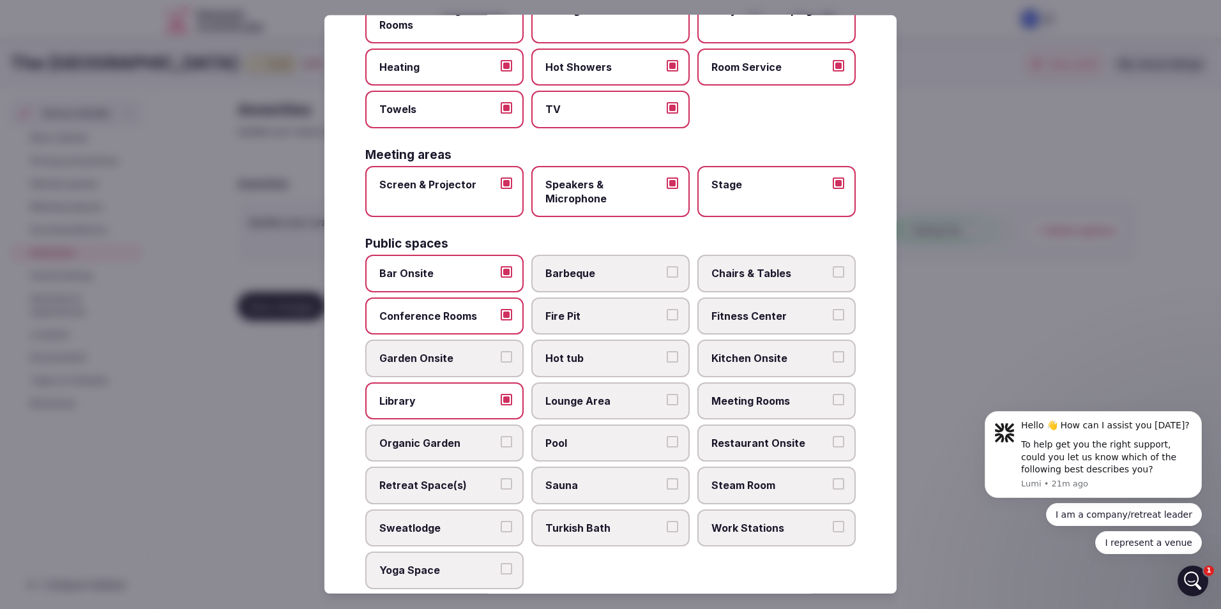
click at [481, 497] on label "Retreat Space(s)" at bounding box center [444, 485] width 158 height 37
click at [501, 490] on button "Retreat Space(s)" at bounding box center [506, 483] width 11 height 11
click at [492, 566] on span "Yoga Space" at bounding box center [437, 570] width 117 height 14
click at [501, 566] on button "Yoga Space" at bounding box center [506, 568] width 11 height 11
click at [601, 450] on span "Pool" at bounding box center [603, 443] width 117 height 14
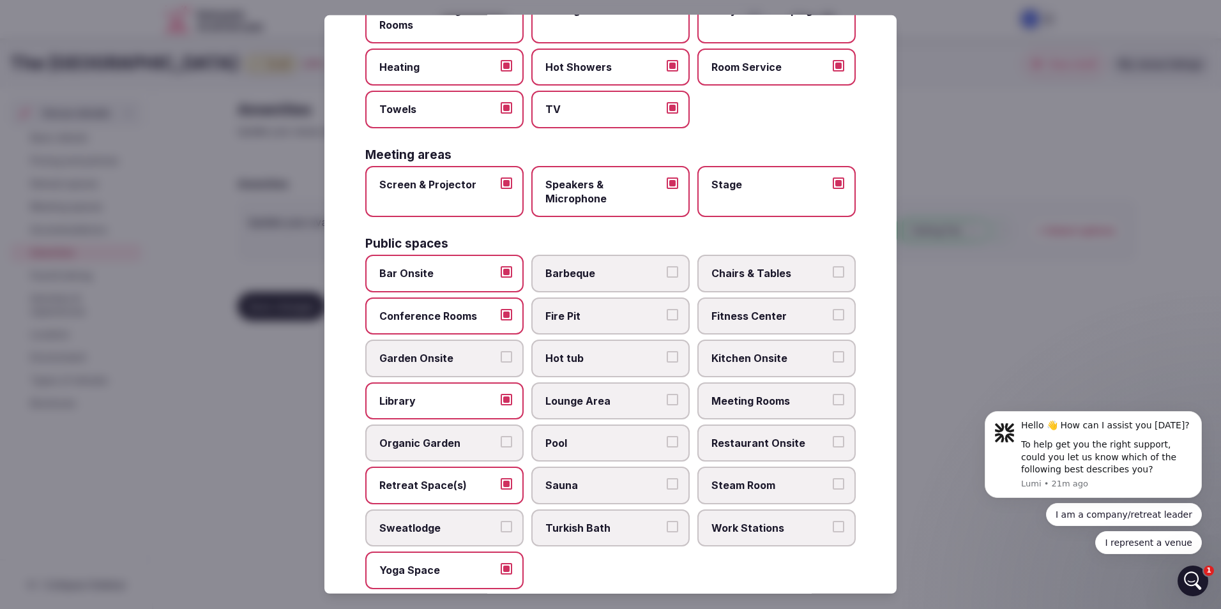
click at [667, 448] on button "Pool" at bounding box center [672, 441] width 11 height 11
click at [608, 409] on label "Lounge Area" at bounding box center [610, 400] width 158 height 37
click at [667, 405] on button "Lounge Area" at bounding box center [672, 399] width 11 height 11
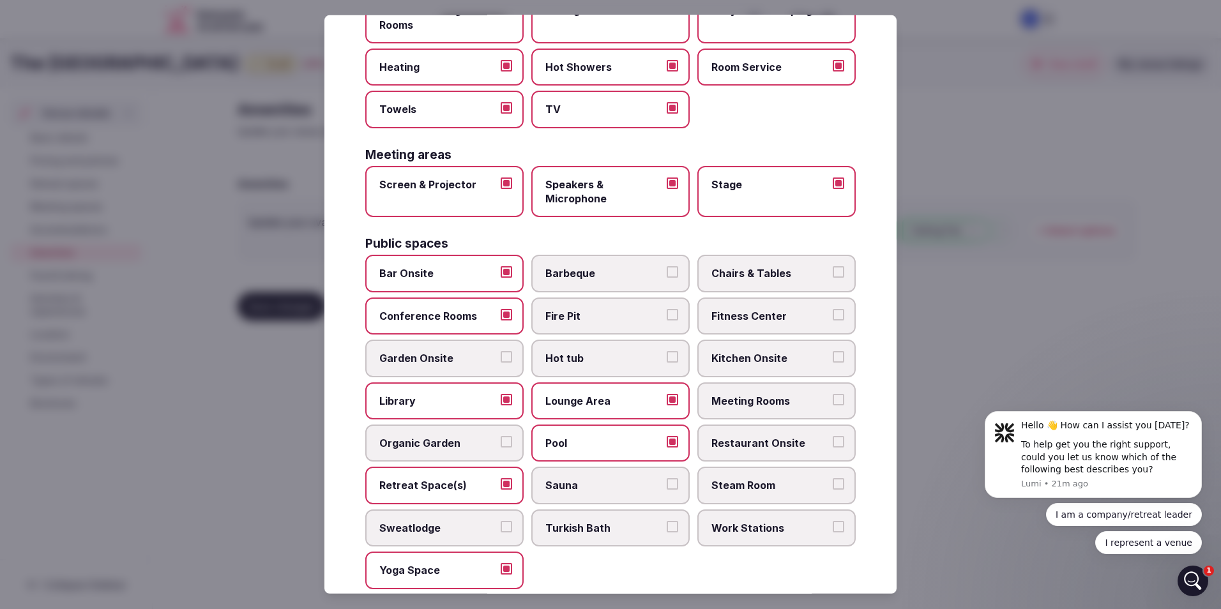
click at [604, 368] on label "Hot tub" at bounding box center [610, 358] width 158 height 37
click at [667, 363] on button "Hot tub" at bounding box center [672, 356] width 11 height 11
click at [613, 315] on span "Fire Pit" at bounding box center [603, 316] width 117 height 14
click at [667, 315] on button "Fire Pit" at bounding box center [672, 314] width 11 height 11
click at [778, 280] on span "Chairs & Tables" at bounding box center [769, 273] width 117 height 14
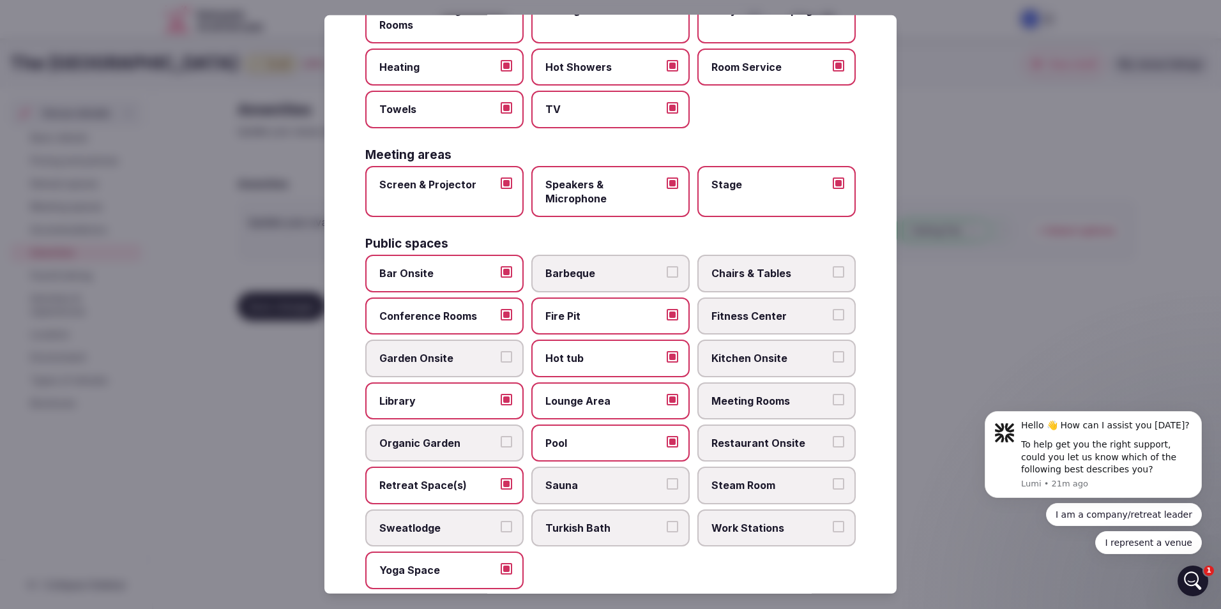
click at [833, 278] on button "Chairs & Tables" at bounding box center [838, 271] width 11 height 11
click at [774, 310] on span "Fitness Center" at bounding box center [769, 316] width 117 height 14
click at [833, 310] on button "Fitness Center" at bounding box center [838, 314] width 11 height 11
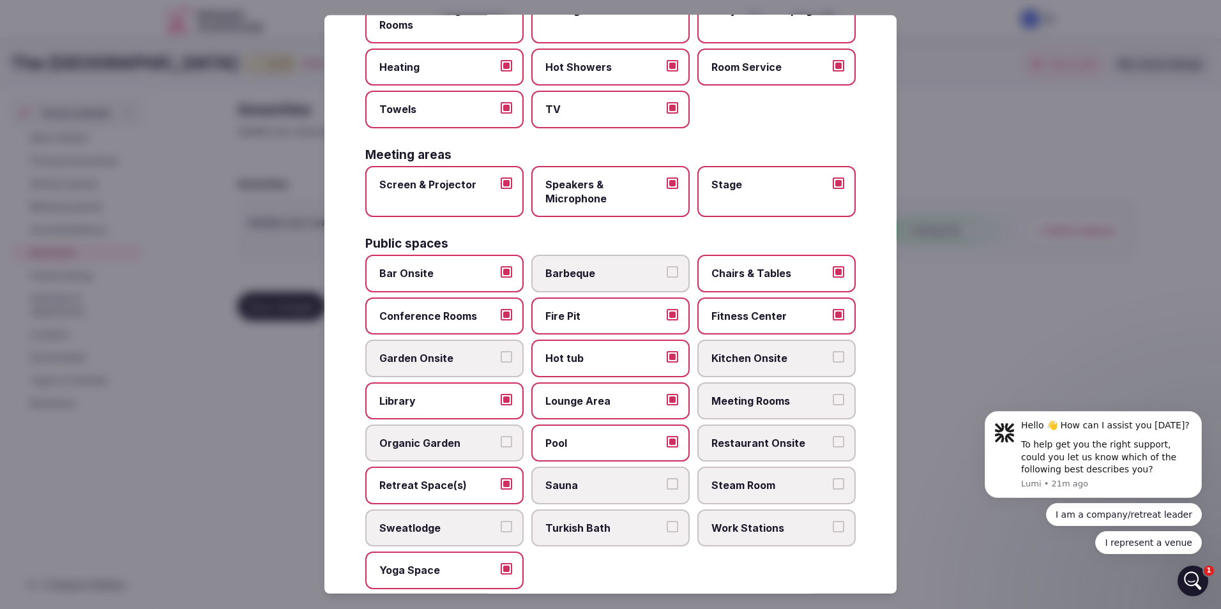
click at [771, 399] on span "Meeting Rooms" at bounding box center [769, 401] width 117 height 14
click at [833, 399] on button "Meeting Rooms" at bounding box center [838, 399] width 11 height 11
click at [778, 443] on span "Restaurant Onsite" at bounding box center [769, 443] width 117 height 14
click at [833, 443] on button "Restaurant Onsite" at bounding box center [838, 441] width 11 height 11
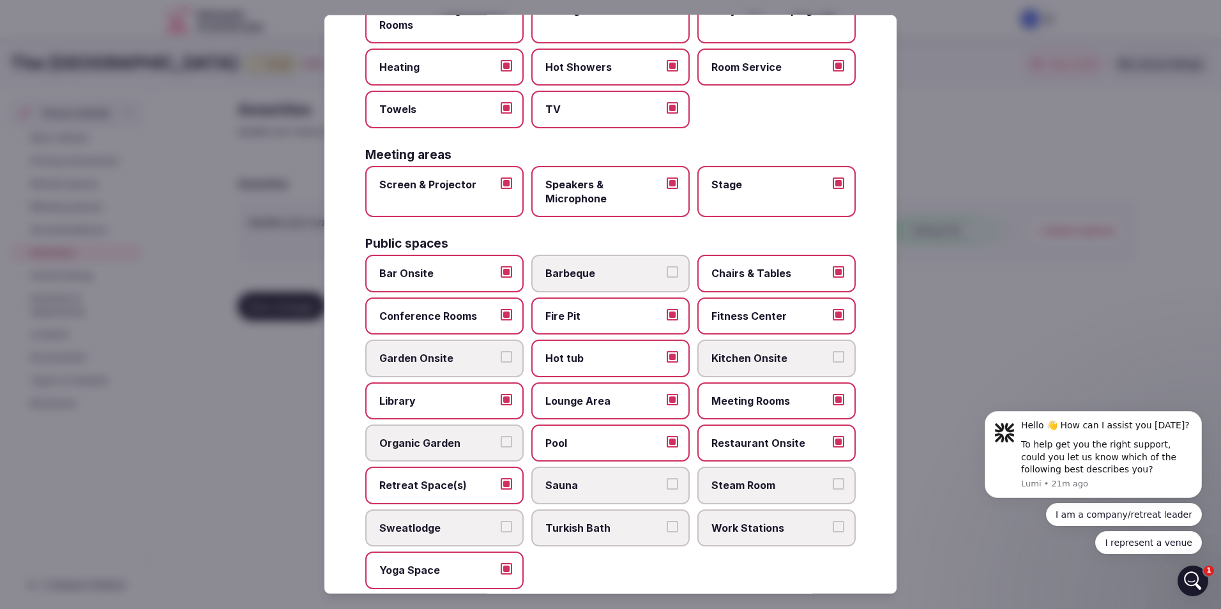
click at [776, 497] on label "Steam Room" at bounding box center [776, 485] width 158 height 37
click at [833, 490] on button "Steam Room" at bounding box center [838, 483] width 11 height 11
click at [764, 536] on label "Work Stations" at bounding box center [776, 528] width 158 height 37
click at [833, 533] on button "Work Stations" at bounding box center [838, 526] width 11 height 11
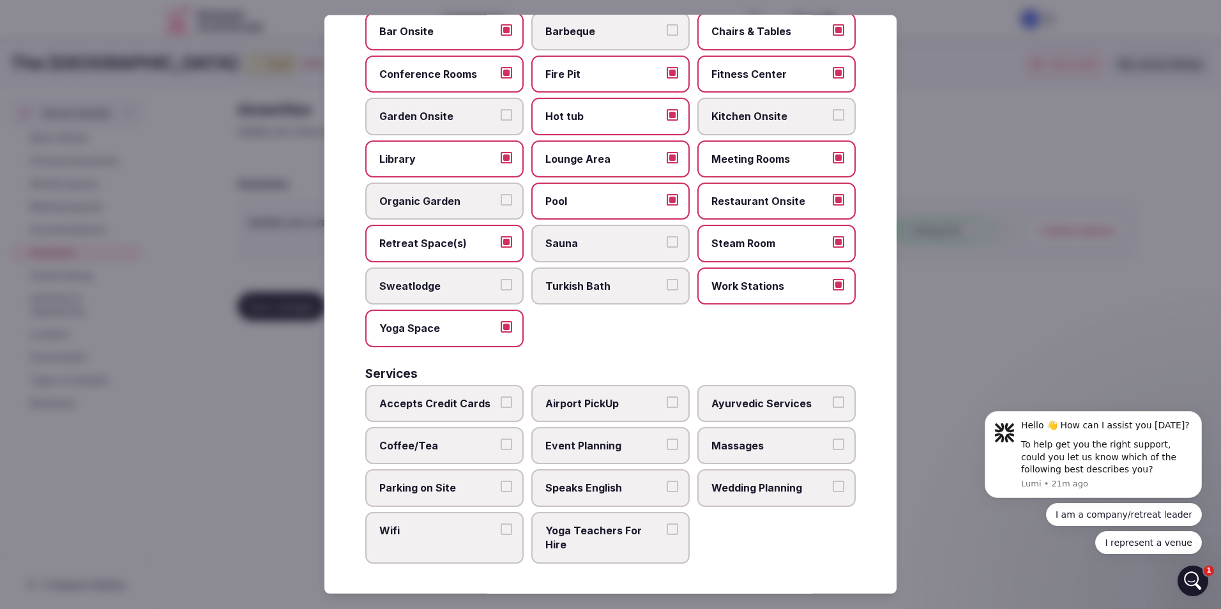
scroll to position [562, 0]
click at [404, 398] on span "Accepts Credit Cards" at bounding box center [437, 402] width 117 height 14
click at [501, 398] on button "Accepts Credit Cards" at bounding box center [506, 400] width 11 height 11
click at [417, 439] on span "Coffee/Tea" at bounding box center [437, 445] width 117 height 14
click at [501, 439] on button "Coffee/Tea" at bounding box center [506, 443] width 11 height 11
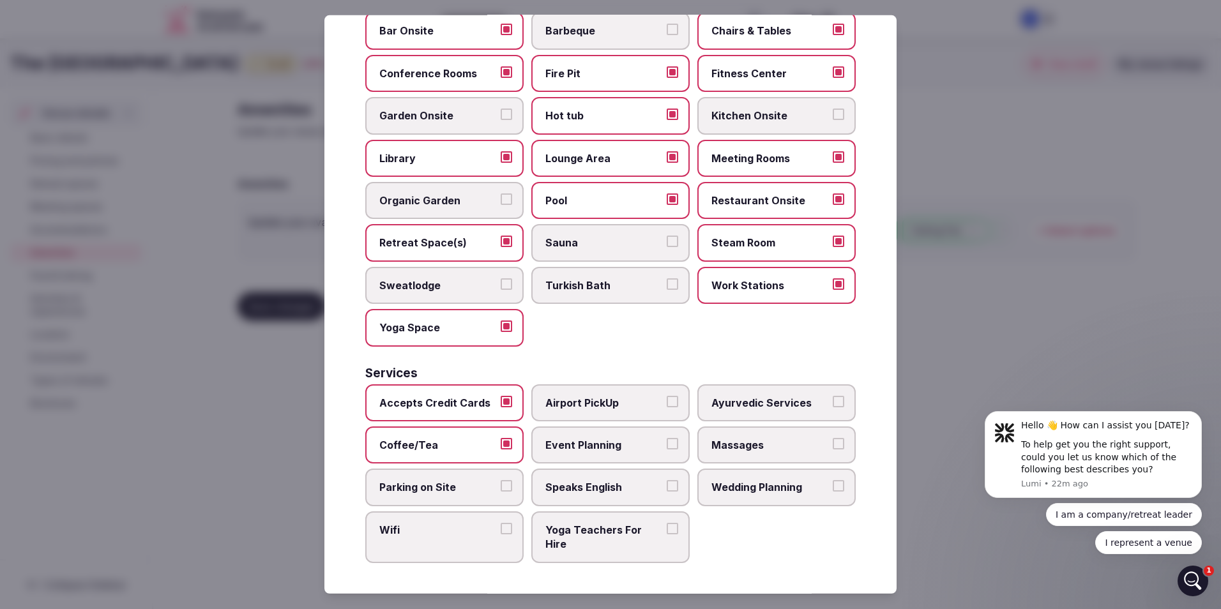
click at [430, 478] on label "Parking on Site" at bounding box center [444, 487] width 158 height 37
click at [501, 480] on button "Parking on Site" at bounding box center [506, 485] width 11 height 11
click at [444, 536] on span "Wifi" at bounding box center [437, 530] width 117 height 14
click at [501, 534] on button "Wifi" at bounding box center [506, 528] width 11 height 11
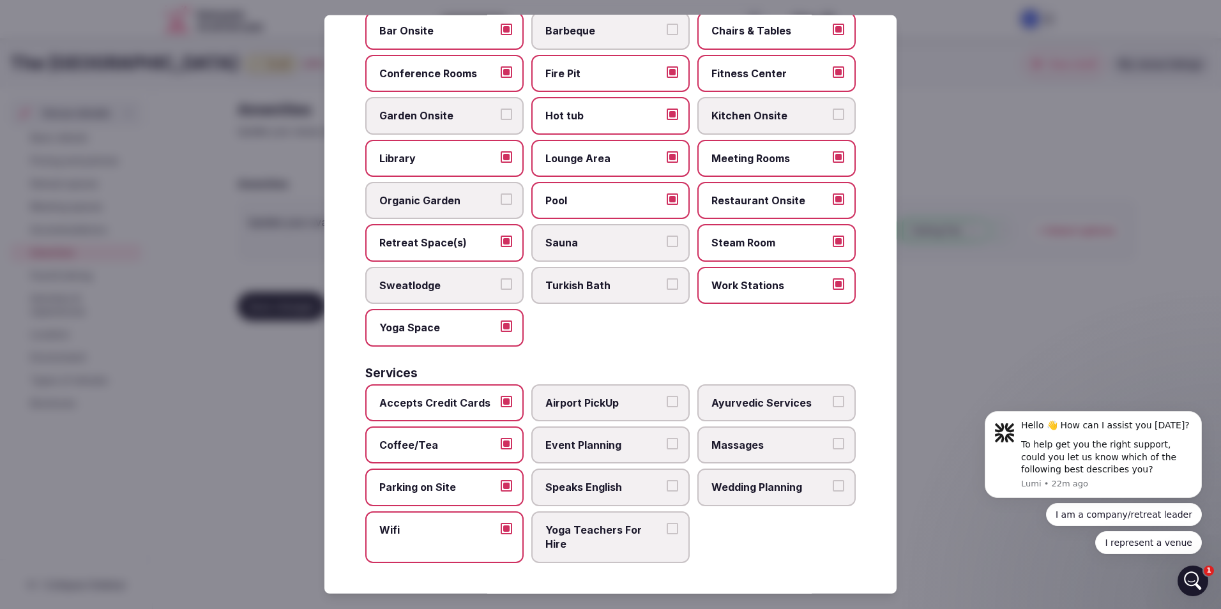
click at [571, 539] on span "Yoga Teachers For Hire" at bounding box center [603, 537] width 117 height 29
click at [667, 534] on button "Yoga Teachers For Hire" at bounding box center [672, 528] width 11 height 11
click at [596, 482] on span "Speaks English" at bounding box center [603, 487] width 117 height 14
click at [667, 482] on button "Speaks English" at bounding box center [672, 485] width 11 height 11
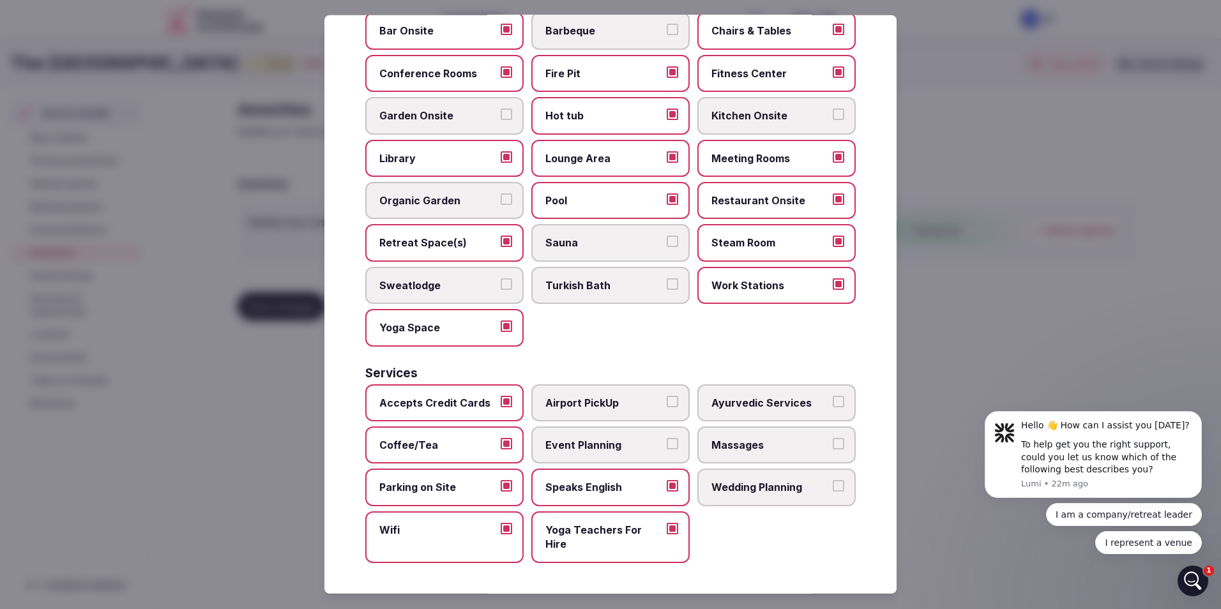
click at [605, 446] on span "Event Planning" at bounding box center [603, 445] width 117 height 14
click at [667, 446] on button "Event Planning" at bounding box center [672, 443] width 11 height 11
click at [773, 489] on span "Wedding Planning" at bounding box center [769, 487] width 117 height 14
click at [833, 489] on button "Wedding Planning" at bounding box center [838, 485] width 11 height 11
click at [777, 439] on span "Massages" at bounding box center [769, 445] width 117 height 14
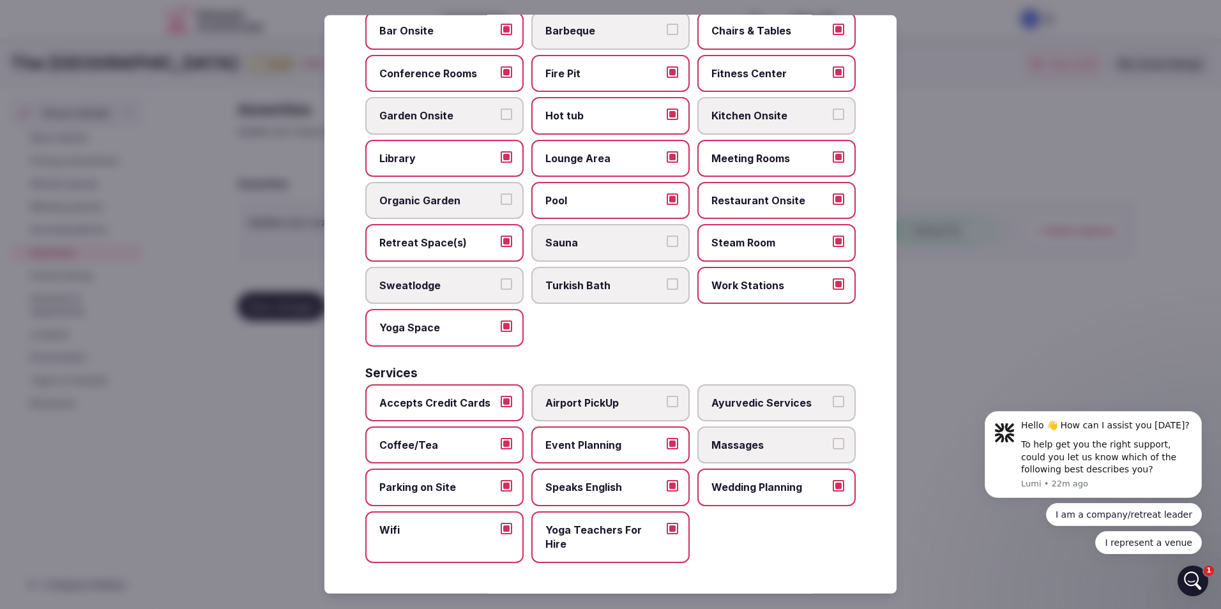
click at [833, 439] on button "Massages" at bounding box center [838, 443] width 11 height 11
click at [1006, 308] on div at bounding box center [610, 304] width 1221 height 609
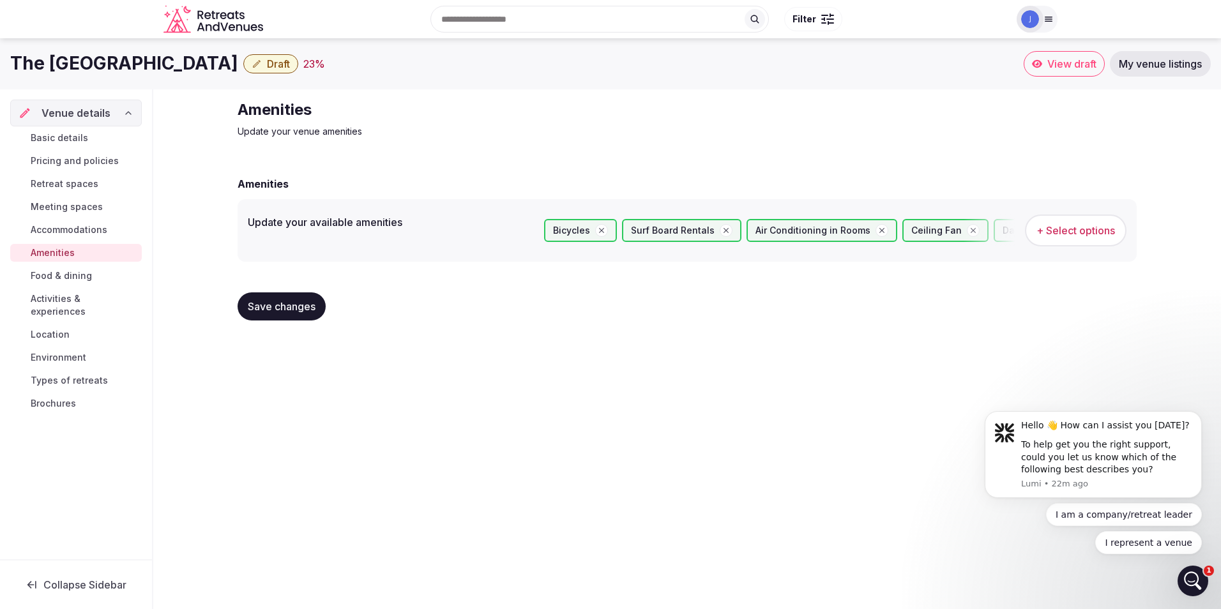
click at [68, 278] on span "Food & dining" at bounding box center [61, 275] width 61 height 13
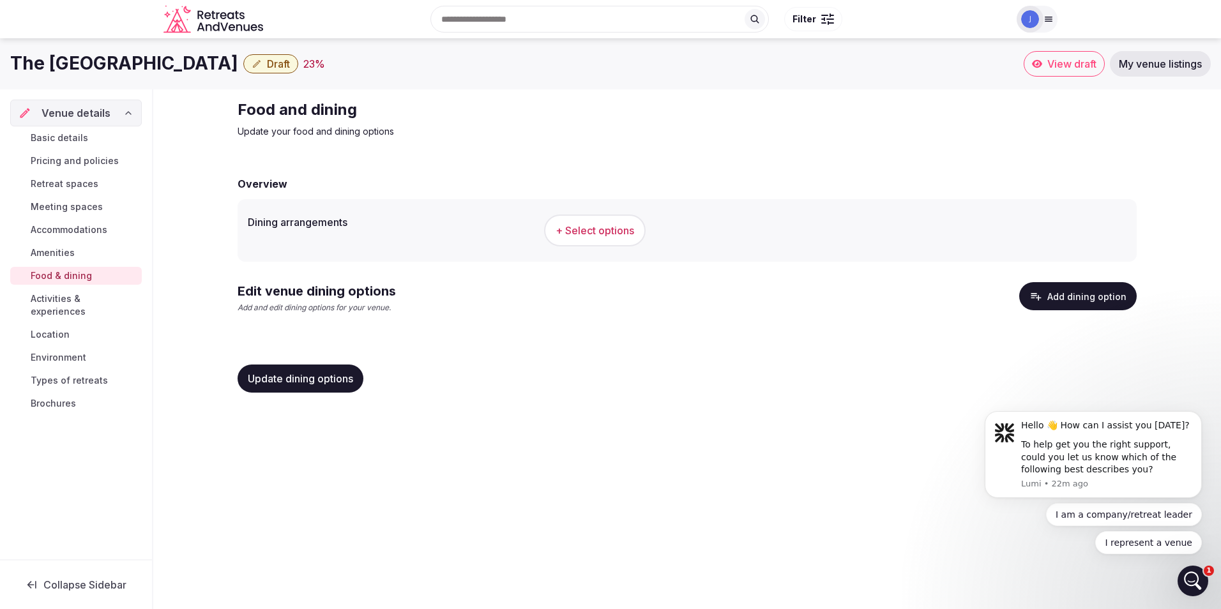
click at [578, 232] on span "+ Select options" at bounding box center [594, 230] width 79 height 14
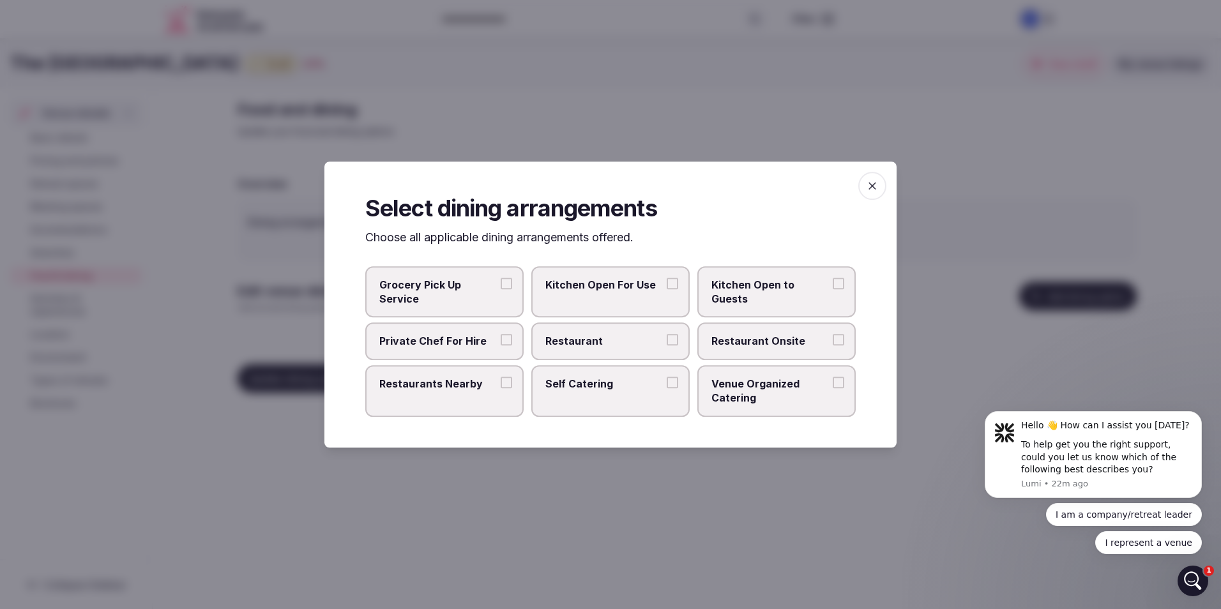
click at [507, 338] on button "Private Chef For Hire" at bounding box center [506, 340] width 11 height 11
click at [513, 386] on label "Restaurants Nearby" at bounding box center [444, 391] width 158 height 52
click at [512, 386] on button "Restaurants Nearby" at bounding box center [506, 382] width 11 height 11
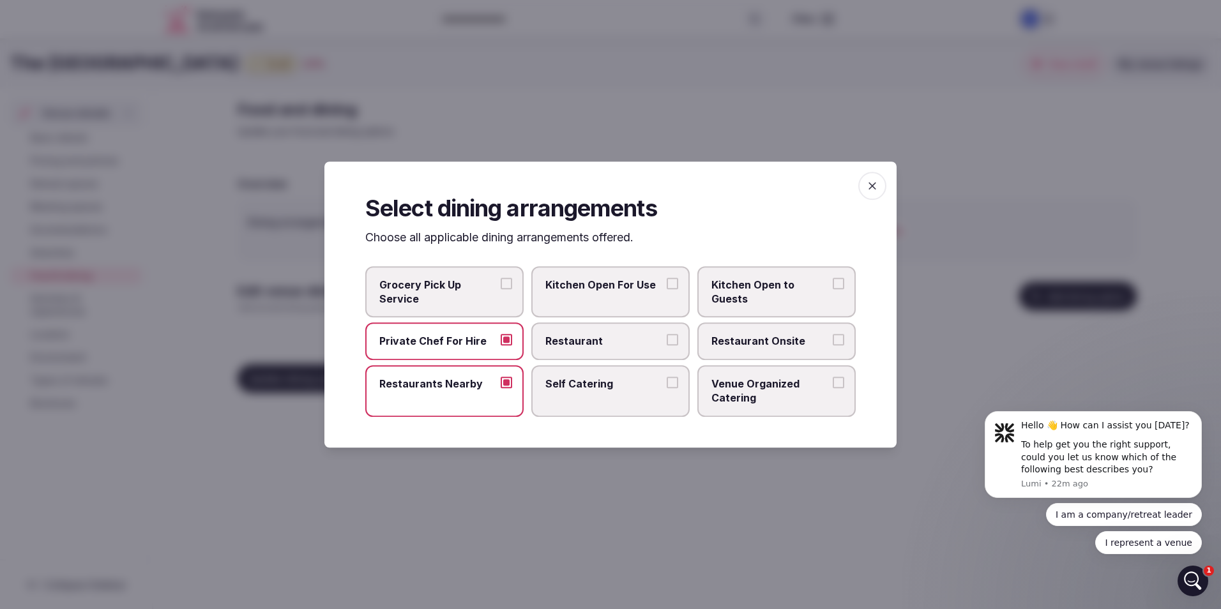
click at [608, 335] on span "Restaurant" at bounding box center [603, 342] width 117 height 14
click at [667, 335] on button "Restaurant" at bounding box center [672, 340] width 11 height 11
click at [783, 397] on span "Venue Organized Catering" at bounding box center [769, 391] width 117 height 29
click at [833, 388] on button "Venue Organized Catering" at bounding box center [838, 382] width 11 height 11
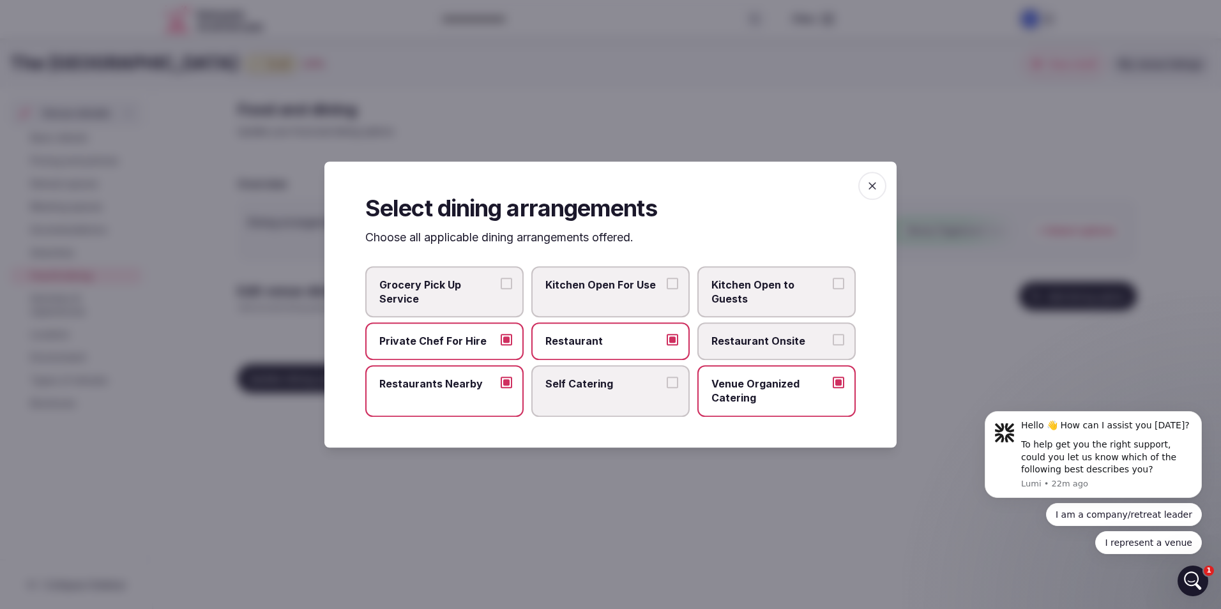
click at [797, 344] on span "Restaurant Onsite" at bounding box center [769, 342] width 117 height 14
click at [833, 344] on button "Restaurant Onsite" at bounding box center [838, 340] width 11 height 11
click at [942, 232] on div at bounding box center [610, 304] width 1221 height 609
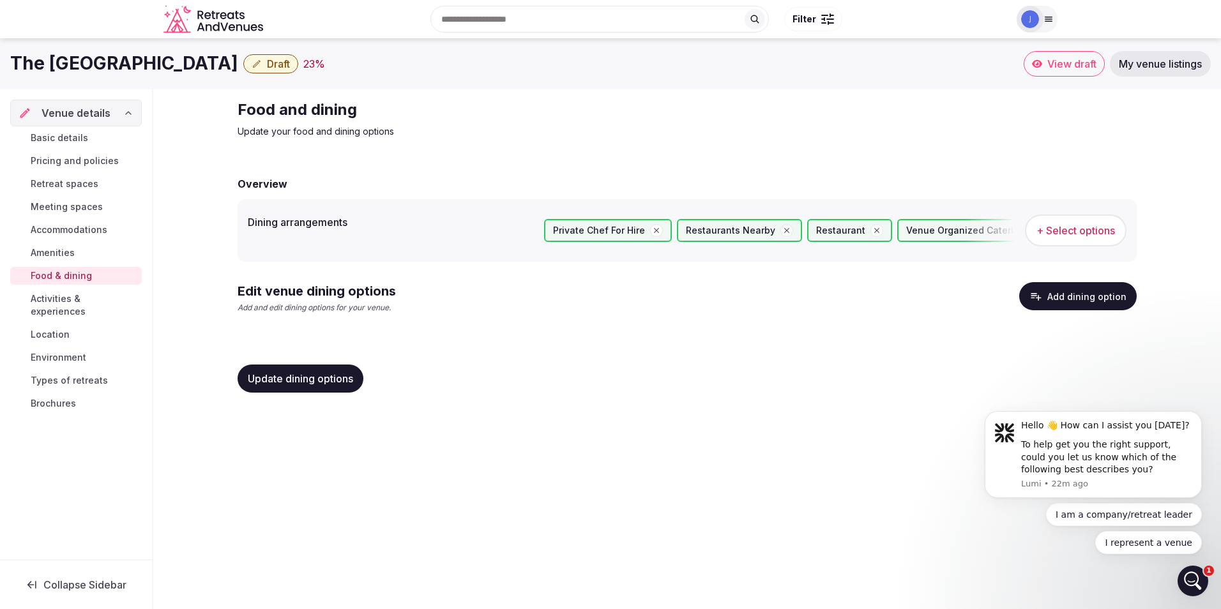
click at [83, 299] on span "Activities & experiences" at bounding box center [84, 305] width 106 height 26
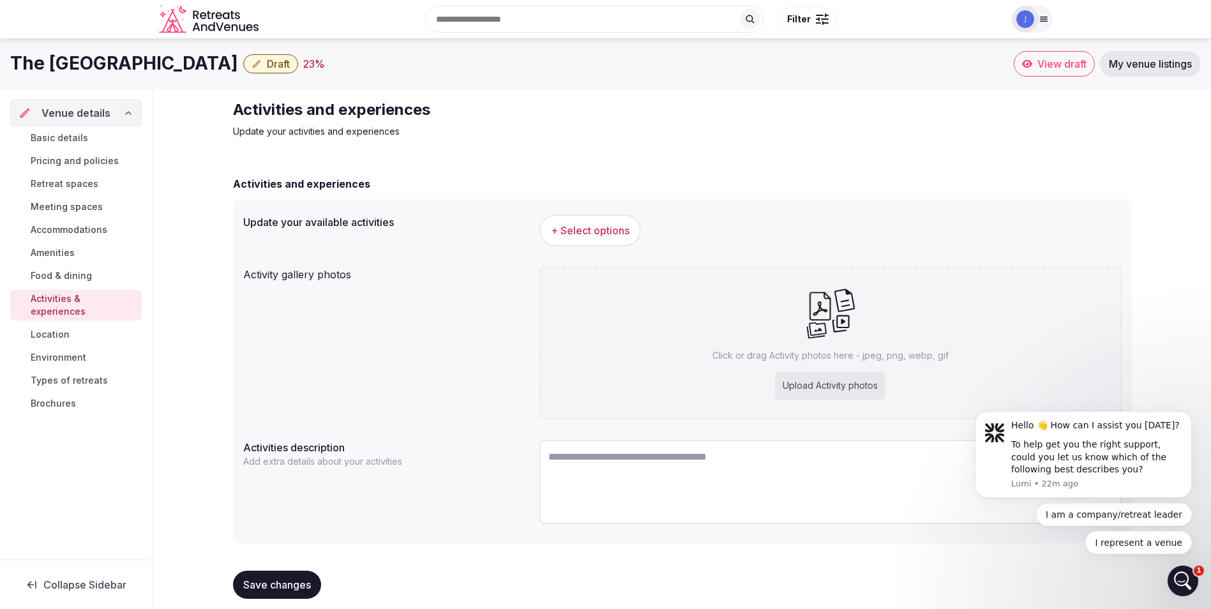
click at [596, 225] on span "+ Select options" at bounding box center [590, 230] width 79 height 14
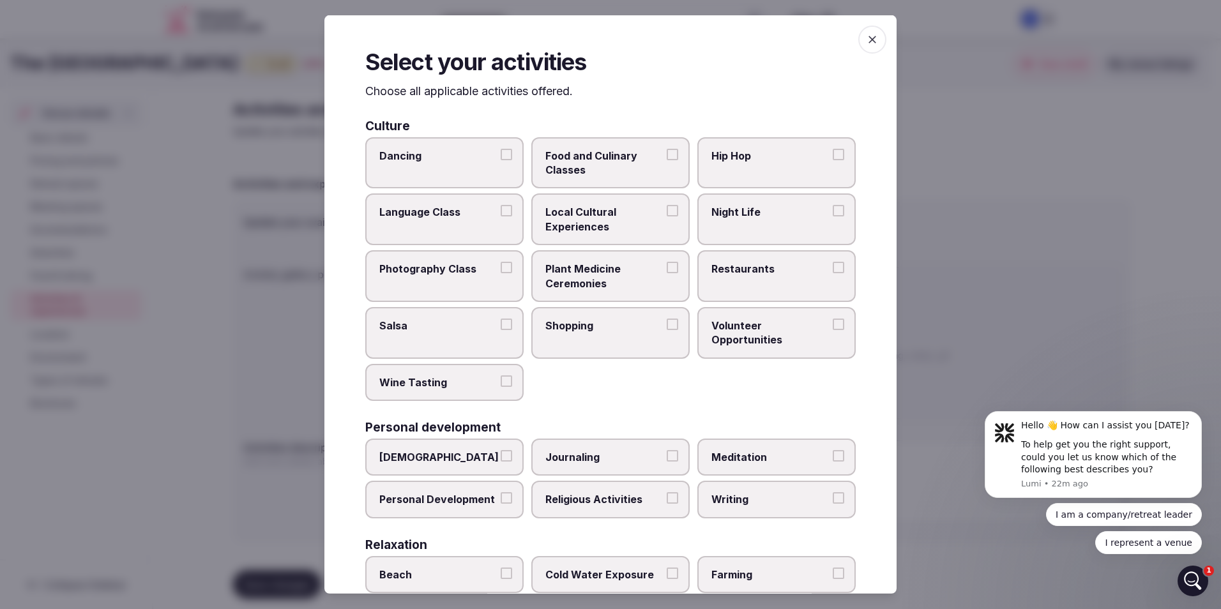
click at [601, 170] on span "Food and Culinary Classes" at bounding box center [603, 162] width 117 height 29
click at [667, 160] on button "Food and Culinary Classes" at bounding box center [672, 153] width 11 height 11
click at [737, 262] on span "Restaurants" at bounding box center [769, 269] width 117 height 14
click at [833, 262] on button "Restaurants" at bounding box center [838, 267] width 11 height 11
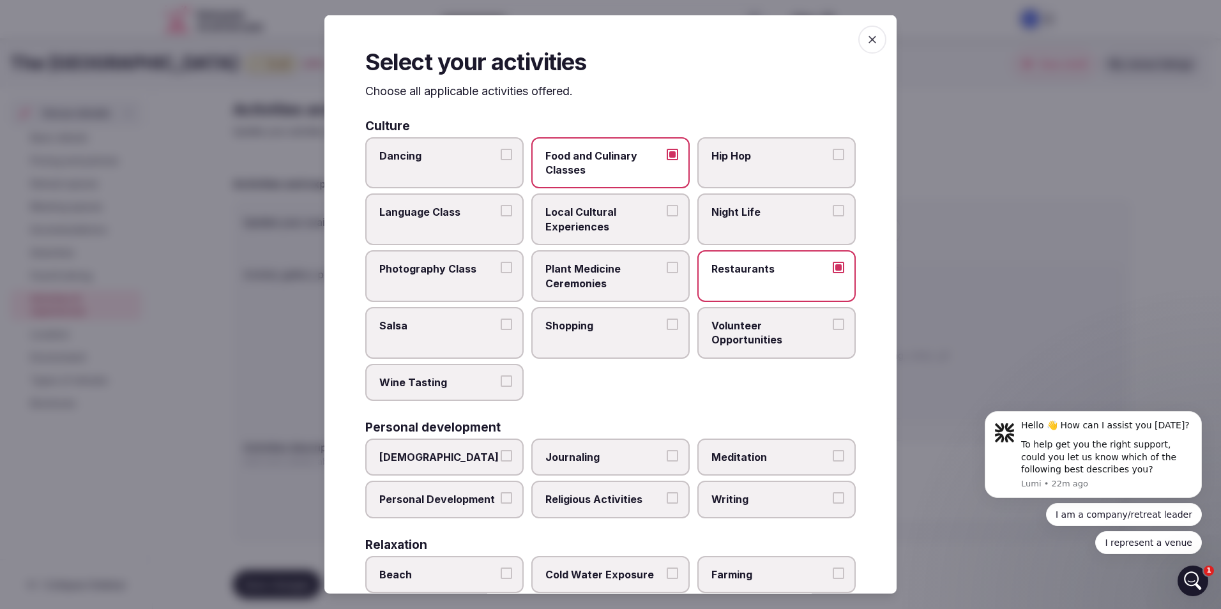
click at [744, 321] on span "Volunteer Opportunities" at bounding box center [769, 333] width 117 height 29
click at [833, 321] on button "Volunteer Opportunities" at bounding box center [838, 324] width 11 height 11
click at [656, 345] on label "Shopping" at bounding box center [610, 333] width 158 height 52
click at [667, 330] on button "Shopping" at bounding box center [672, 324] width 11 height 11
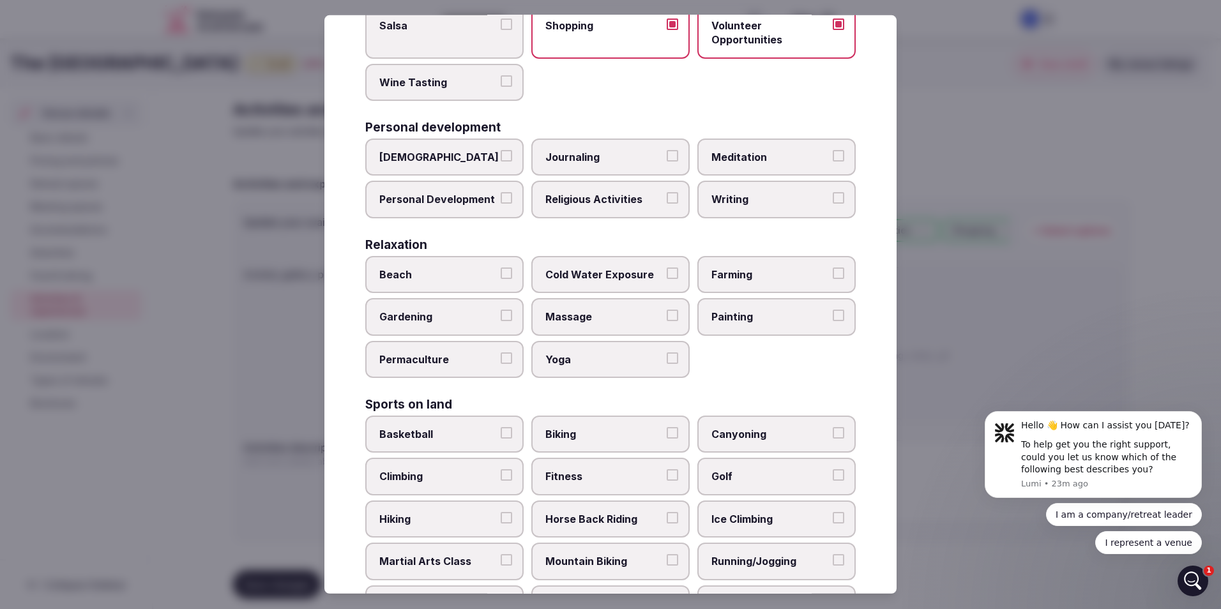
scroll to position [319, 0]
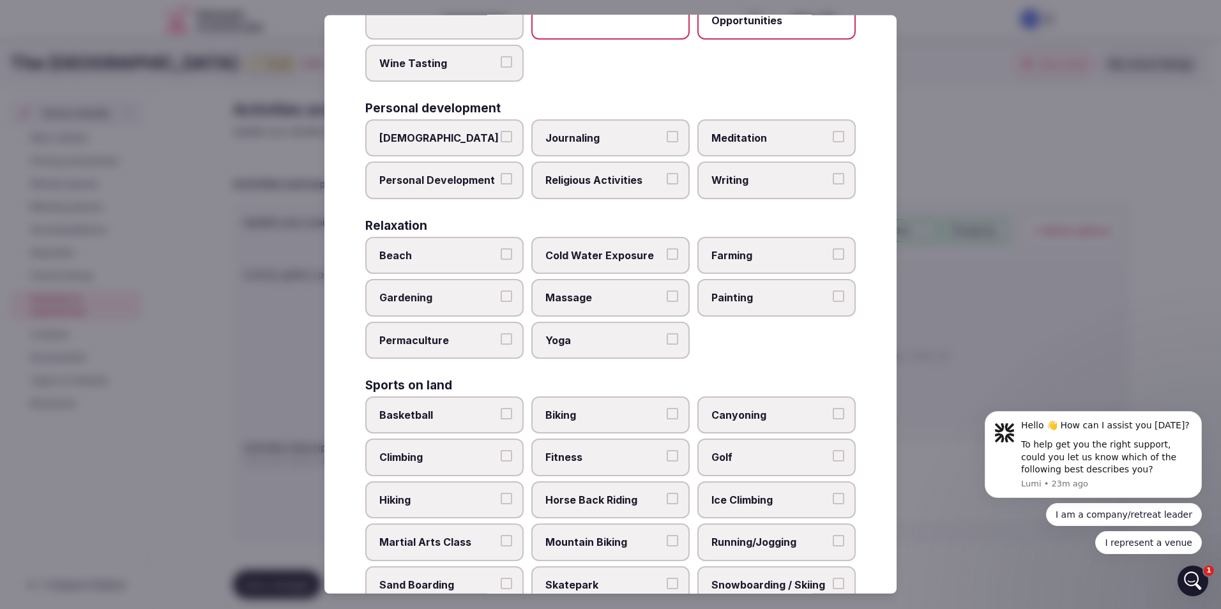
click at [486, 253] on span "Beach" at bounding box center [437, 255] width 117 height 14
click at [501, 253] on button "Beach" at bounding box center [506, 253] width 11 height 11
drag, startPoint x: 578, startPoint y: 331, endPoint x: 582, endPoint y: 326, distance: 6.8
click at [578, 332] on label "Yoga" at bounding box center [610, 340] width 158 height 37
click at [667, 333] on button "Yoga" at bounding box center [672, 338] width 11 height 11
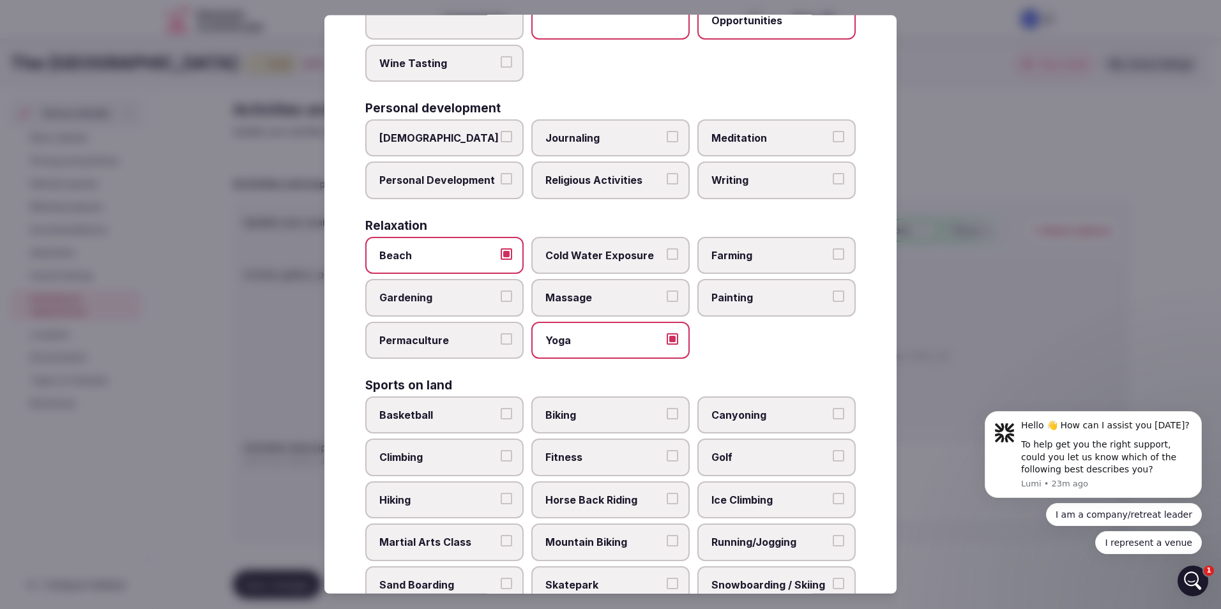
click at [593, 296] on span "Massage" at bounding box center [603, 298] width 117 height 14
click at [667, 296] on button "Massage" at bounding box center [672, 296] width 11 height 11
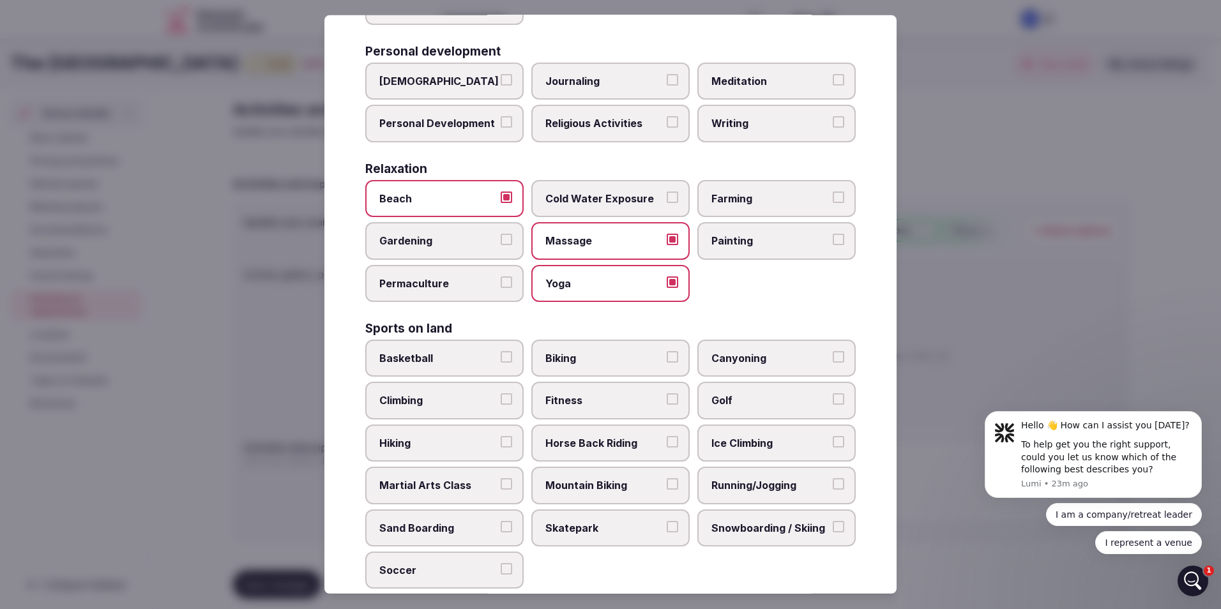
scroll to position [447, 0]
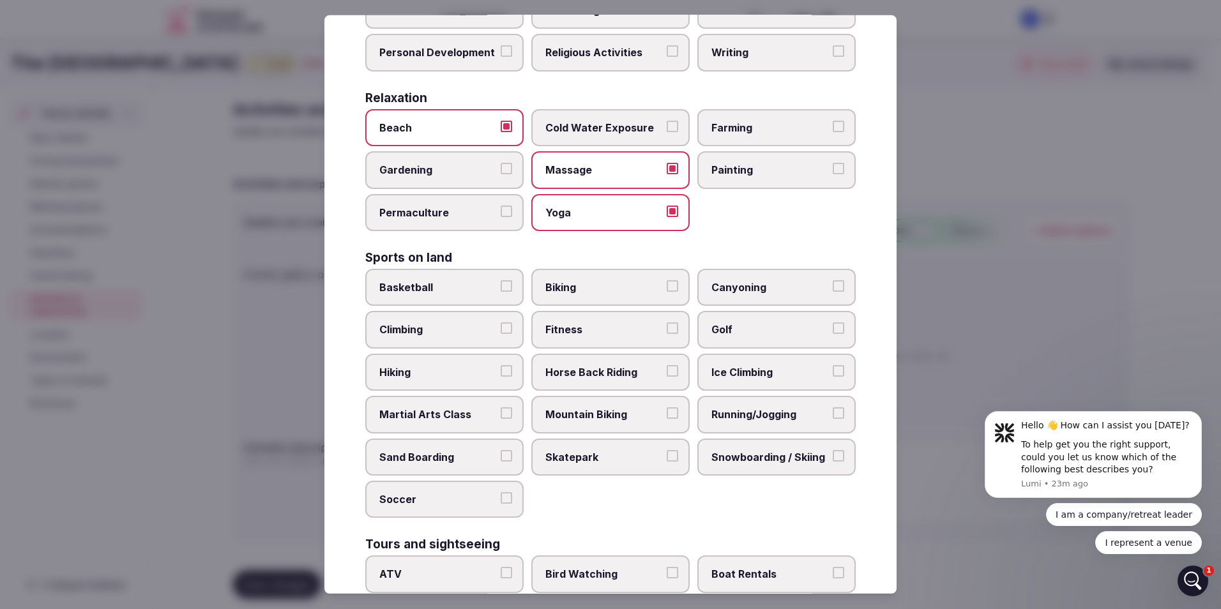
click at [774, 178] on label "Painting" at bounding box center [776, 169] width 158 height 37
click at [833, 174] on button "Painting" at bounding box center [838, 168] width 11 height 11
click at [611, 372] on span "Horse Back Riding" at bounding box center [603, 372] width 117 height 14
click at [667, 372] on button "Horse Back Riding" at bounding box center [672, 370] width 11 height 11
click at [629, 345] on label "Fitness" at bounding box center [610, 329] width 158 height 37
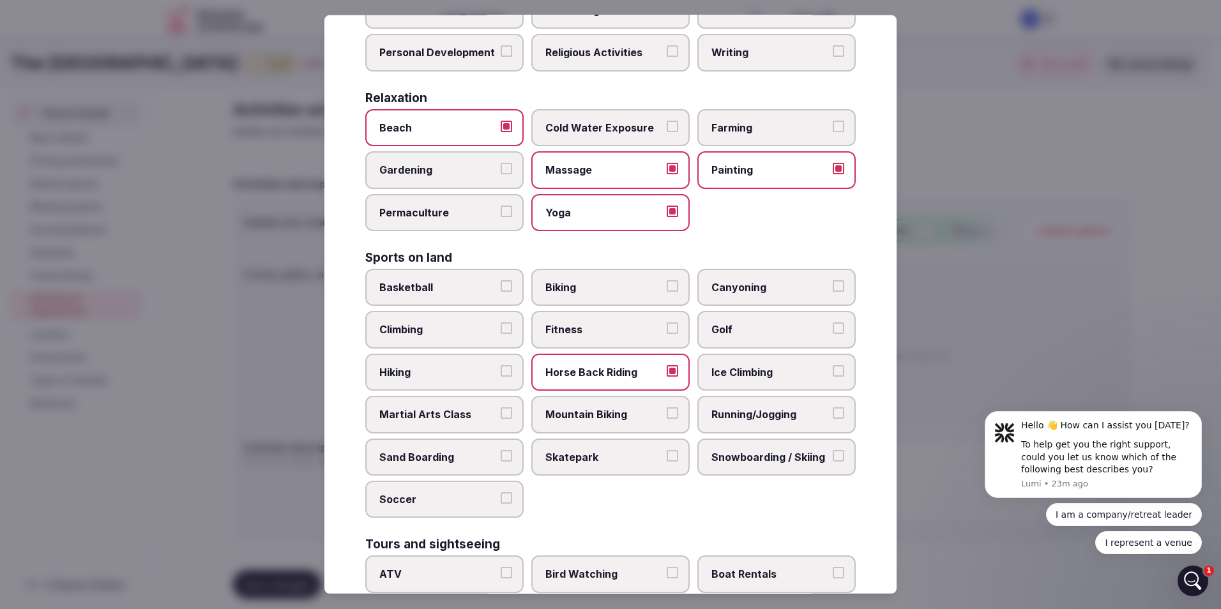
click at [667, 334] on button "Fitness" at bounding box center [672, 327] width 11 height 11
click at [736, 410] on span "Running/Jogging" at bounding box center [769, 414] width 117 height 14
click at [833, 410] on button "Running/Jogging" at bounding box center [838, 412] width 11 height 11
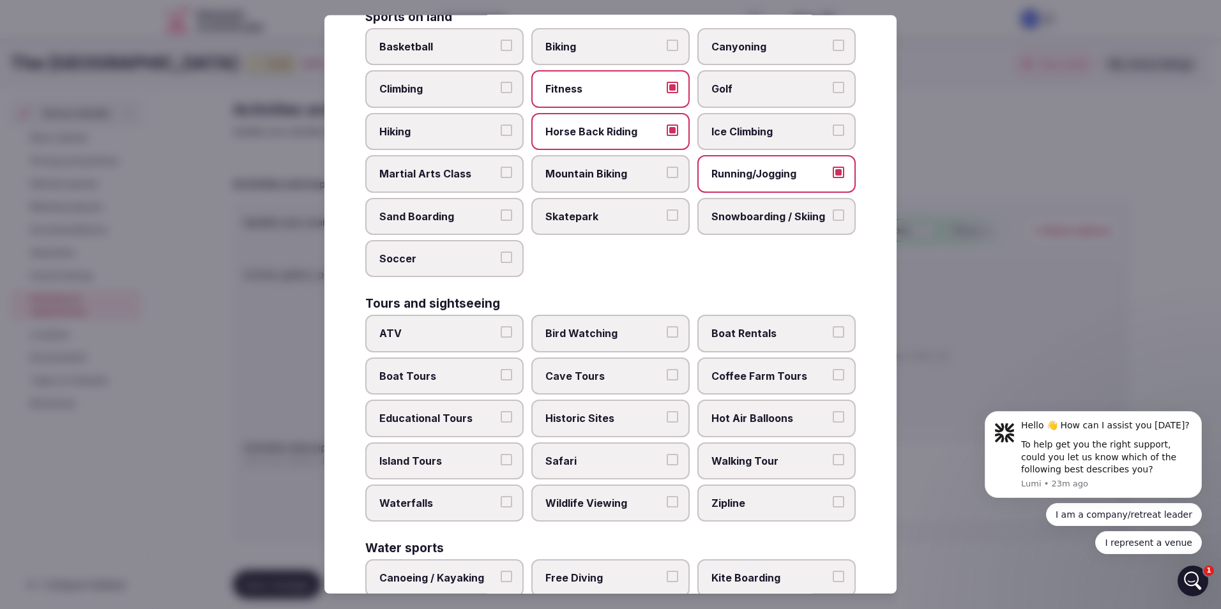
scroll to position [702, 0]
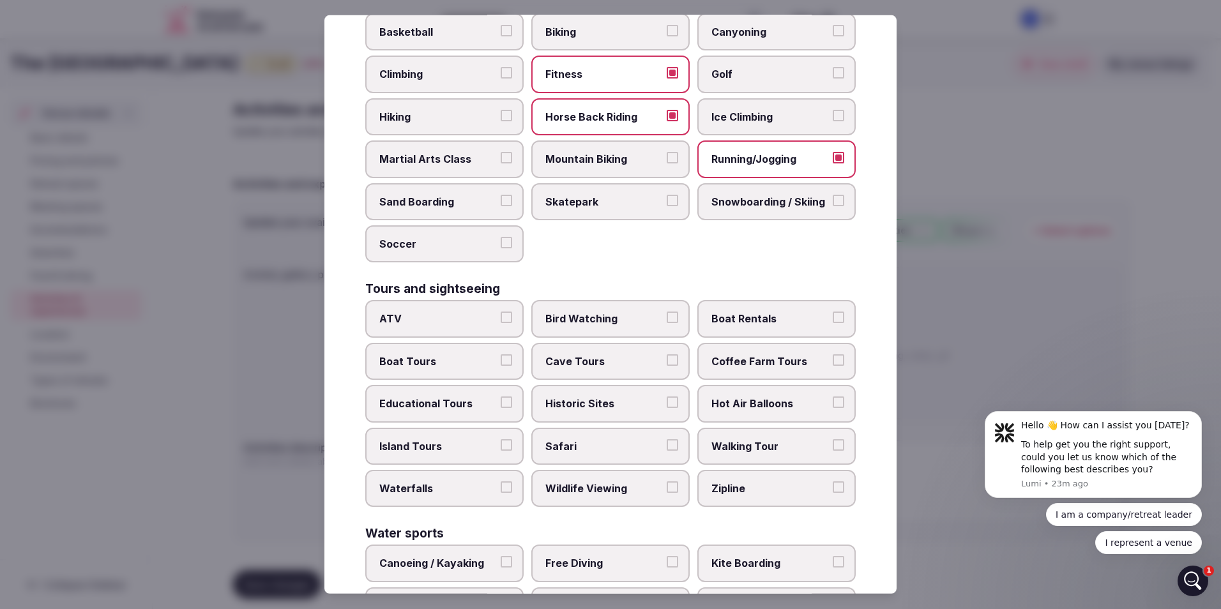
click at [593, 317] on span "Bird Watching" at bounding box center [603, 319] width 117 height 14
click at [667, 317] on button "Bird Watching" at bounding box center [672, 317] width 11 height 11
click at [718, 318] on span "Boat Rentals" at bounding box center [769, 319] width 117 height 14
click at [833, 318] on button "Boat Rentals" at bounding box center [838, 317] width 11 height 11
click at [589, 492] on span "Wildlife Viewing" at bounding box center [603, 488] width 117 height 14
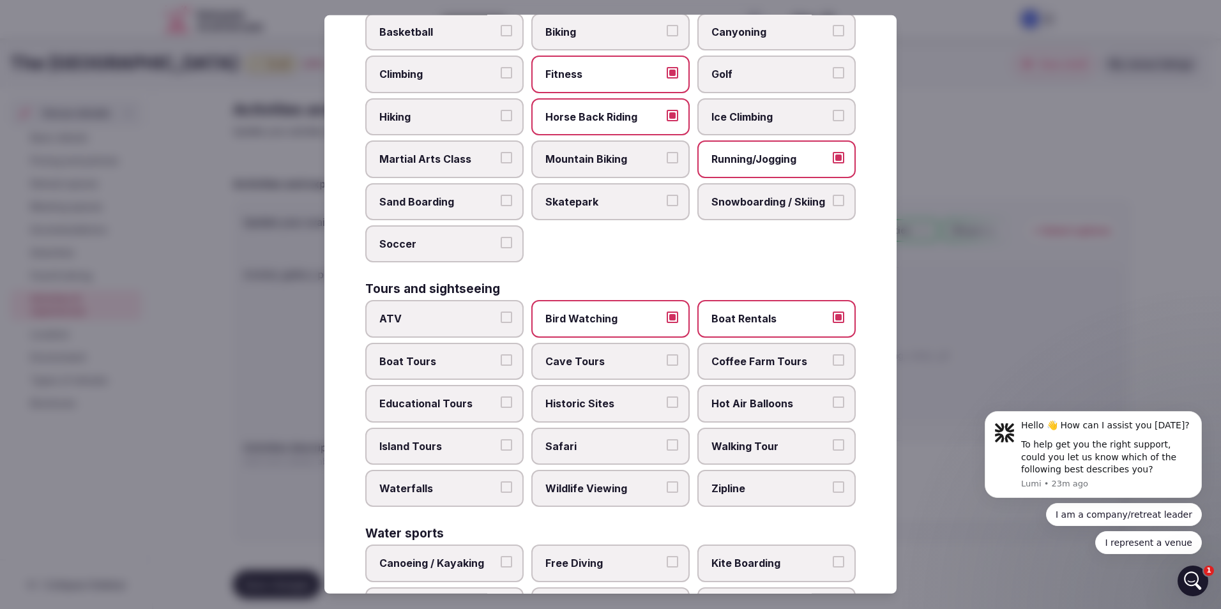
click at [667, 492] on button "Wildlife Viewing" at bounding box center [672, 486] width 11 height 11
click at [428, 399] on span "Educational Tours" at bounding box center [437, 404] width 117 height 14
click at [501, 399] on button "Educational Tours" at bounding box center [506, 402] width 11 height 11
click at [423, 365] on span "Boat Tours" at bounding box center [437, 361] width 117 height 14
click at [501, 365] on button "Boat Tours" at bounding box center [506, 359] width 11 height 11
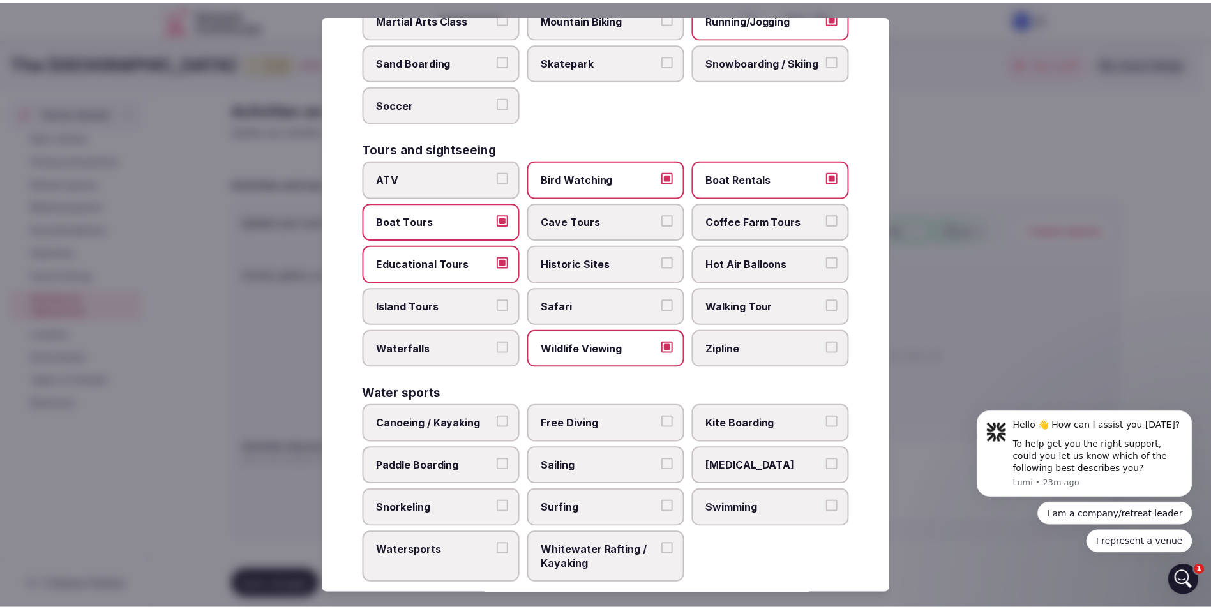
scroll to position [863, 0]
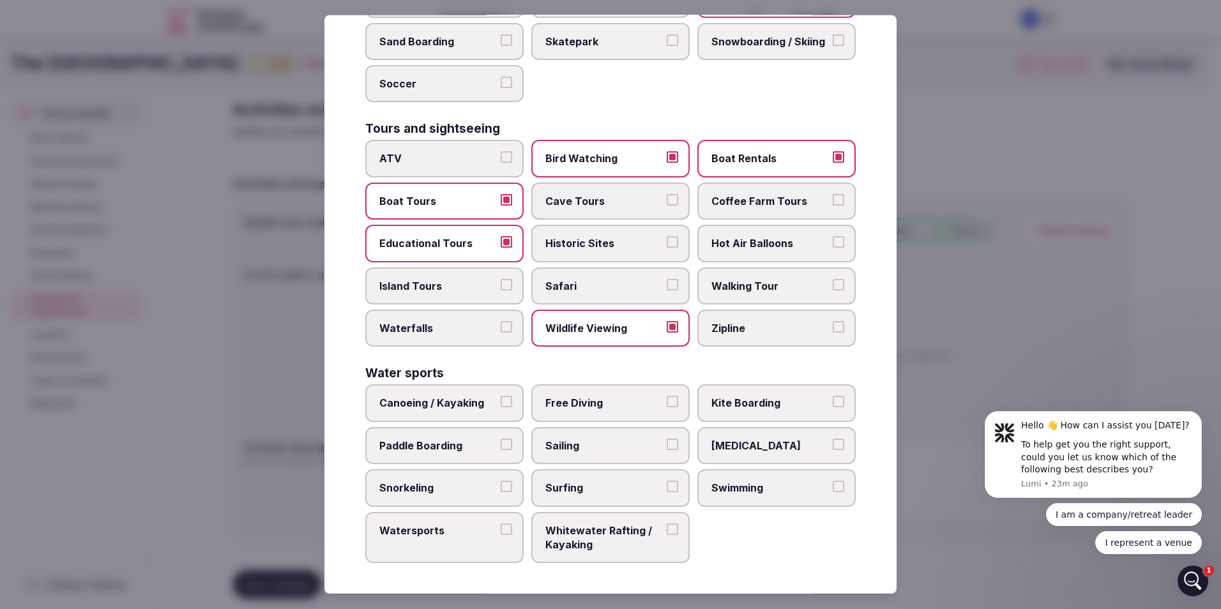
click at [459, 409] on span "Canoeing / Kayaking" at bounding box center [437, 403] width 117 height 14
click at [501, 407] on button "Canoeing / Kayaking" at bounding box center [506, 401] width 11 height 11
click at [442, 453] on label "Paddle Boarding" at bounding box center [444, 445] width 158 height 37
click at [501, 450] on button "Paddle Boarding" at bounding box center [506, 444] width 11 height 11
click at [778, 400] on span "Kite Boarding" at bounding box center [769, 403] width 117 height 14
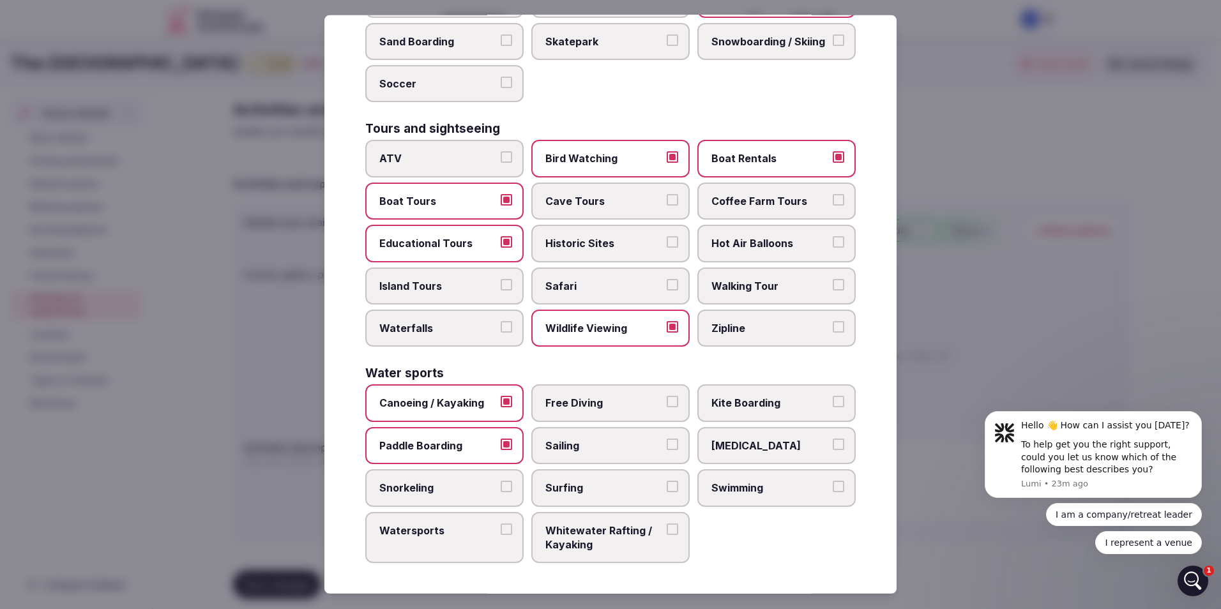
click at [833, 400] on button "Kite Boarding" at bounding box center [838, 401] width 11 height 11
click at [757, 481] on span "Swimming" at bounding box center [769, 488] width 117 height 14
click at [833, 481] on button "Swimming" at bounding box center [838, 486] width 11 height 11
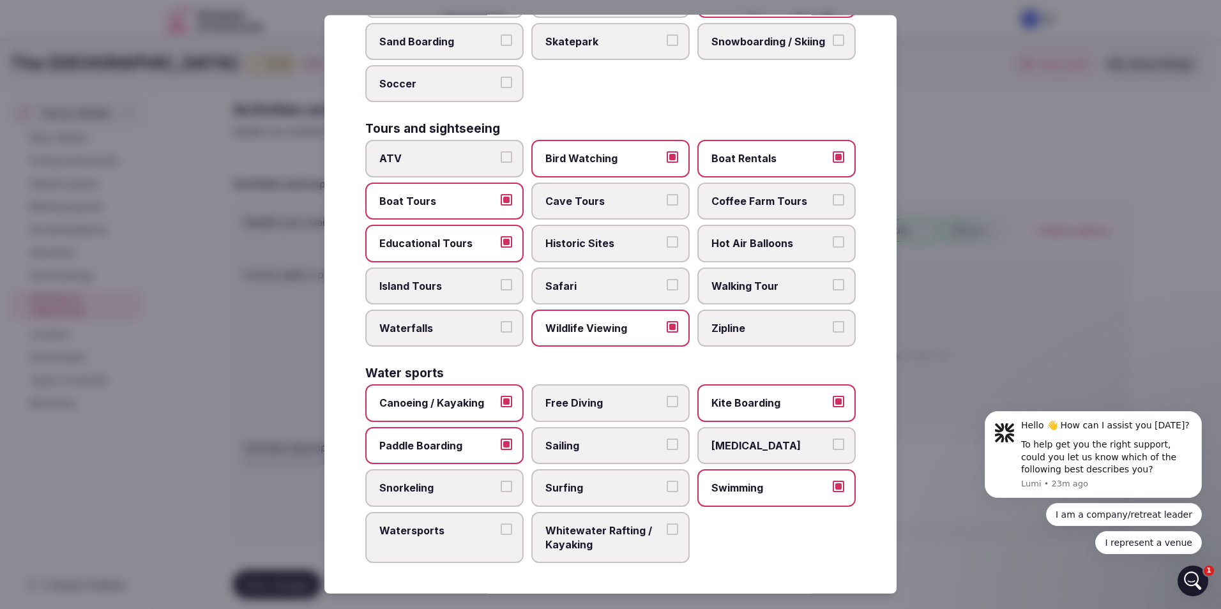
click at [953, 239] on div at bounding box center [610, 304] width 1221 height 609
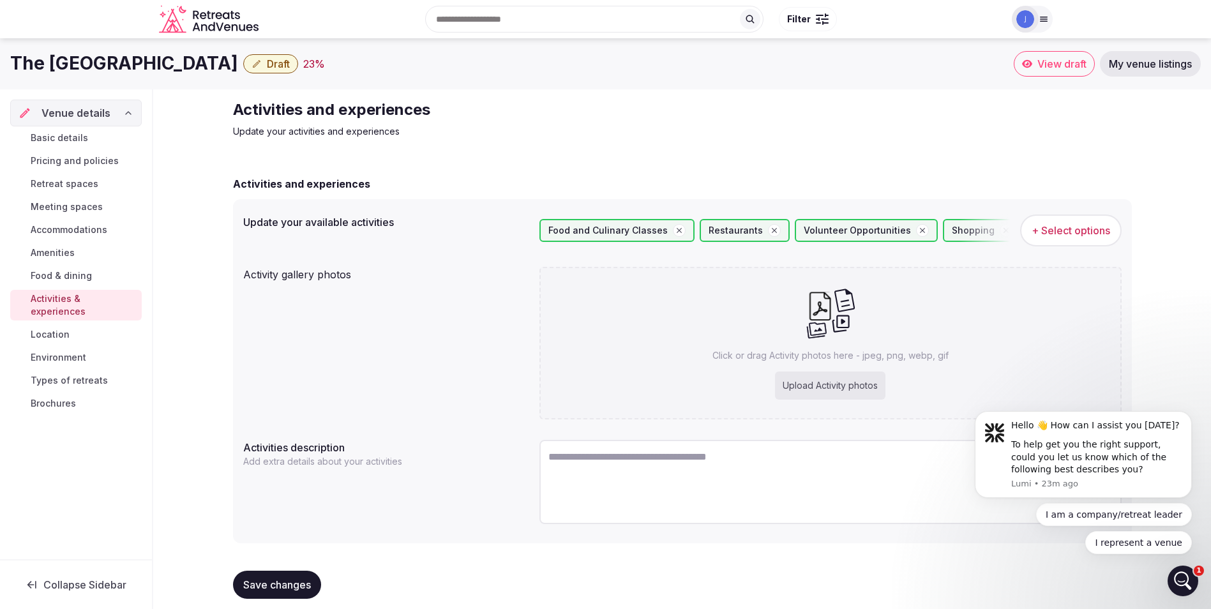
click at [66, 328] on span "Location" at bounding box center [50, 334] width 39 height 13
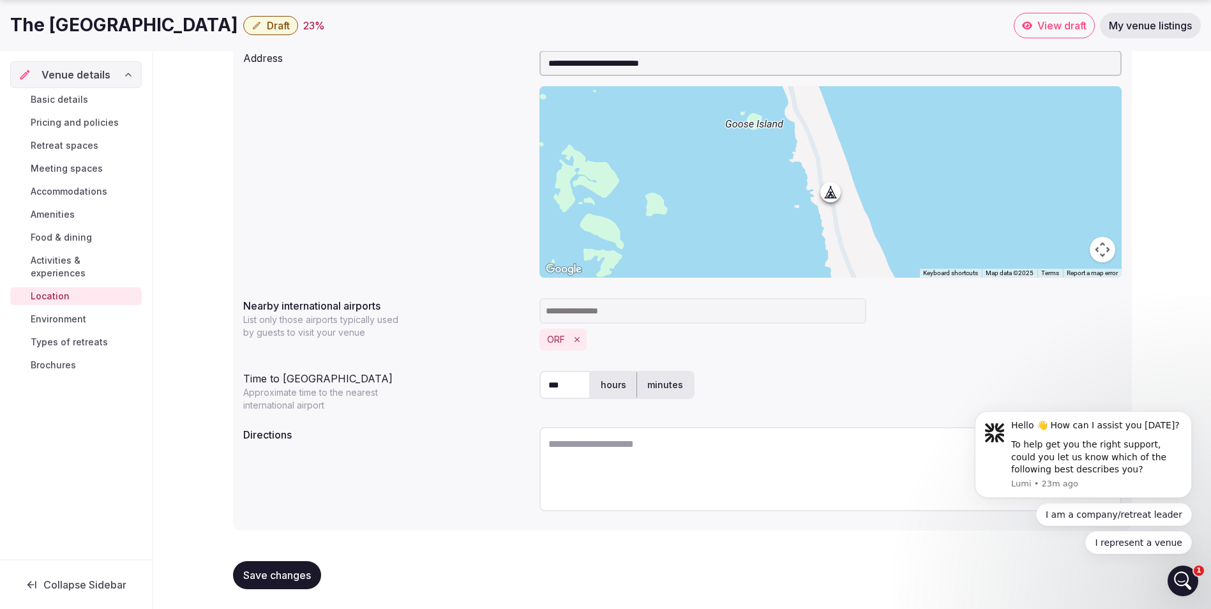
scroll to position [165, 0]
click at [70, 313] on span "Environment" at bounding box center [59, 319] width 56 height 13
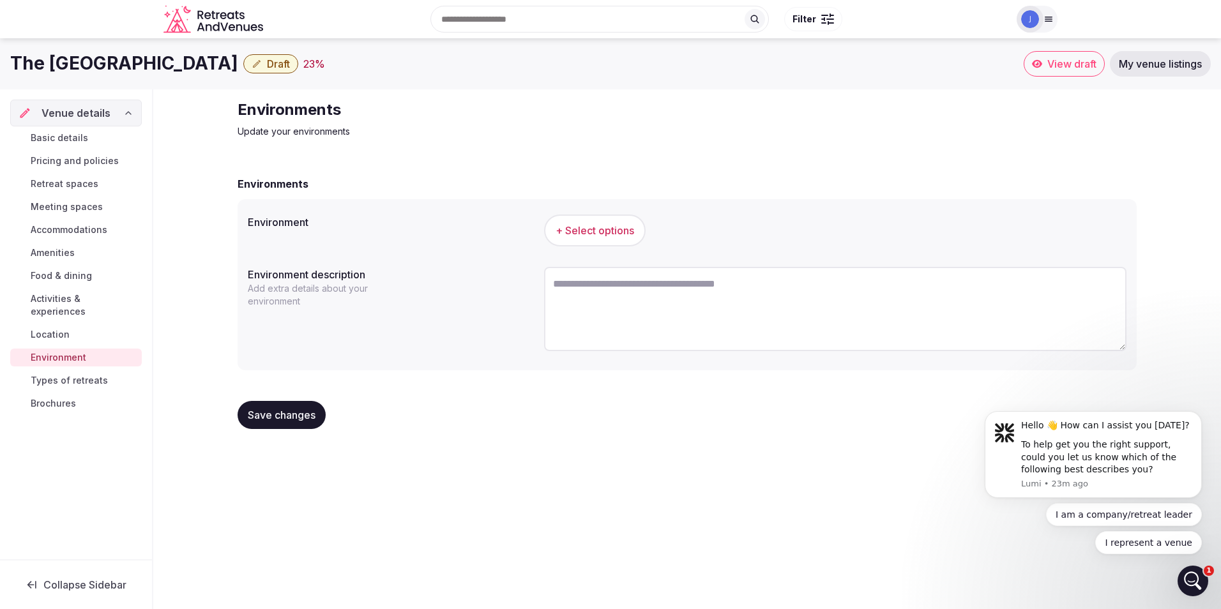
click at [609, 230] on span "+ Select options" at bounding box center [594, 230] width 79 height 14
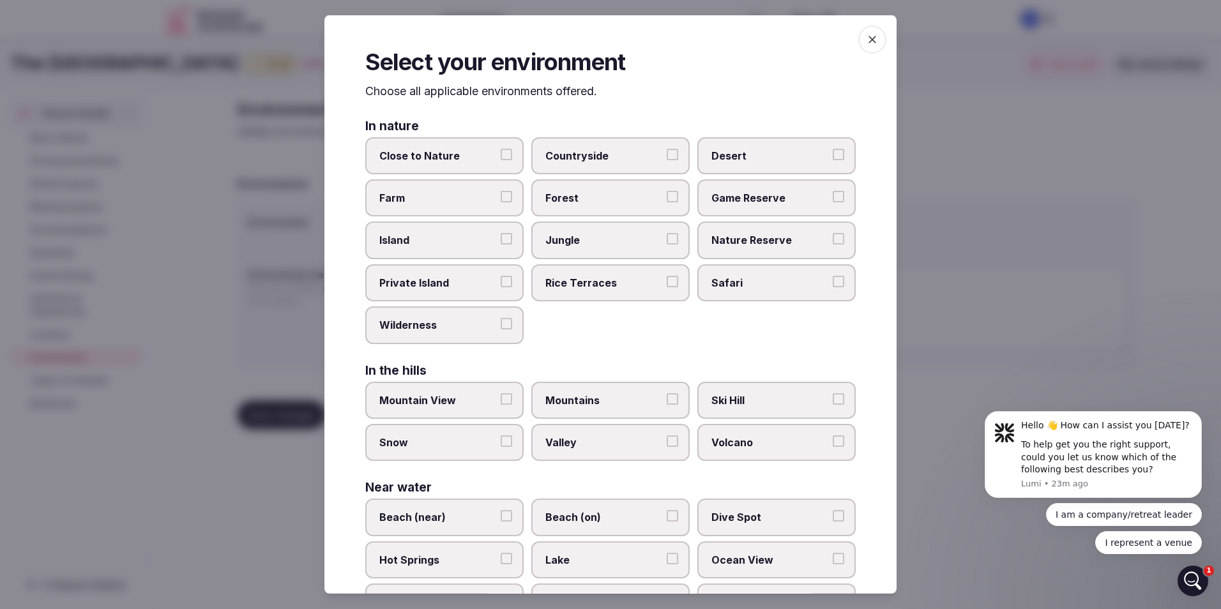
click at [455, 158] on span "Close to Nature" at bounding box center [437, 155] width 117 height 14
click at [501, 158] on button "Close to Nature" at bounding box center [506, 153] width 11 height 11
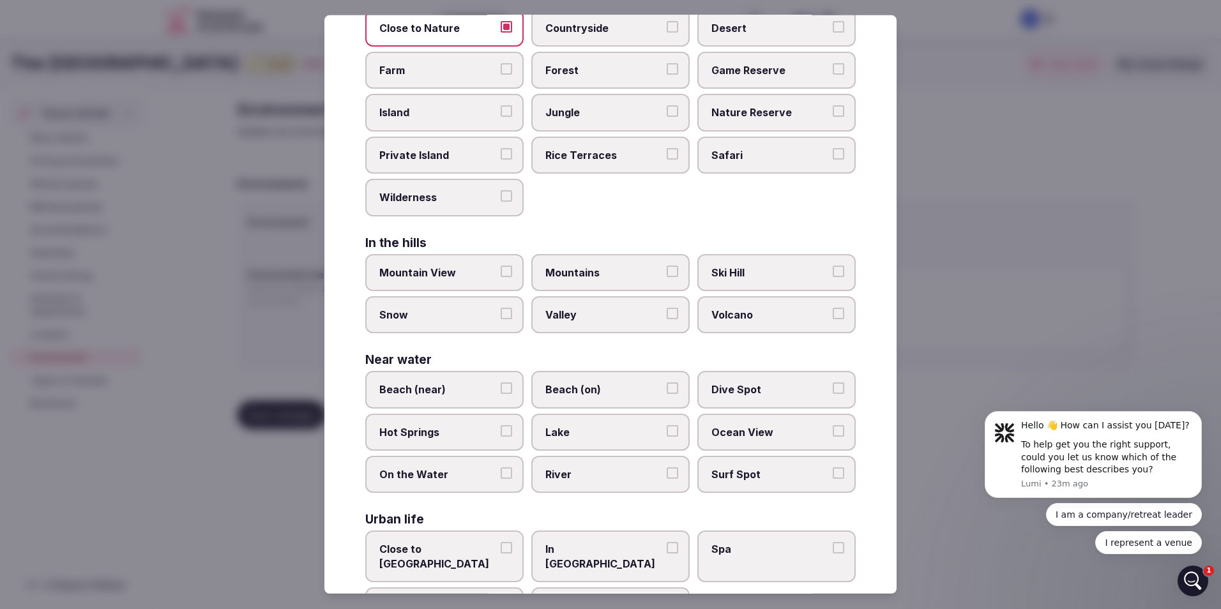
scroll to position [175, 0]
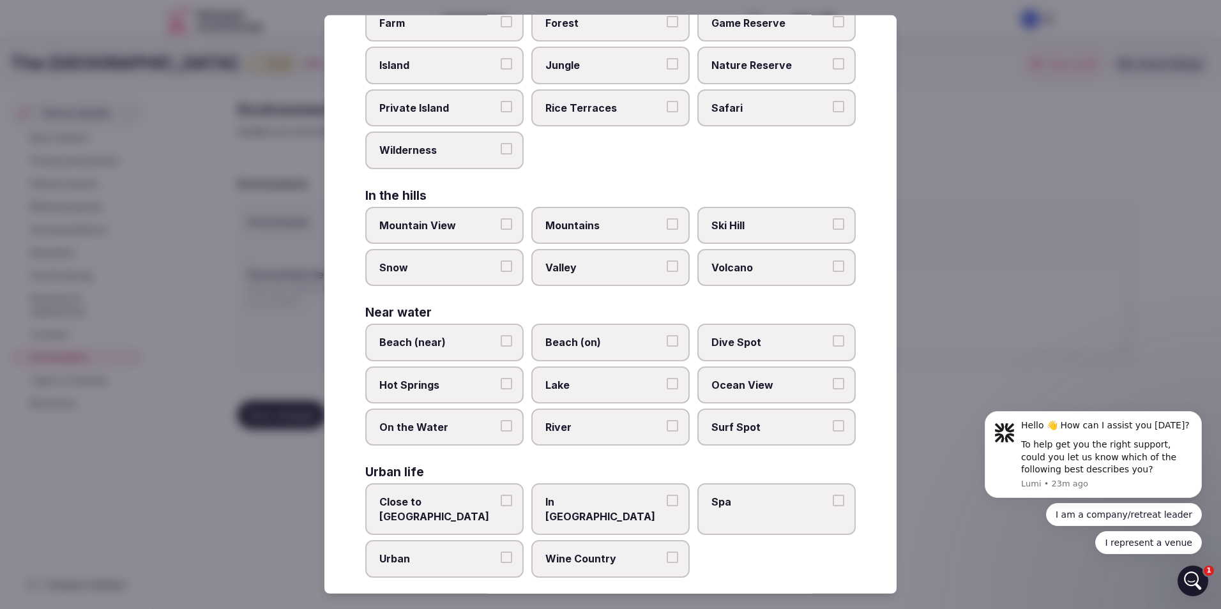
click at [571, 331] on label "Beach (on)" at bounding box center [610, 342] width 158 height 37
click at [667, 335] on button "Beach (on)" at bounding box center [672, 340] width 11 height 11
click at [771, 379] on span "Ocean View" at bounding box center [769, 385] width 117 height 14
click at [833, 379] on button "Ocean View" at bounding box center [838, 383] width 11 height 11
click at [461, 418] on label "On the Water" at bounding box center [444, 427] width 158 height 37
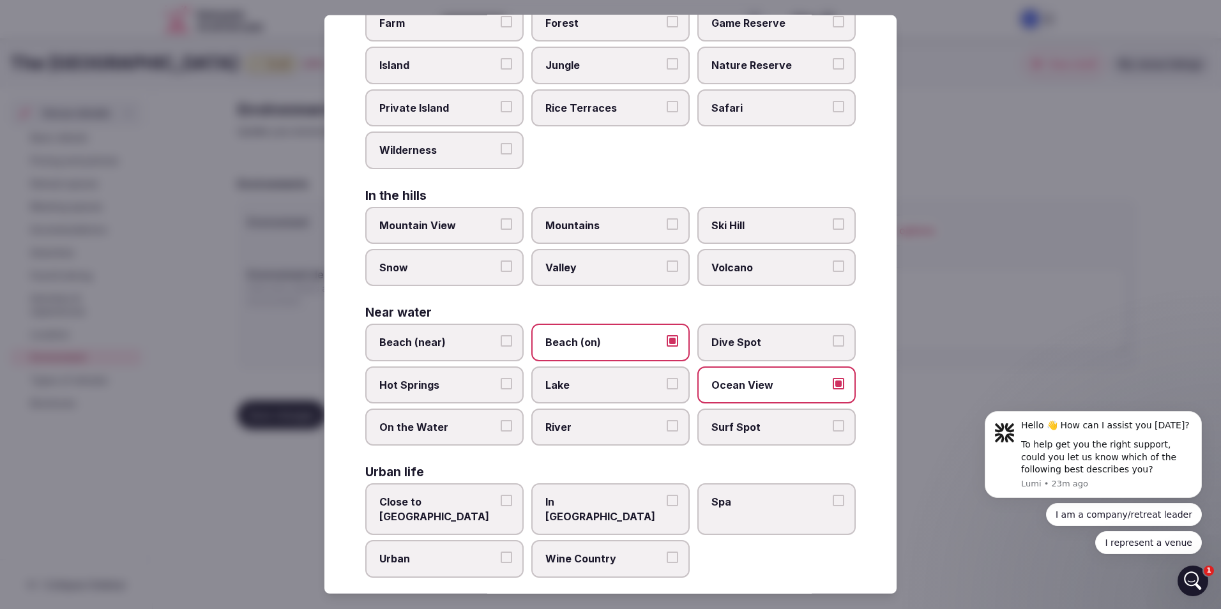
click at [501, 420] on button "On the Water" at bounding box center [506, 425] width 11 height 11
click at [967, 347] on div at bounding box center [610, 304] width 1221 height 609
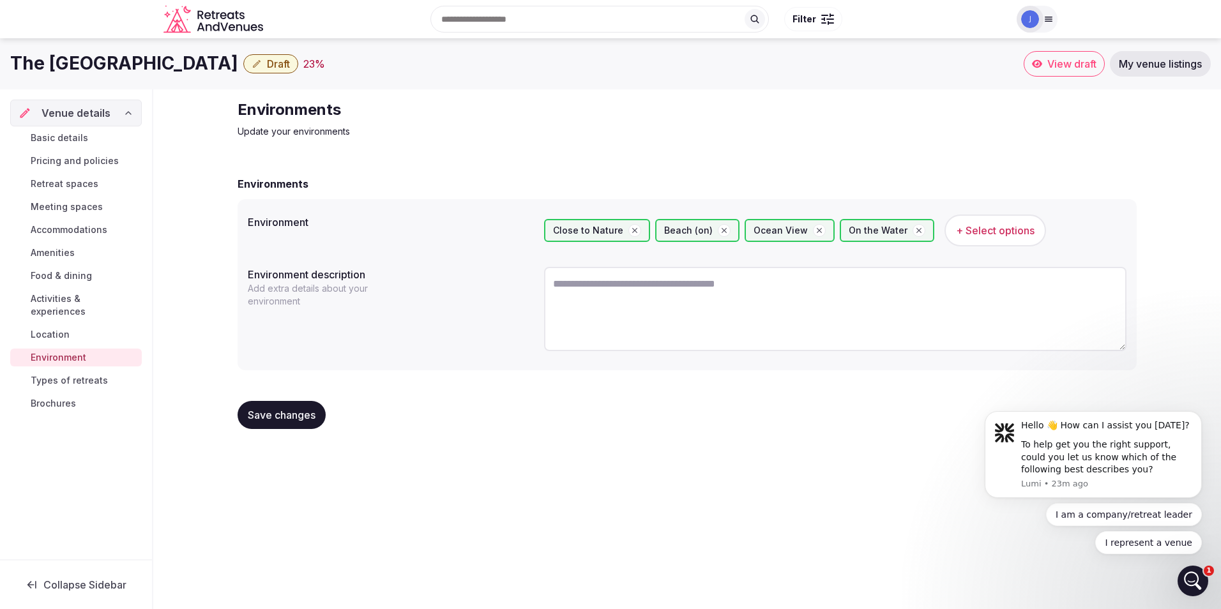
click at [72, 374] on span "Types of retreats" at bounding box center [69, 380] width 77 height 13
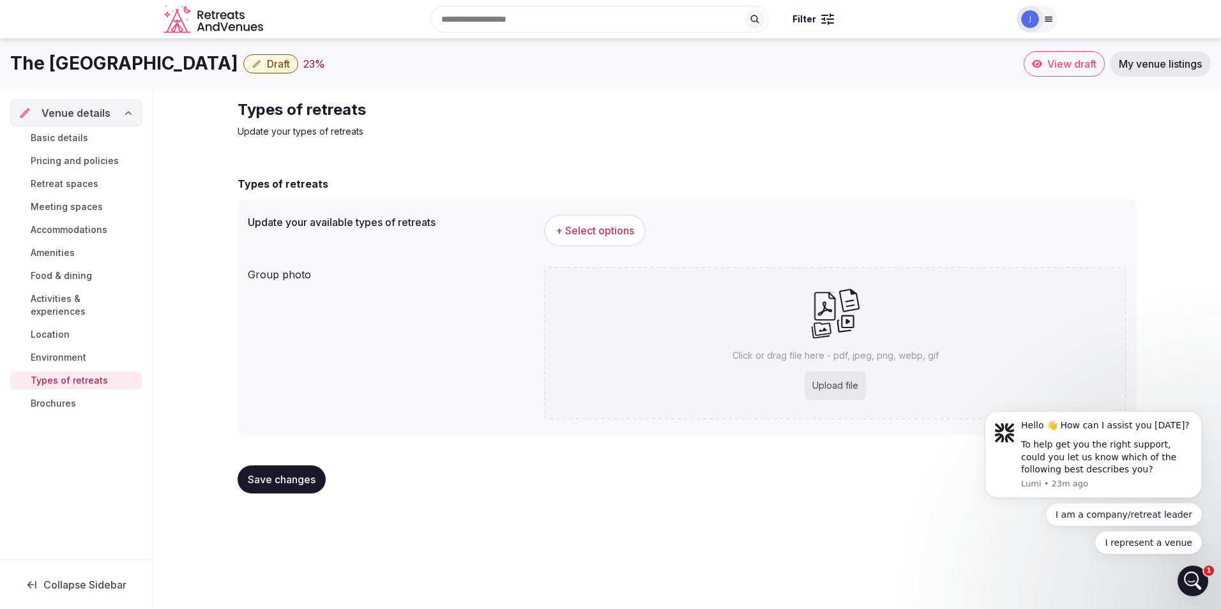
click at [596, 234] on span "+ Select options" at bounding box center [594, 230] width 79 height 14
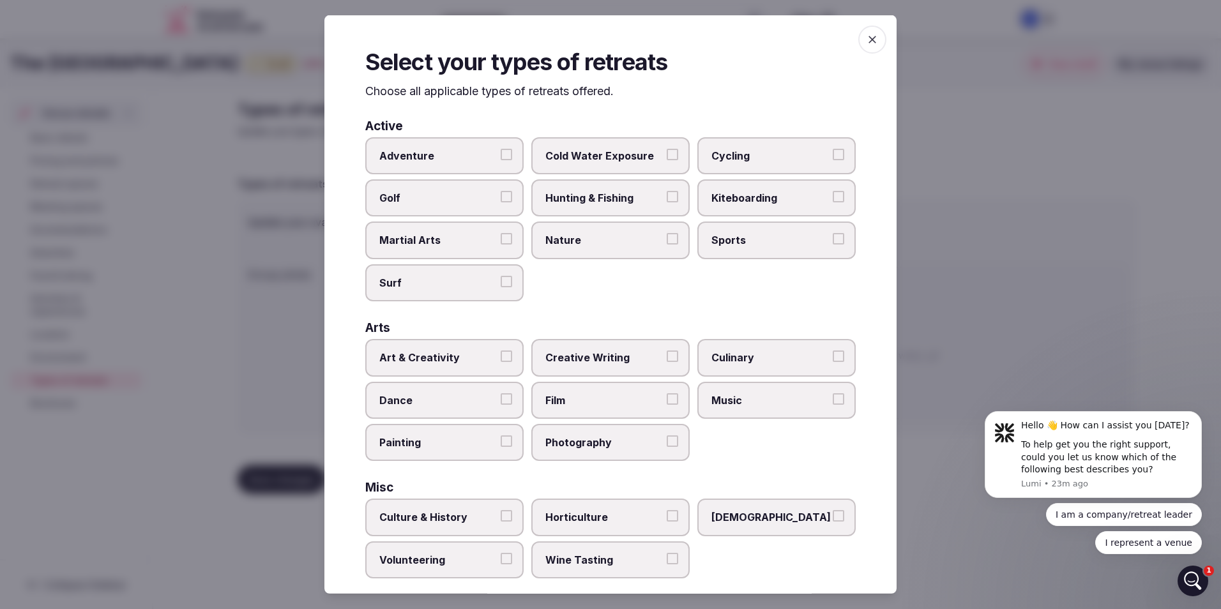
click at [730, 203] on span "Kiteboarding" at bounding box center [769, 198] width 117 height 14
click at [833, 202] on button "Kiteboarding" at bounding box center [838, 196] width 11 height 11
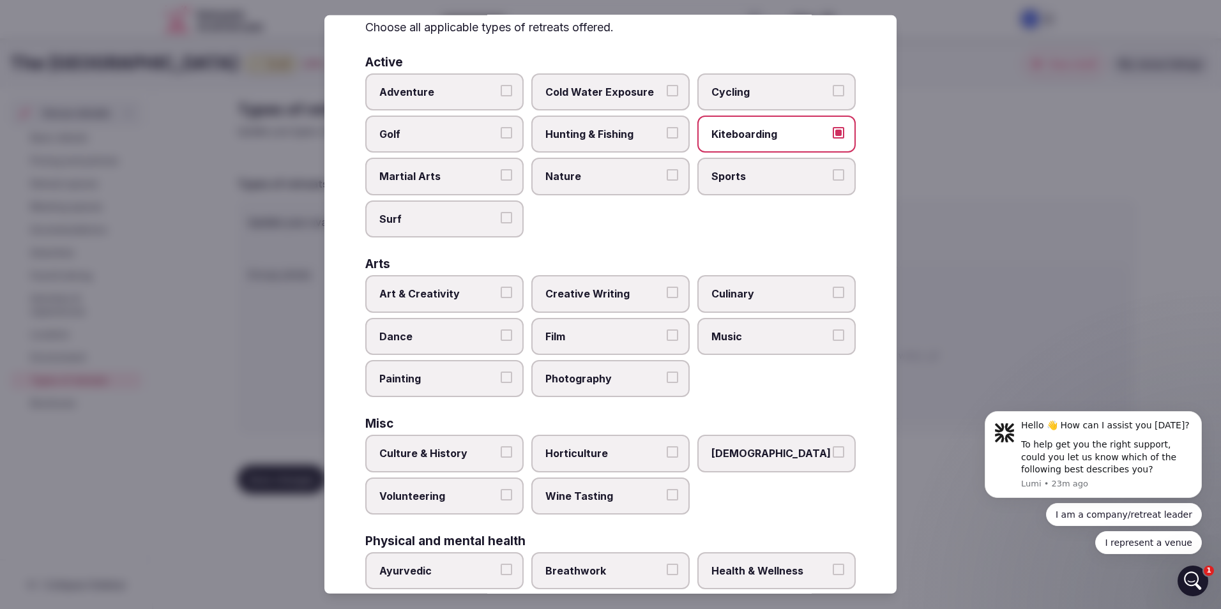
click at [453, 282] on label "Art & Creativity" at bounding box center [444, 293] width 158 height 37
click at [501, 287] on button "Art & Creativity" at bounding box center [506, 292] width 11 height 11
click at [569, 290] on span "Creative Writing" at bounding box center [603, 294] width 117 height 14
click at [667, 290] on button "Creative Writing" at bounding box center [672, 292] width 11 height 11
click at [722, 292] on span "Culinary" at bounding box center [769, 294] width 117 height 14
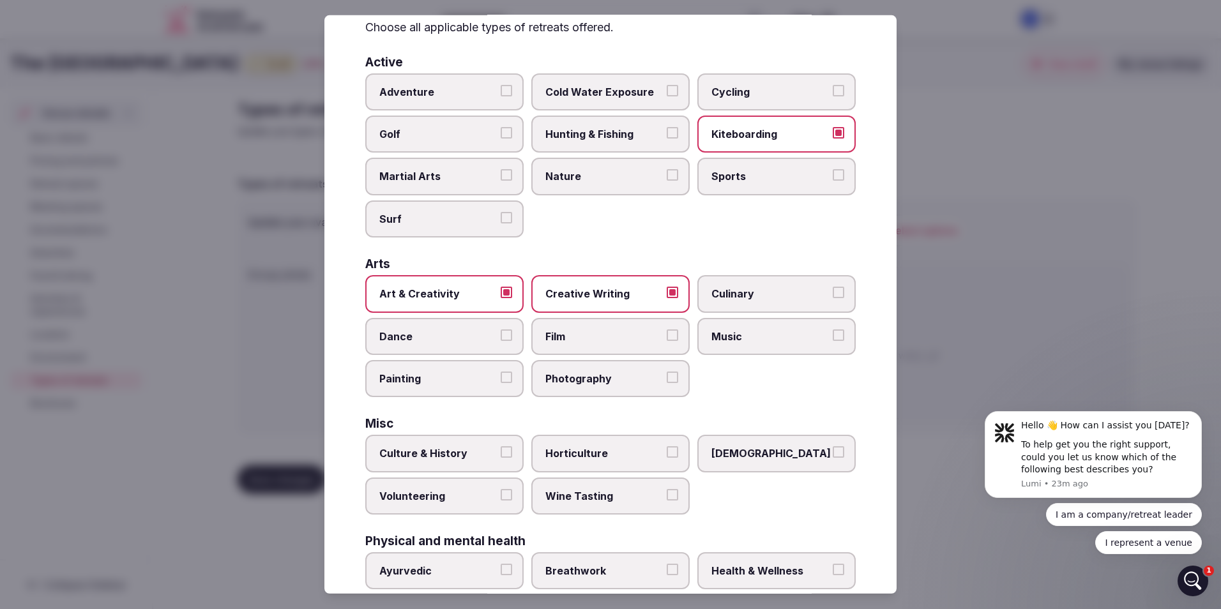
click at [833, 292] on button "Culinary" at bounding box center [838, 292] width 11 height 11
click at [592, 372] on span "Photography" at bounding box center [603, 379] width 117 height 14
click at [667, 372] on button "Photography" at bounding box center [672, 377] width 11 height 11
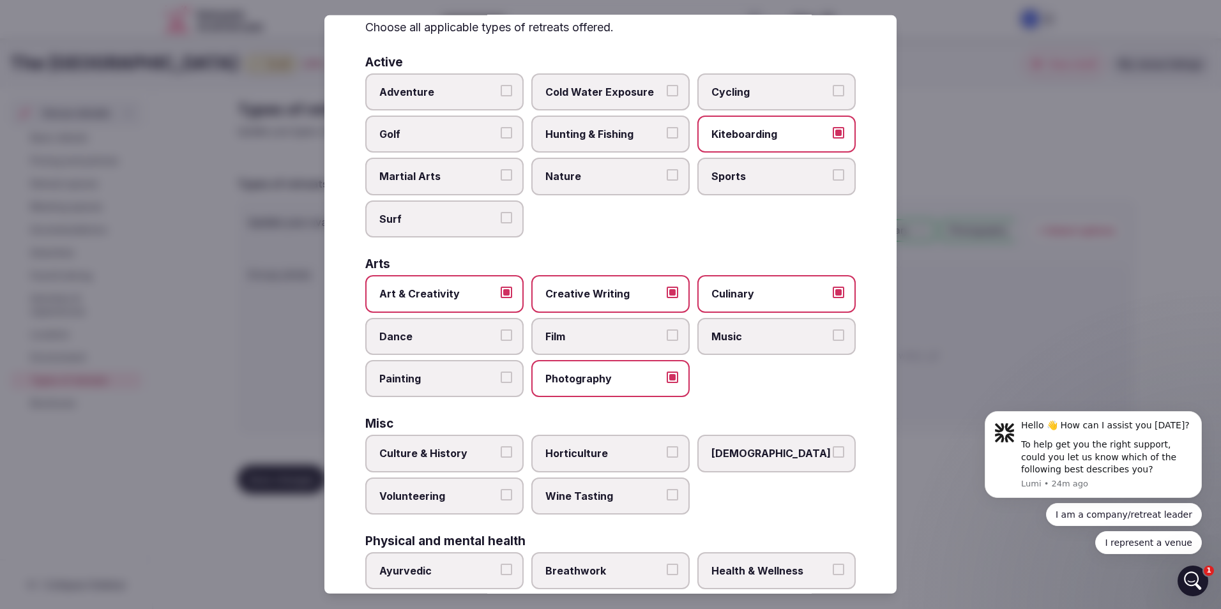
click at [421, 372] on span "Painting" at bounding box center [437, 379] width 117 height 14
click at [501, 372] on button "Painting" at bounding box center [506, 377] width 11 height 11
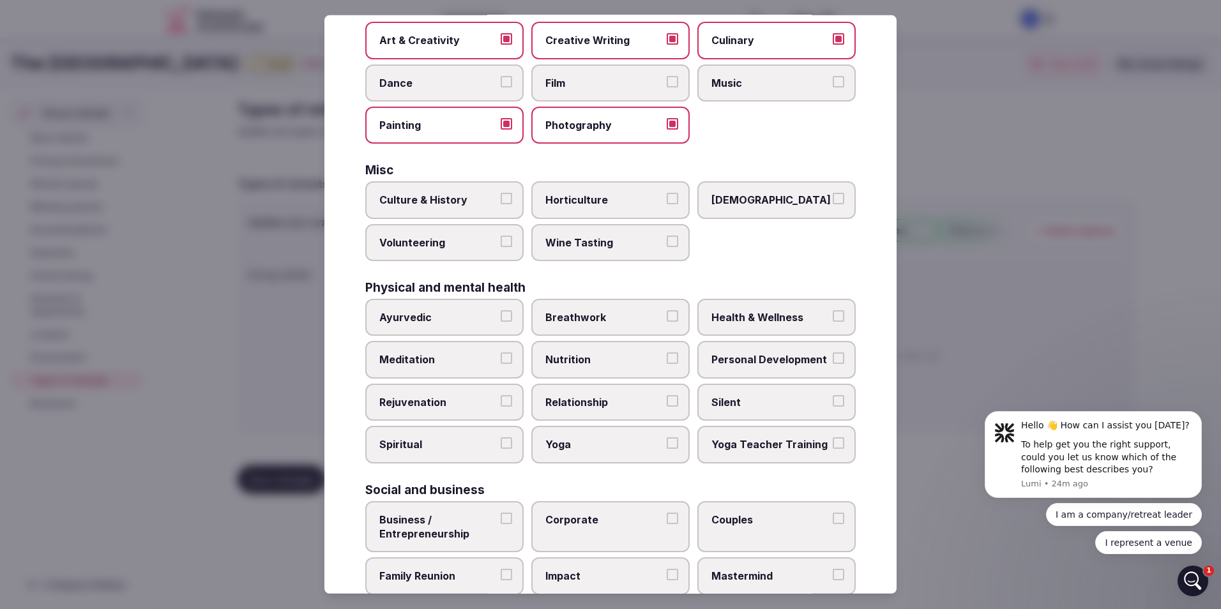
scroll to position [319, 0]
click at [430, 356] on span "Meditation" at bounding box center [437, 358] width 117 height 14
click at [501, 356] on button "Meditation" at bounding box center [506, 356] width 11 height 11
click at [439, 393] on span "Rejuvenation" at bounding box center [437, 400] width 117 height 14
click at [501, 393] on button "Rejuvenation" at bounding box center [506, 398] width 11 height 11
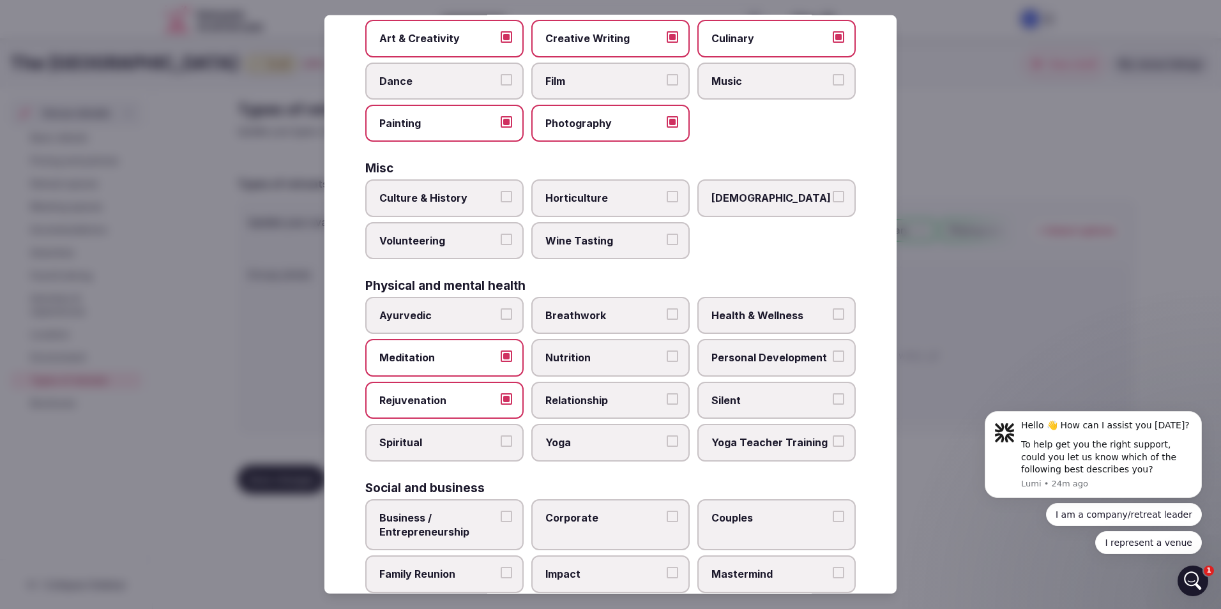
click at [450, 444] on span "Spiritual" at bounding box center [437, 442] width 117 height 14
click at [501, 444] on button "Spiritual" at bounding box center [506, 440] width 11 height 11
click at [570, 442] on span "Yoga" at bounding box center [603, 442] width 117 height 14
click at [667, 442] on button "Yoga" at bounding box center [672, 440] width 11 height 11
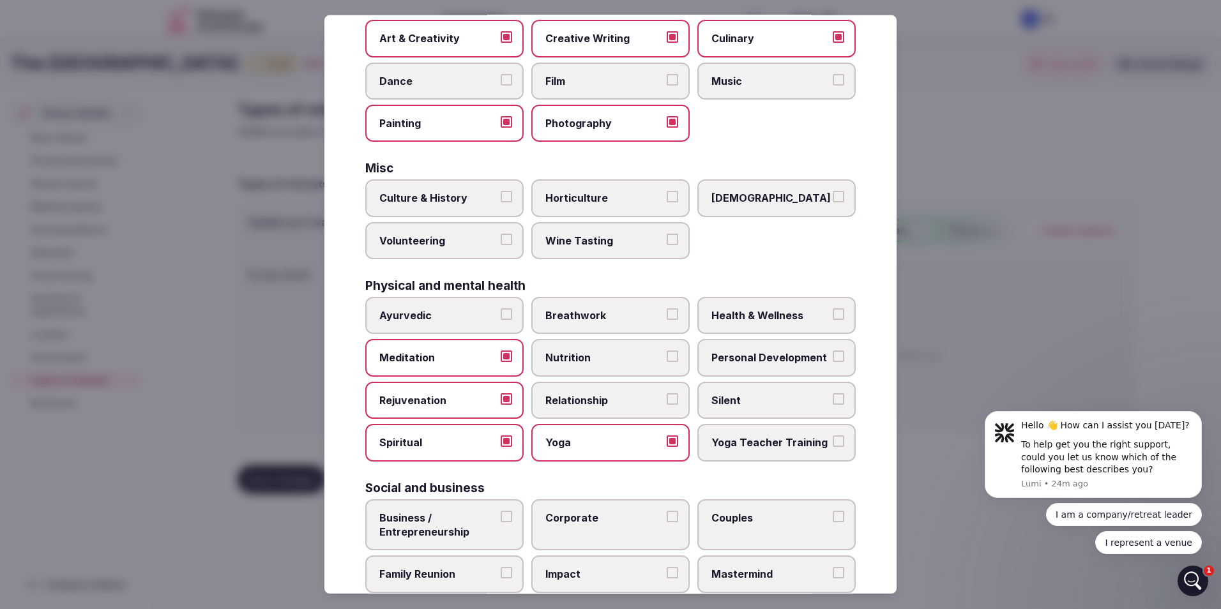
click at [582, 355] on span "Nutrition" at bounding box center [603, 358] width 117 height 14
click at [667, 355] on button "Nutrition" at bounding box center [672, 356] width 11 height 11
click at [728, 321] on span "Health & Wellness" at bounding box center [769, 315] width 117 height 14
click at [833, 320] on button "Health & Wellness" at bounding box center [838, 313] width 11 height 11
click at [732, 351] on span "Personal Development" at bounding box center [769, 358] width 117 height 14
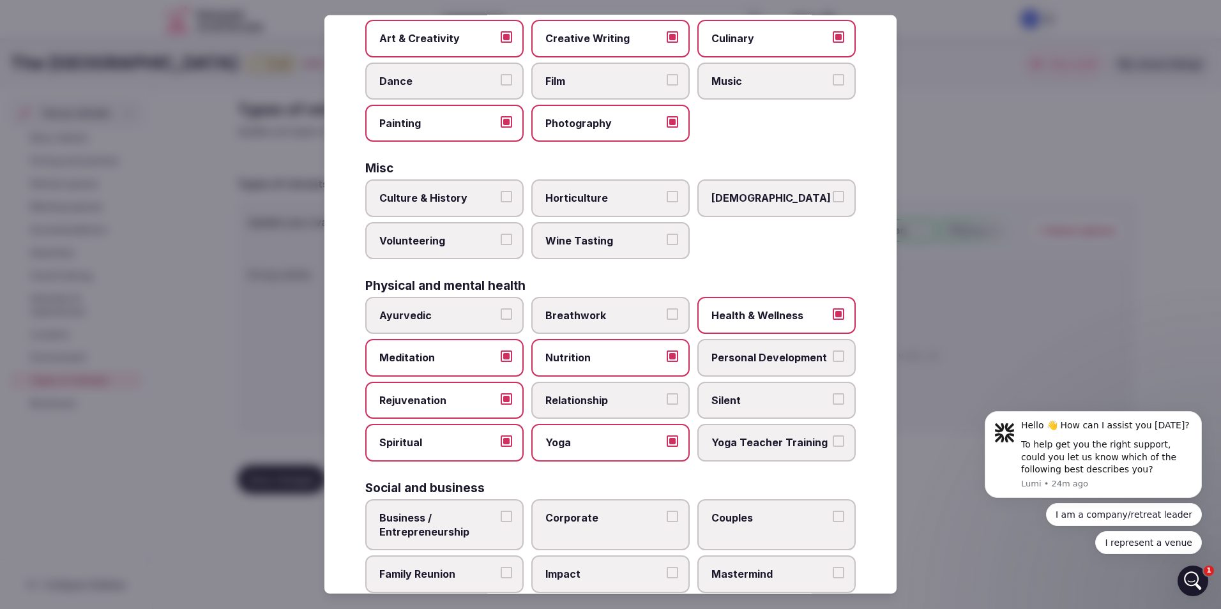
click at [833, 351] on button "Personal Development" at bounding box center [838, 356] width 11 height 11
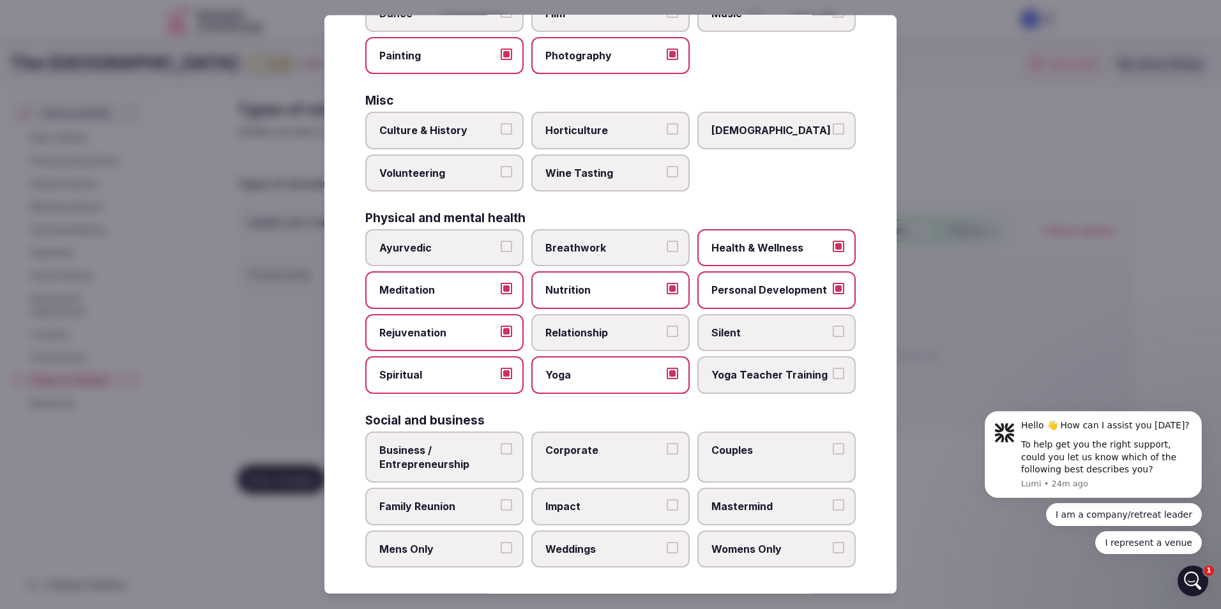
scroll to position [391, 0]
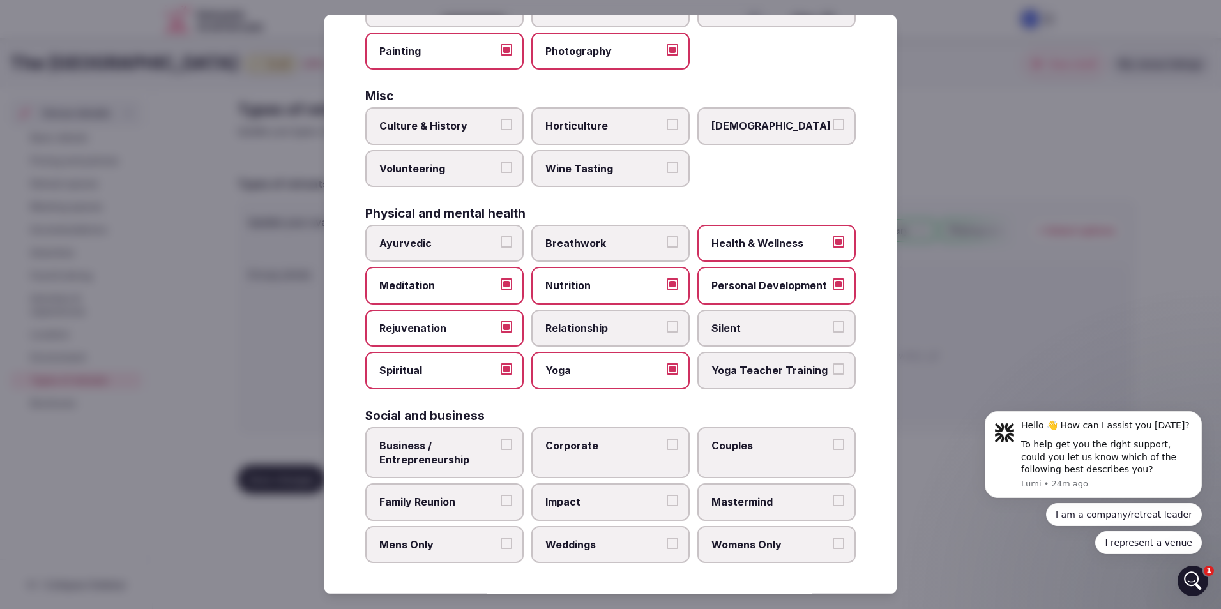
click at [440, 469] on label "Business / Entrepreneurship" at bounding box center [444, 453] width 158 height 52
click at [501, 450] on button "Business / Entrepreneurship" at bounding box center [506, 444] width 11 height 11
drag, startPoint x: 442, startPoint y: 504, endPoint x: 452, endPoint y: 518, distance: 17.4
click at [443, 506] on span "Family Reunion" at bounding box center [437, 502] width 117 height 14
click at [501, 506] on button "Family Reunion" at bounding box center [506, 500] width 11 height 11
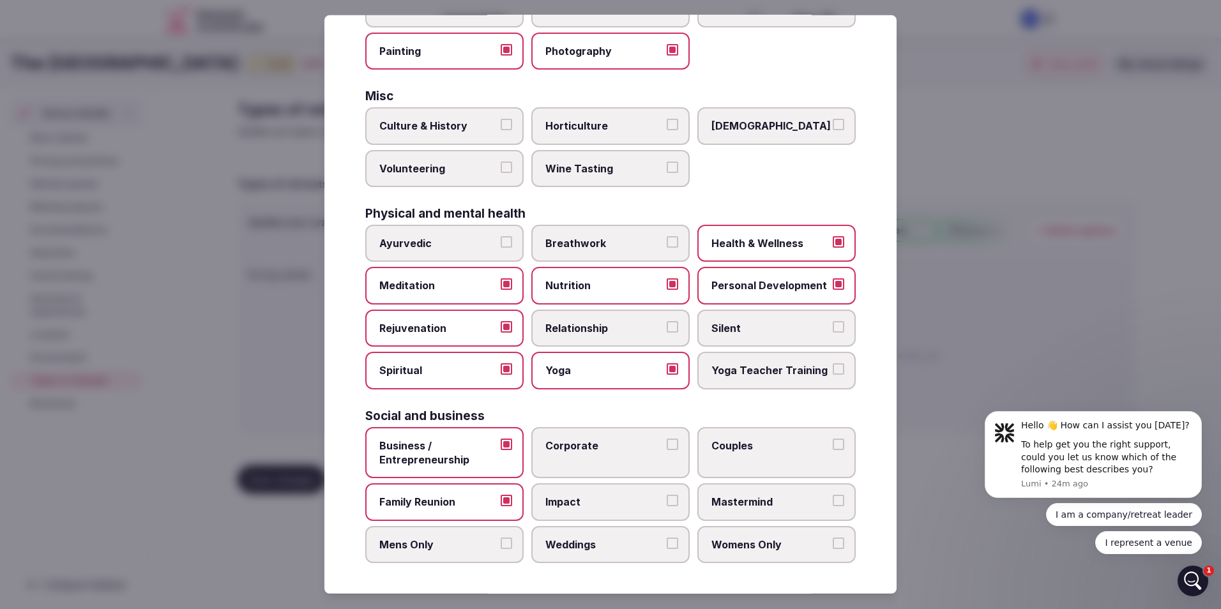
drag, startPoint x: 458, startPoint y: 544, endPoint x: 541, endPoint y: 551, distance: 82.7
click at [462, 546] on span "Mens Only" at bounding box center [437, 545] width 117 height 14
click at [501, 546] on button "Mens Only" at bounding box center [506, 543] width 11 height 11
click at [589, 553] on label "Weddings" at bounding box center [610, 544] width 158 height 37
click at [667, 549] on button "Weddings" at bounding box center [672, 543] width 11 height 11
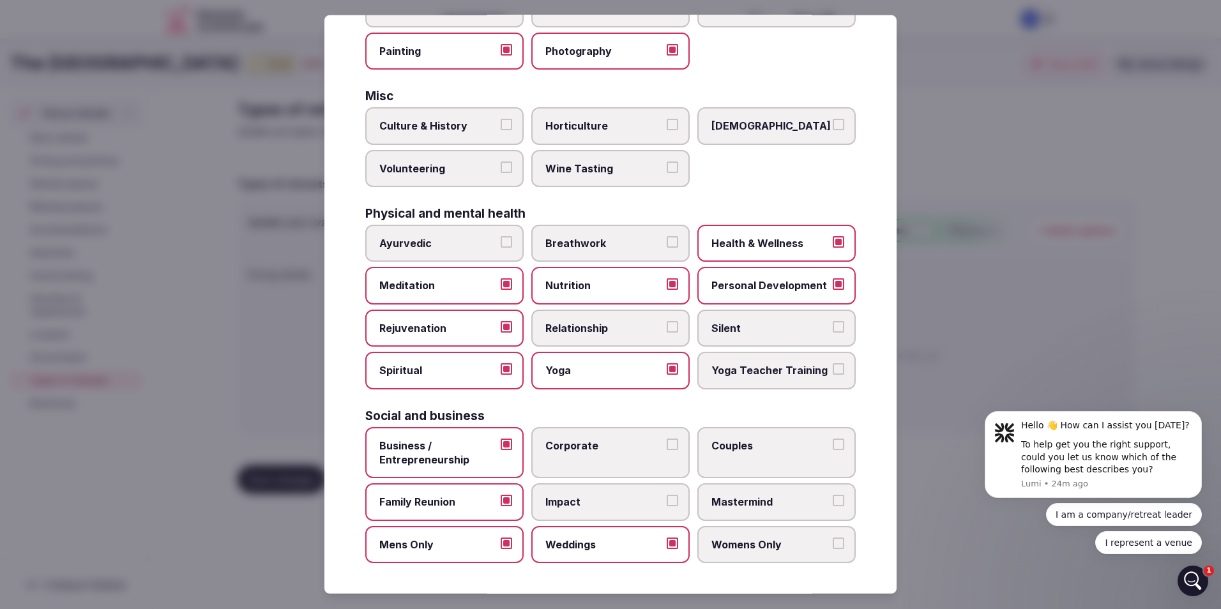
click at [581, 498] on span "Impact" at bounding box center [603, 502] width 117 height 14
click at [667, 498] on button "Impact" at bounding box center [672, 500] width 11 height 11
click at [598, 451] on span "Corporate" at bounding box center [603, 446] width 117 height 14
click at [667, 450] on button "Corporate" at bounding box center [672, 444] width 11 height 11
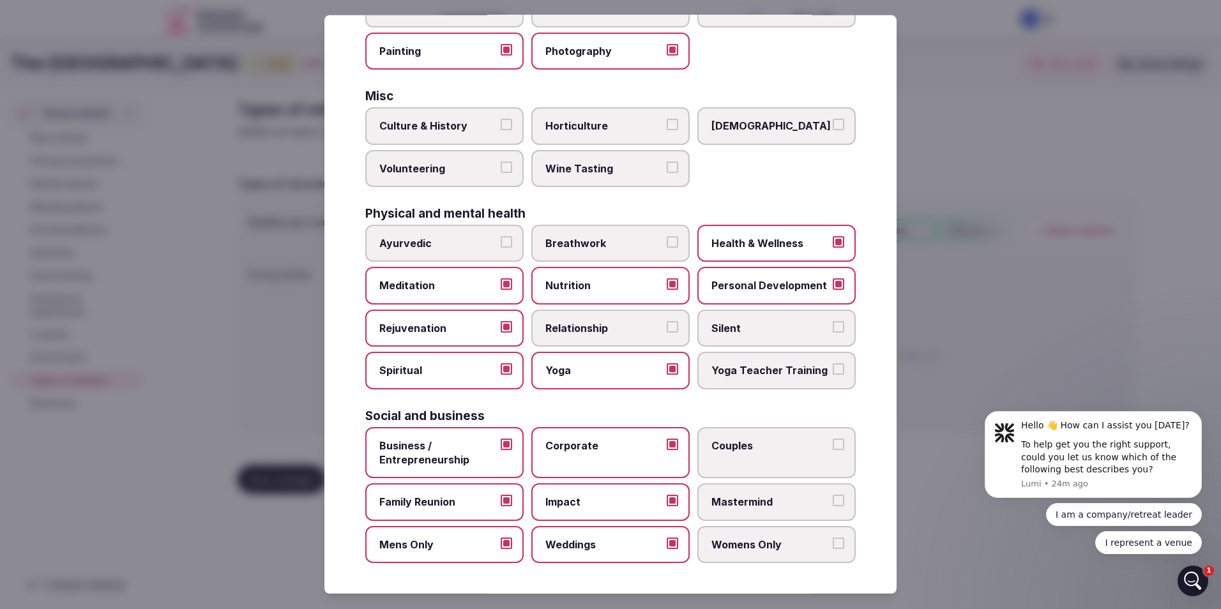
click at [741, 468] on label "Couples" at bounding box center [776, 453] width 158 height 52
click at [833, 450] on button "Couples" at bounding box center [838, 444] width 11 height 11
click at [748, 500] on span "Mastermind" at bounding box center [769, 502] width 117 height 14
click at [833, 500] on button "Mastermind" at bounding box center [838, 500] width 11 height 11
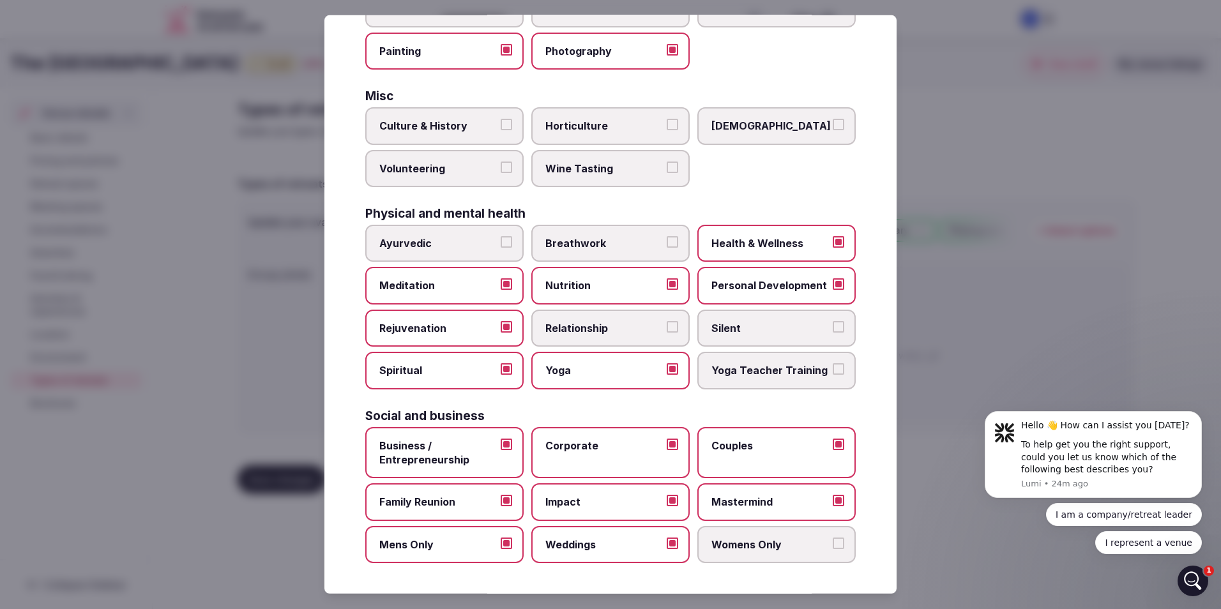
click at [754, 547] on span "Womens Only" at bounding box center [769, 545] width 117 height 14
click at [833, 547] on button "Womens Only" at bounding box center [838, 543] width 11 height 11
click at [965, 385] on div at bounding box center [610, 304] width 1221 height 609
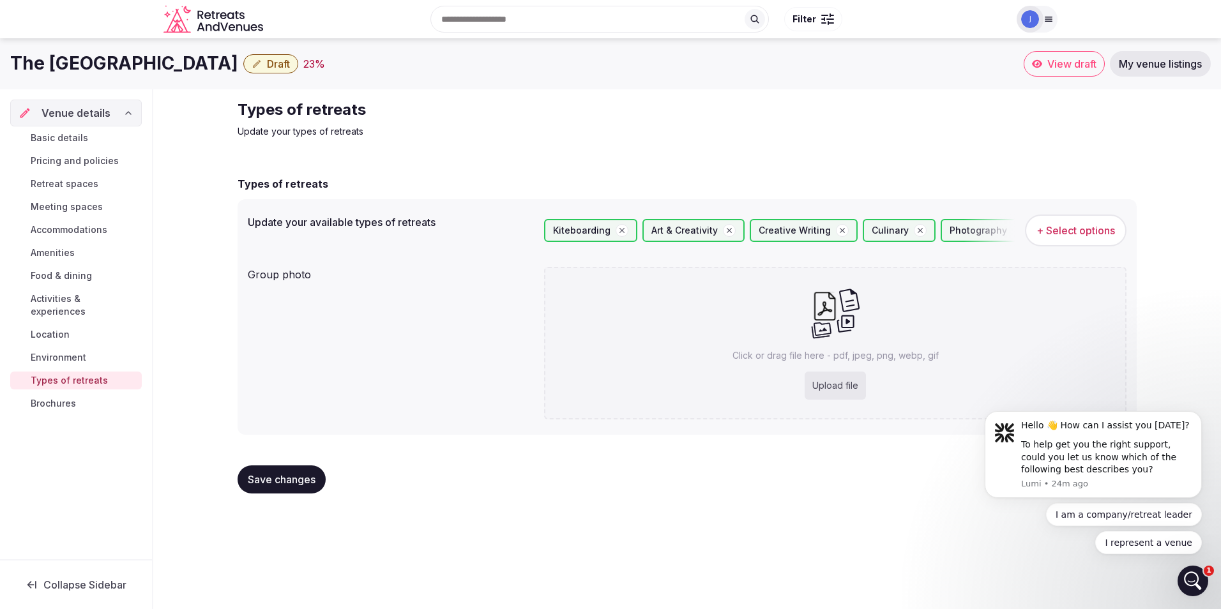
click at [69, 397] on span "Brochures" at bounding box center [53, 403] width 45 height 13
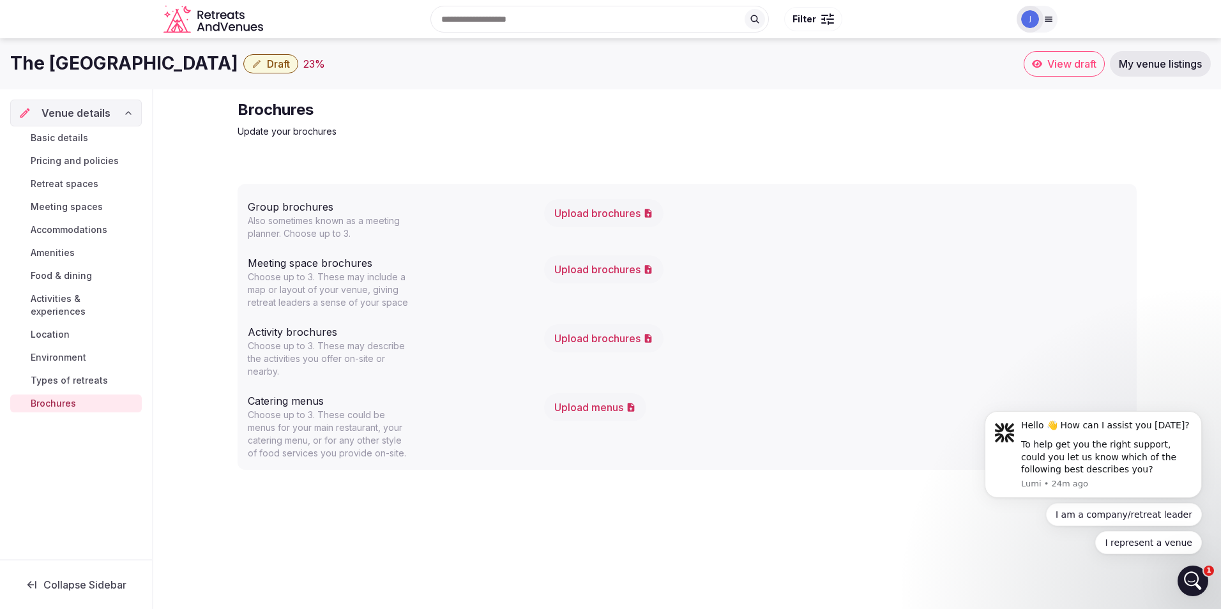
click at [421, 543] on div "The Sanderling Resort Draft 23 % View draft My venue listings Venue details Bas…" at bounding box center [610, 319] width 1221 height 563
